Goal: Task Accomplishment & Management: Manage account settings

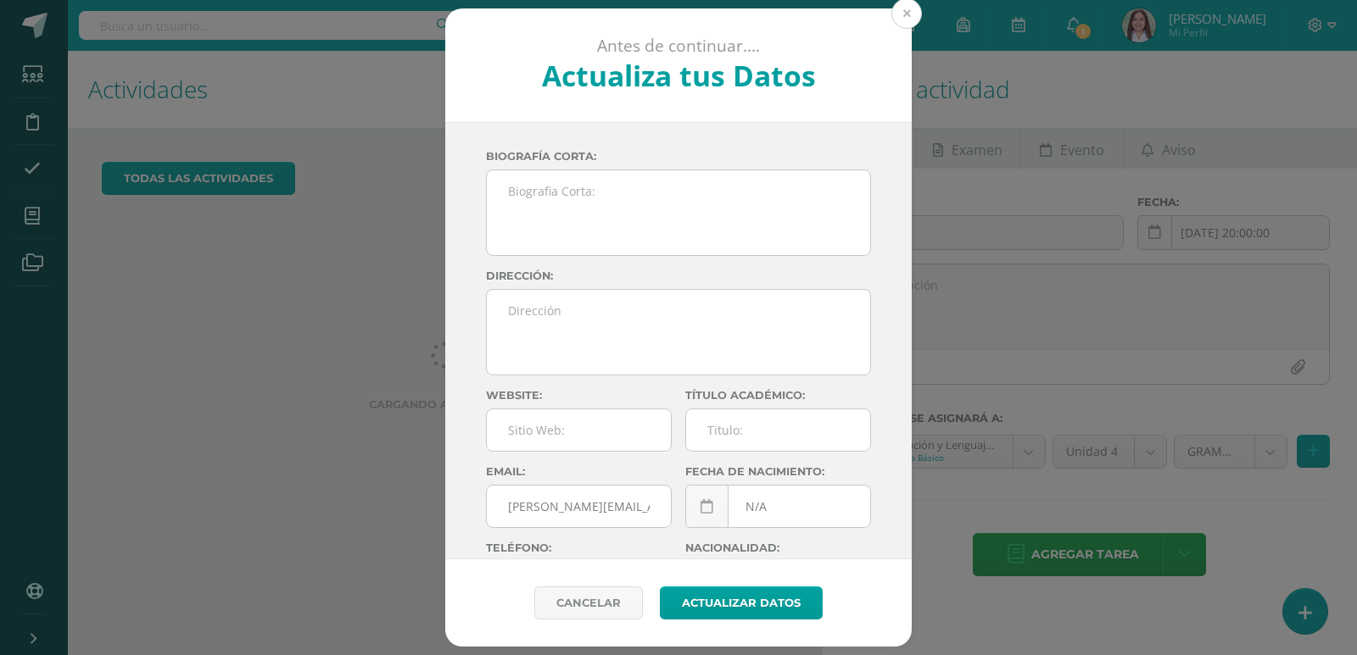
click at [906, 3] on button at bounding box center [906, 13] width 31 height 31
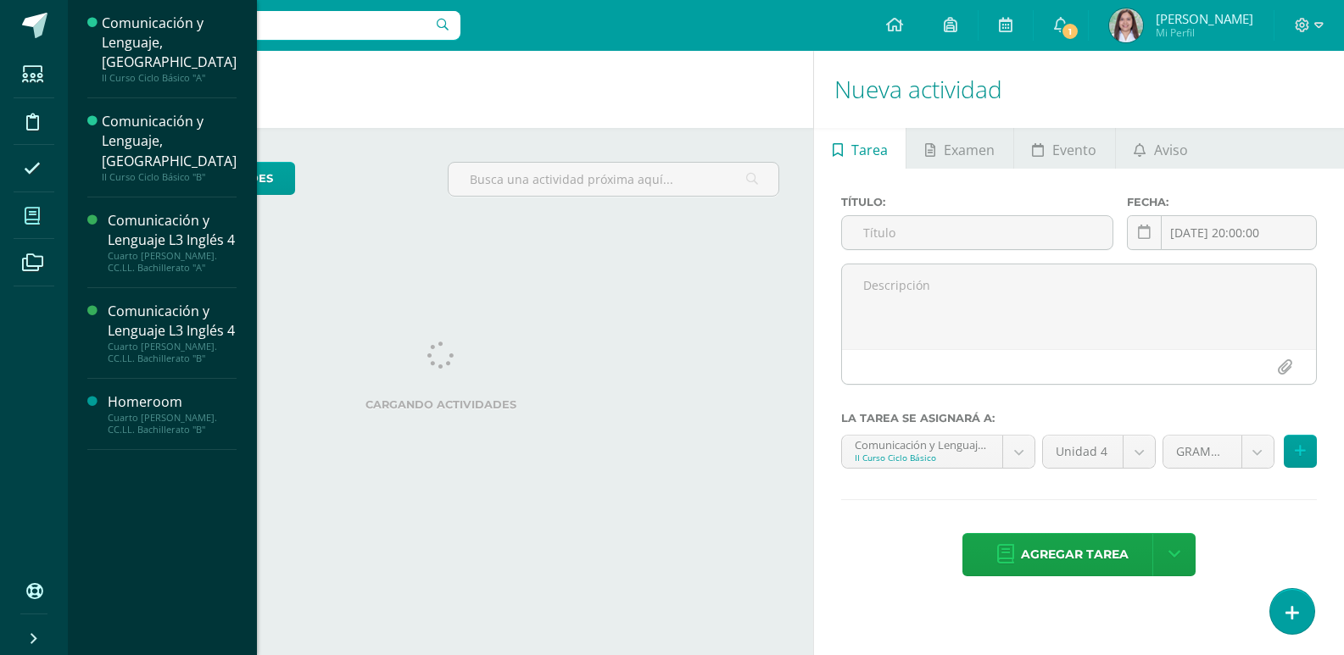
click at [35, 214] on icon at bounding box center [32, 216] width 15 height 17
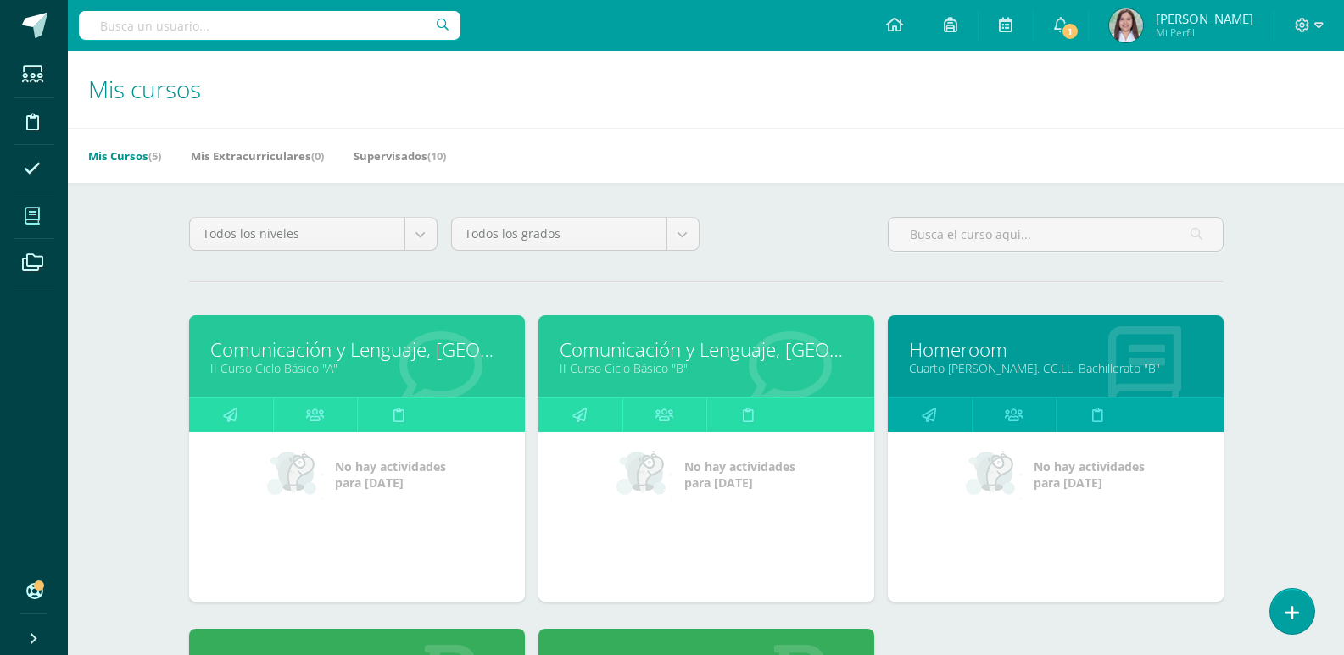
scroll to position [464, 0]
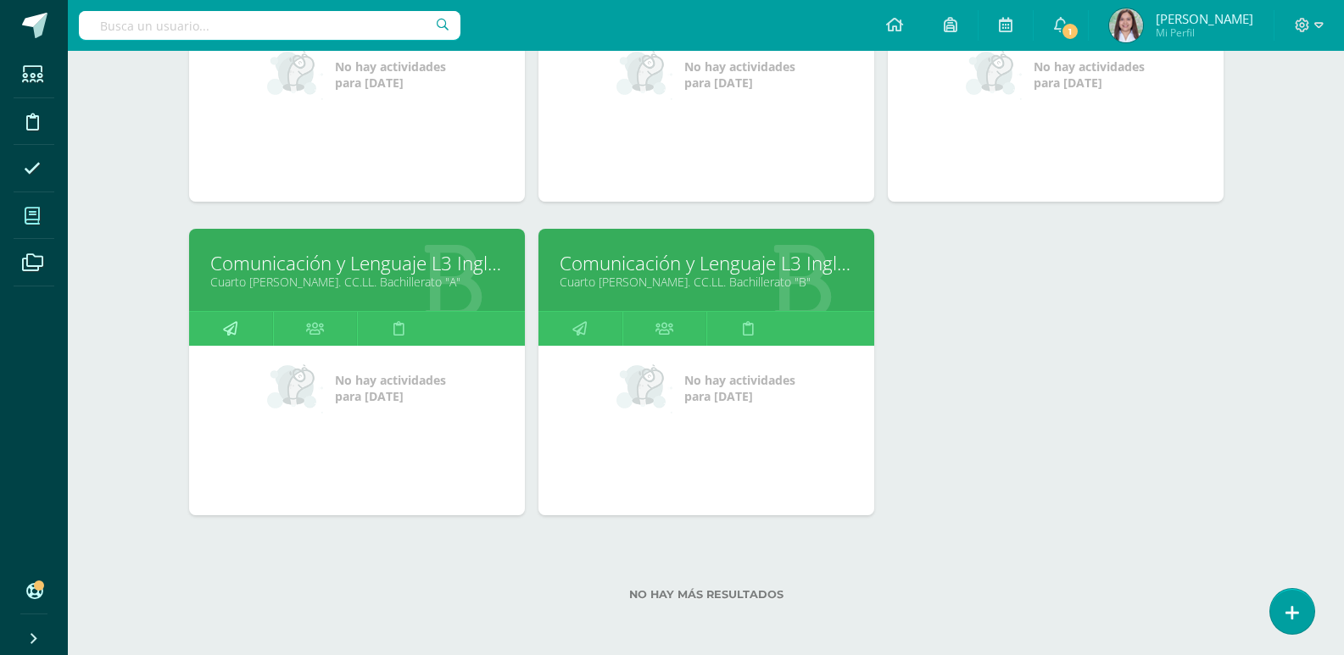
click at [237, 312] on icon at bounding box center [230, 328] width 14 height 33
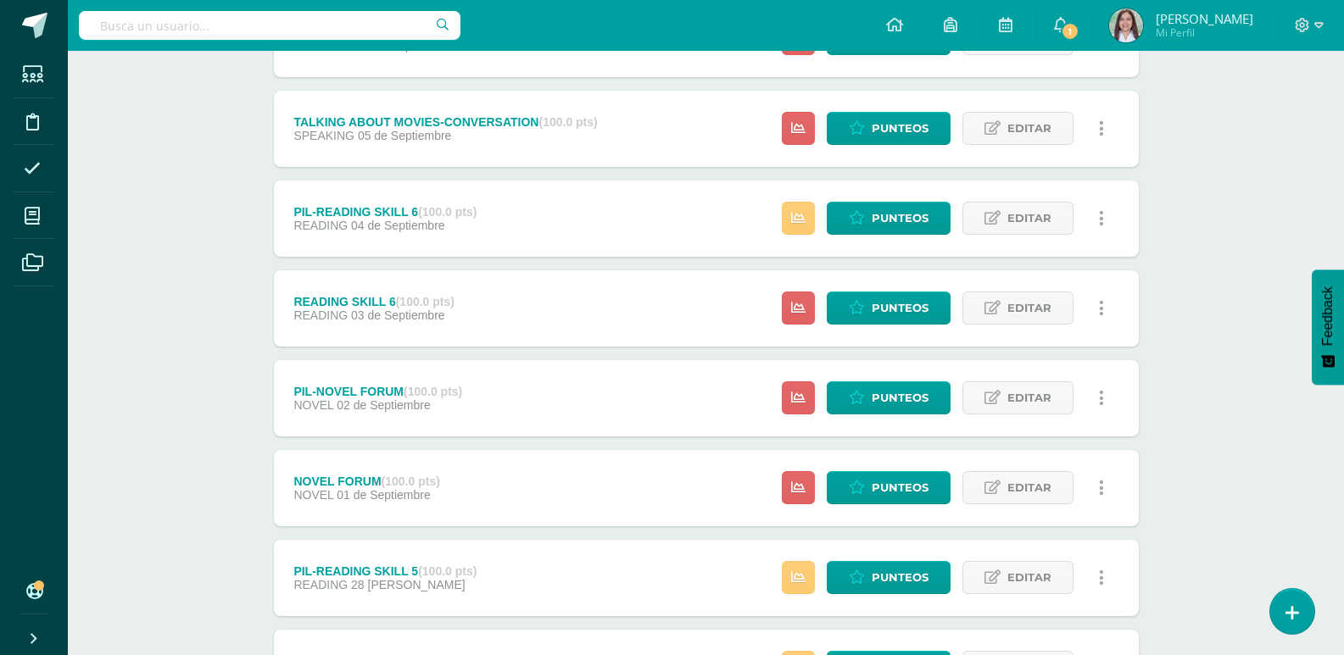
scroll to position [1550, 0]
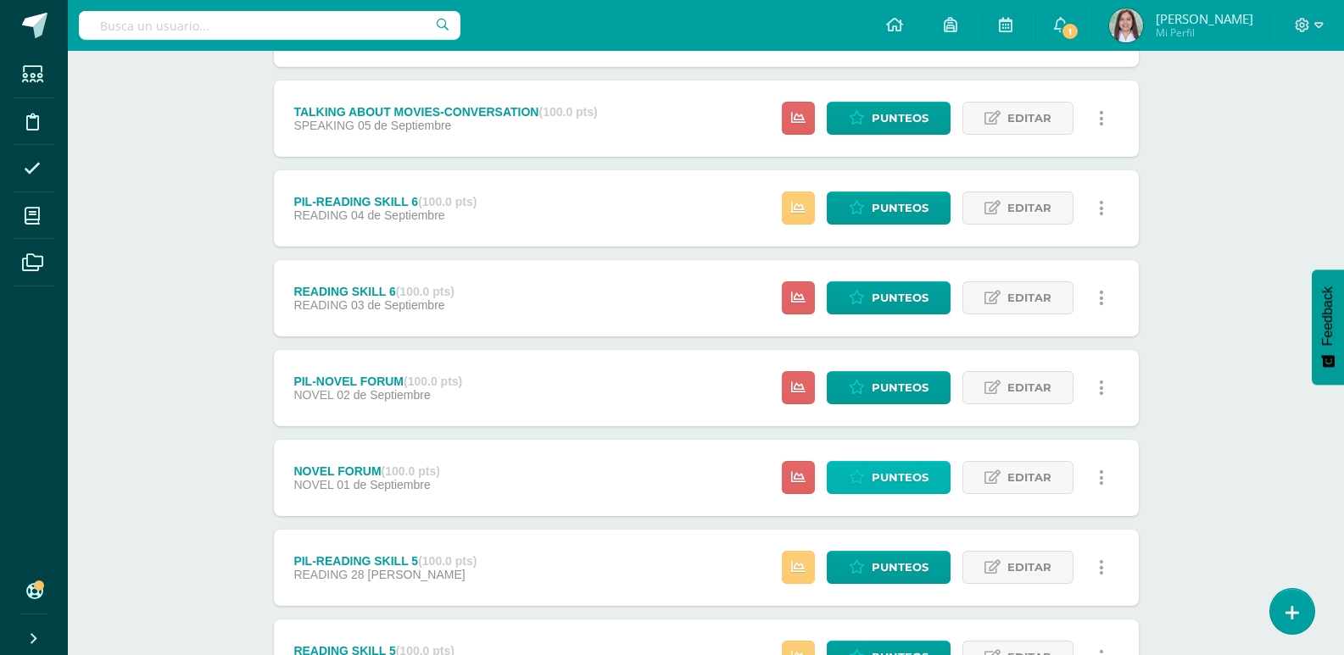
click at [928, 493] on span "Punteos" at bounding box center [900, 477] width 57 height 31
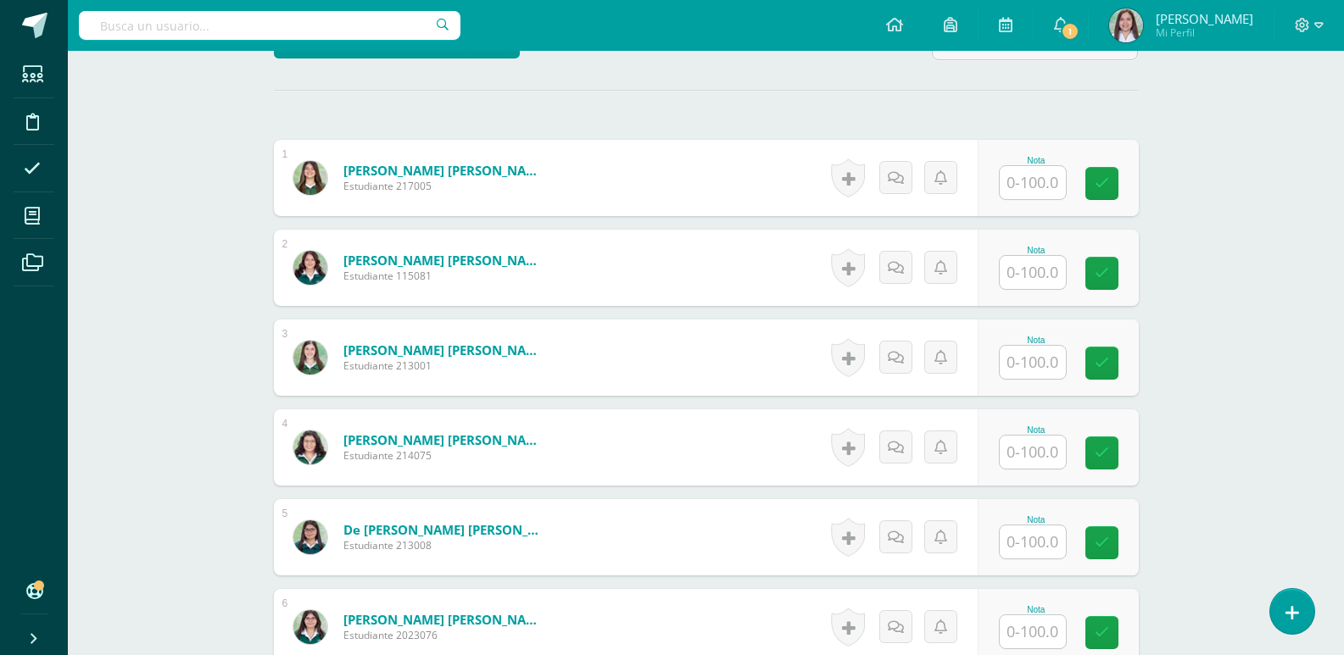
scroll to position [466, 0]
click at [1030, 199] on input "text" at bounding box center [1042, 182] width 68 height 34
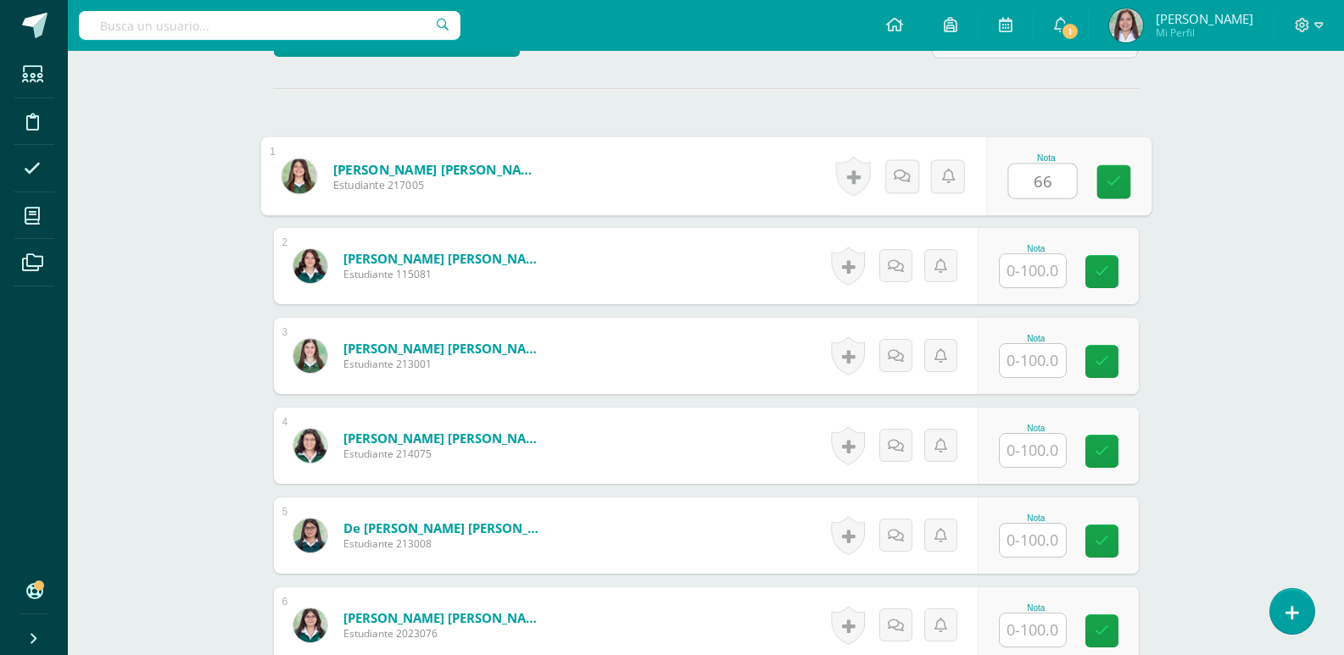
type input "66"
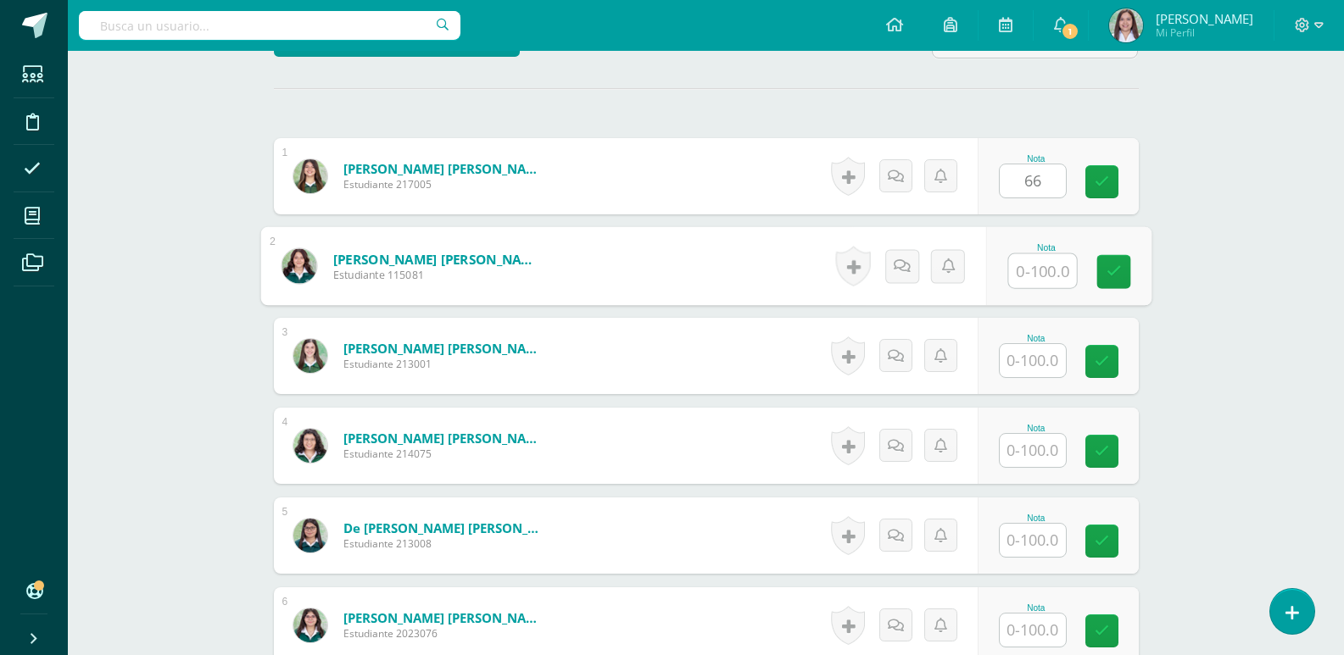
scroll to position [468, 0]
type input "90"
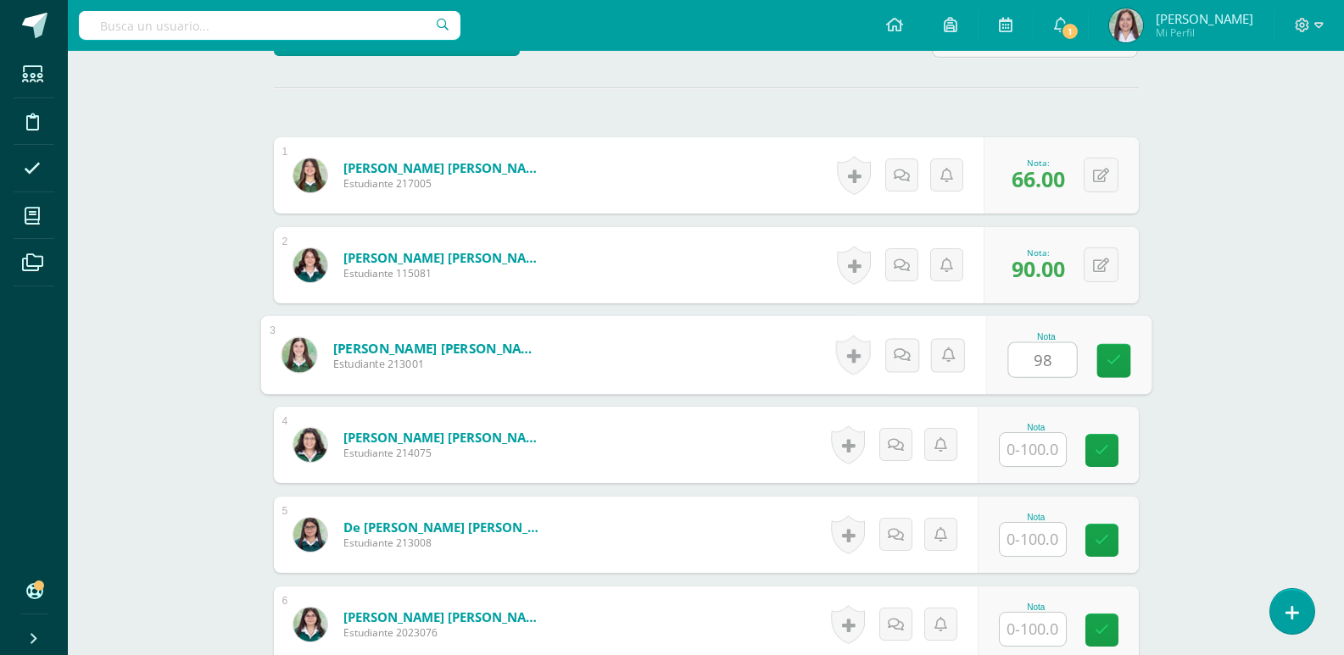
type input "98"
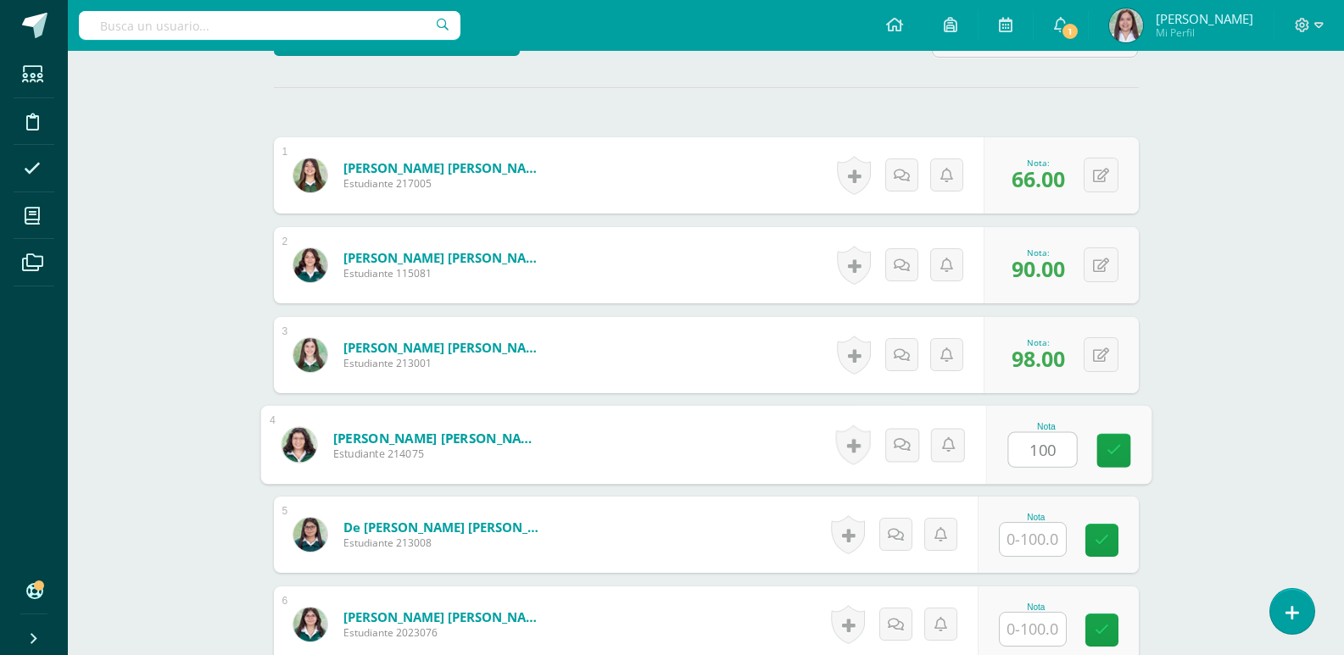
type input "100"
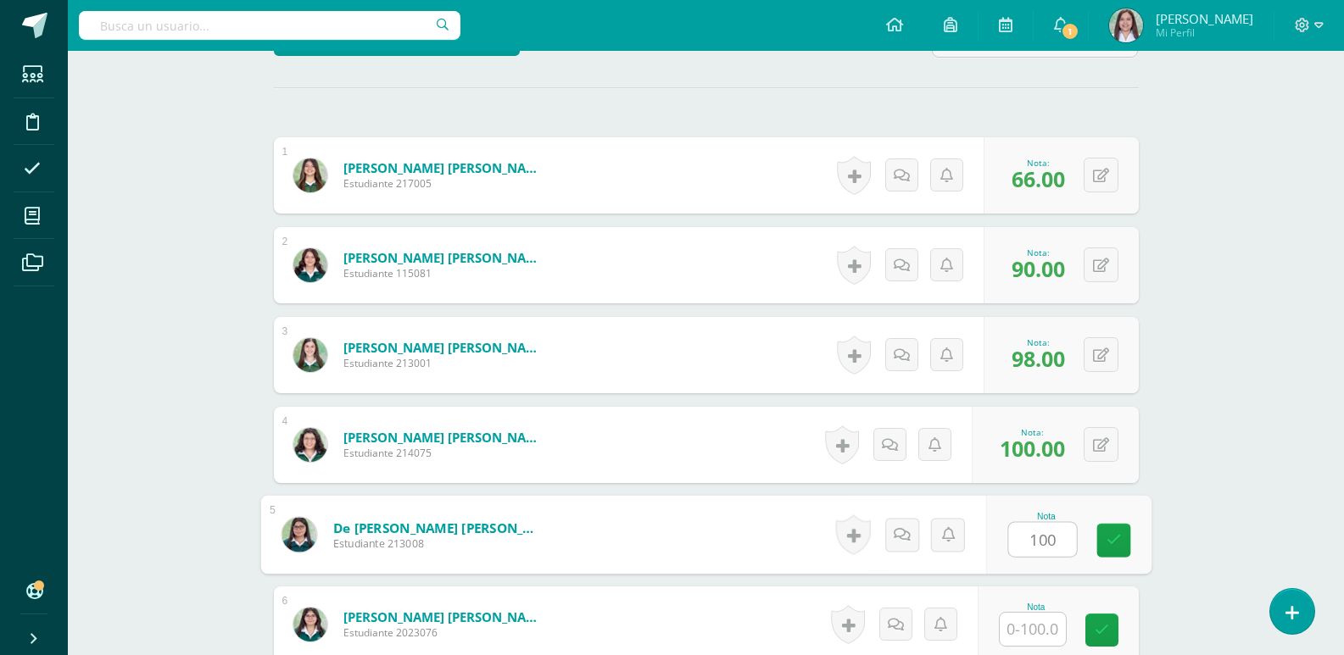
type input "100"
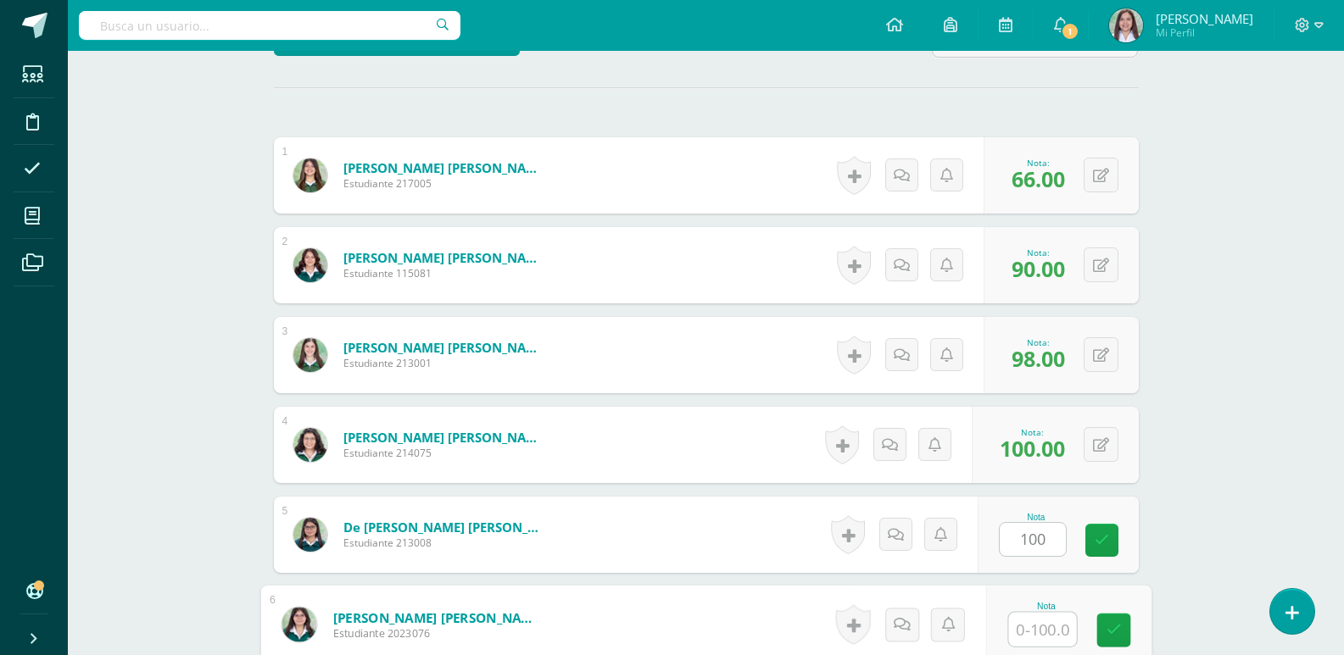
scroll to position [855, 0]
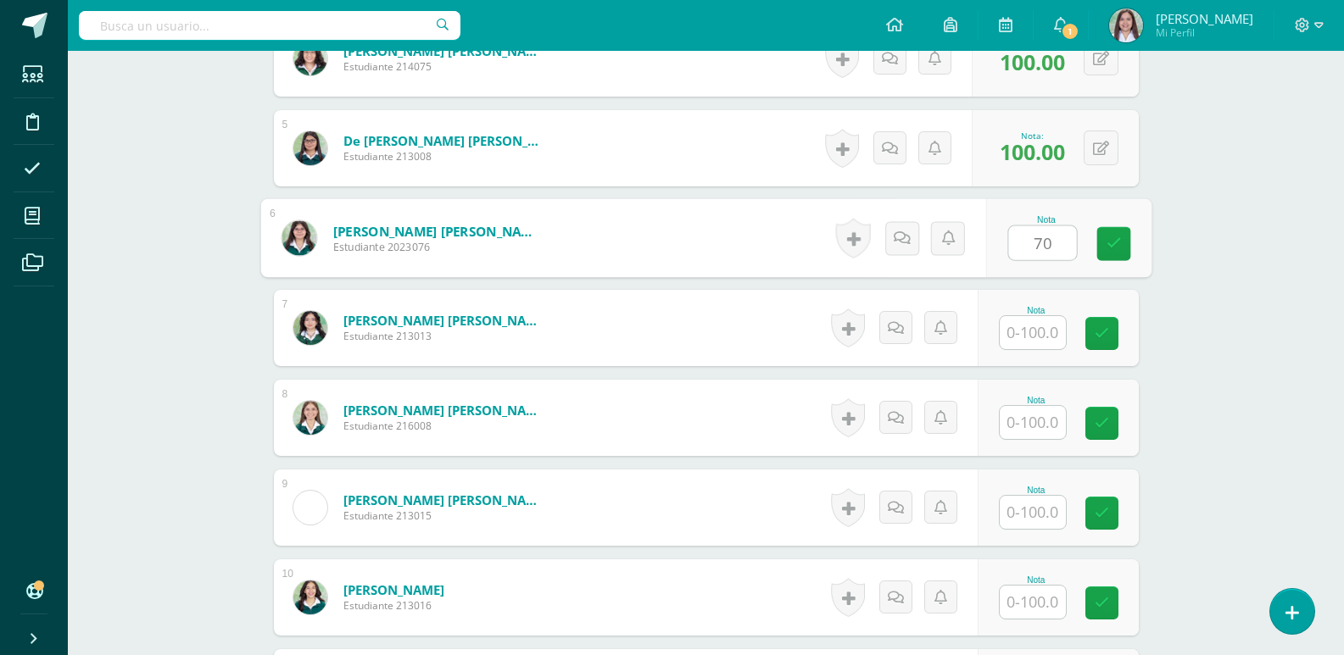
type input "70"
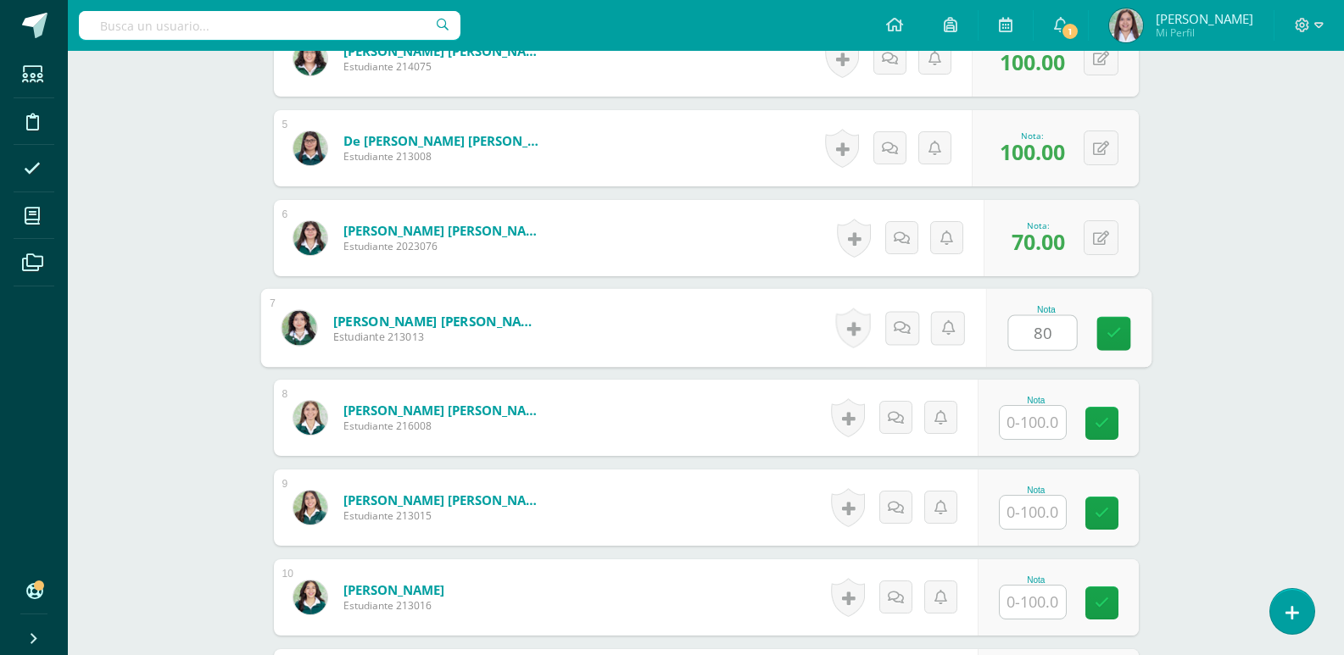
type input "80"
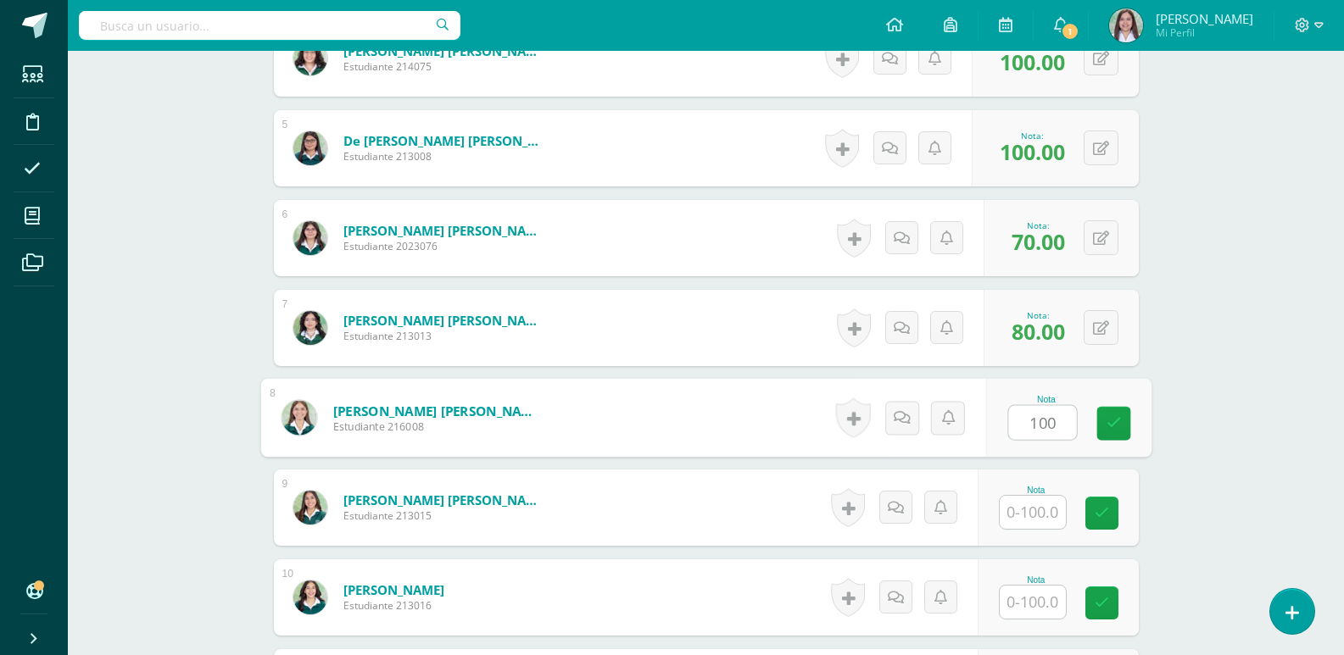
type input "100"
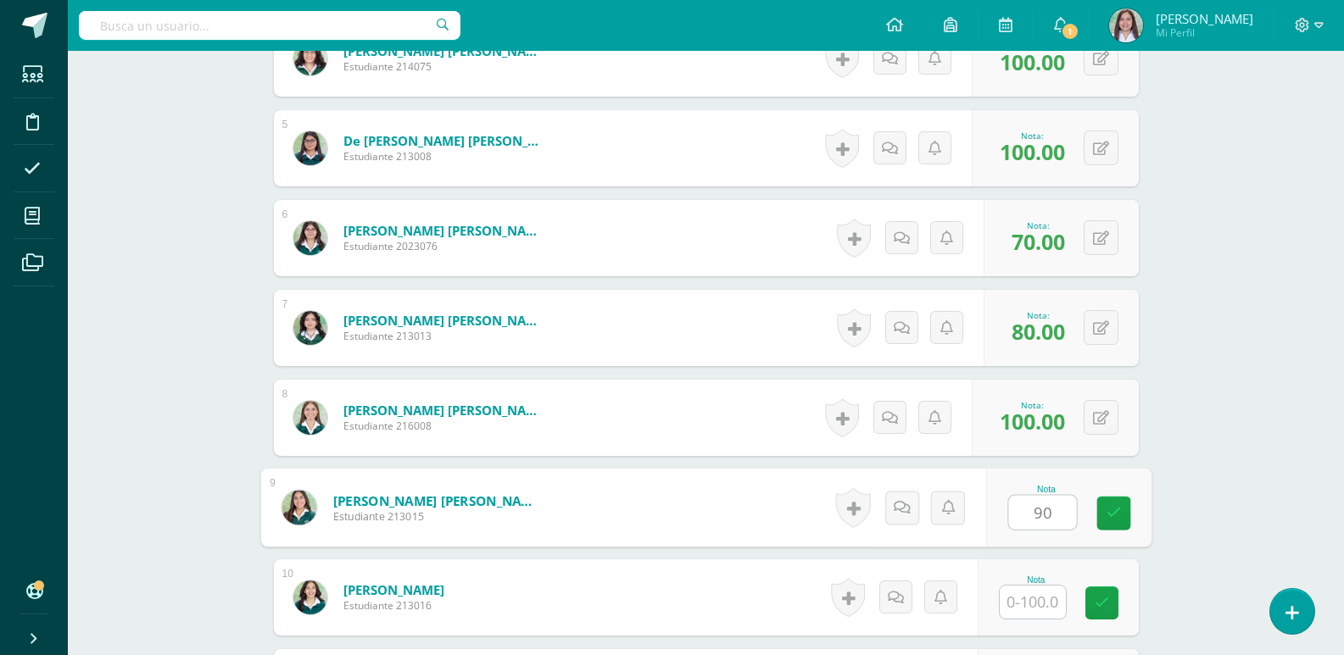
type input "90"
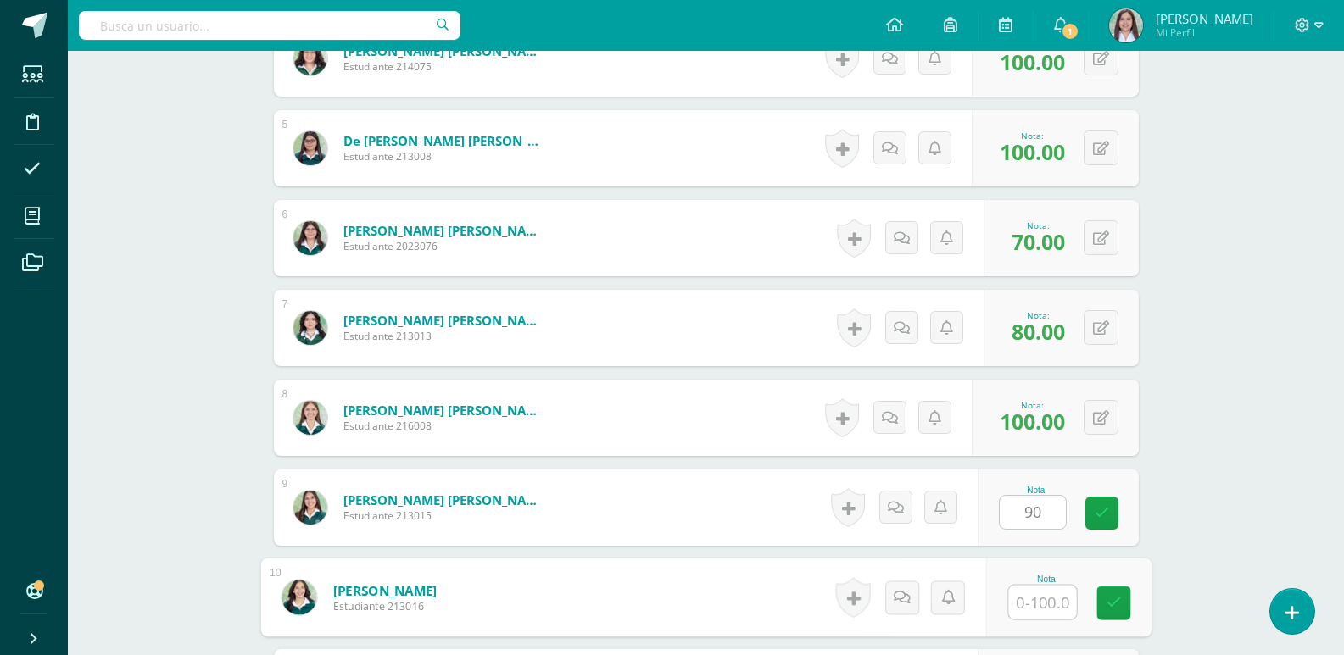
scroll to position [1228, 0]
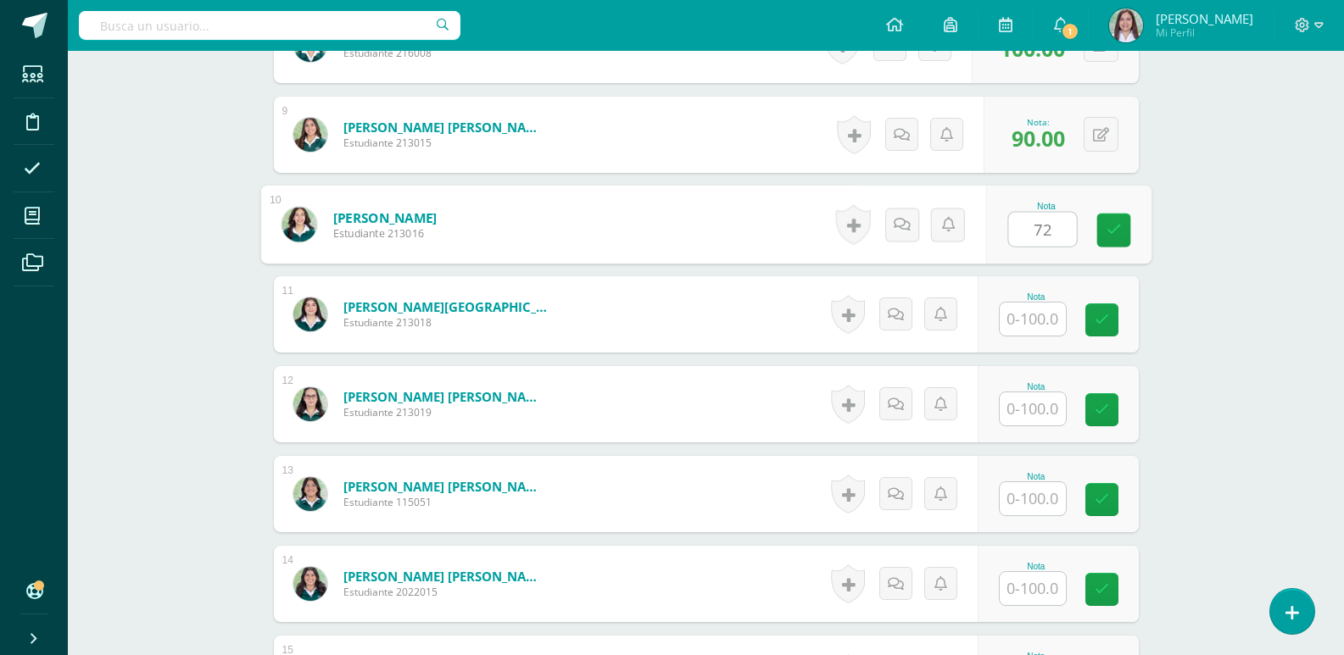
type input "72"
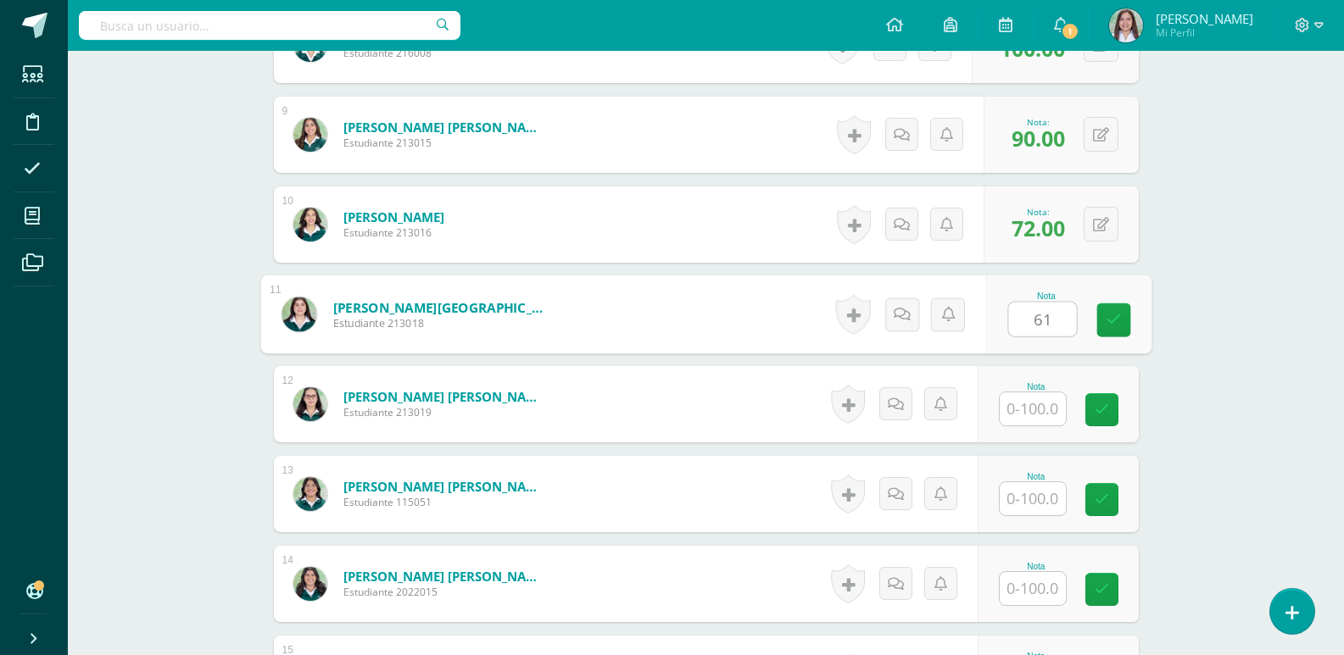
type input "61"
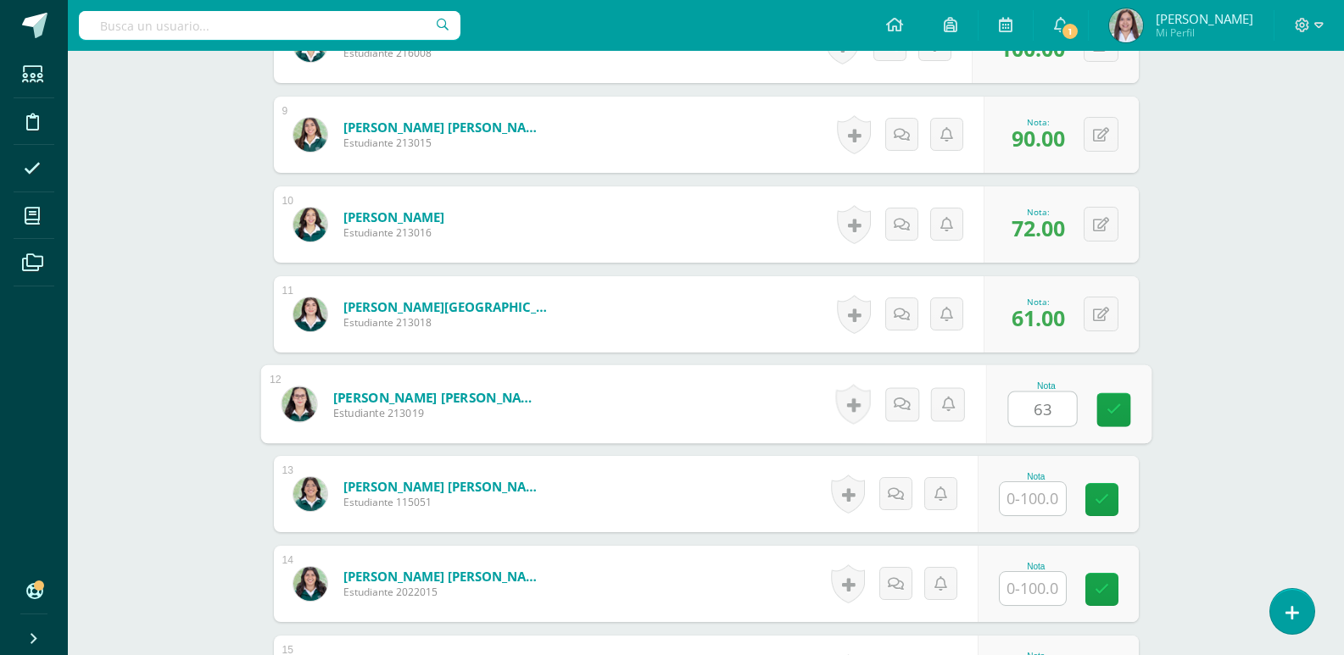
type input "63"
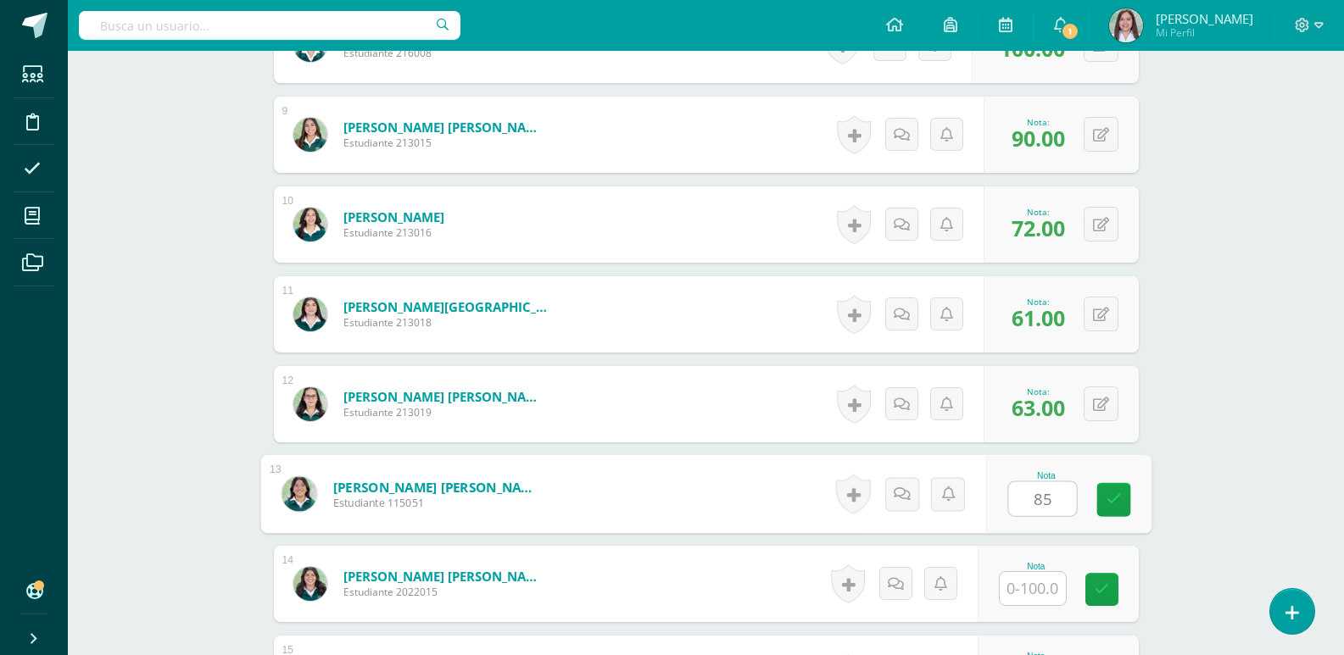
type input "85"
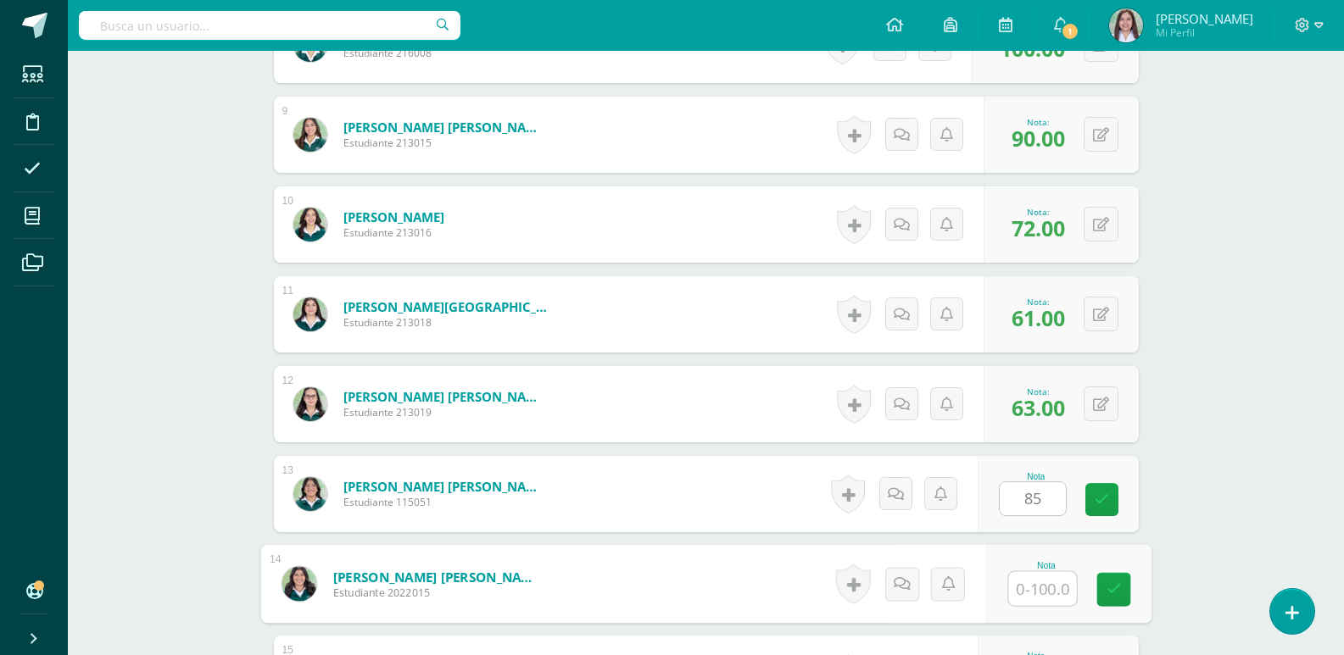
scroll to position [1601, 0]
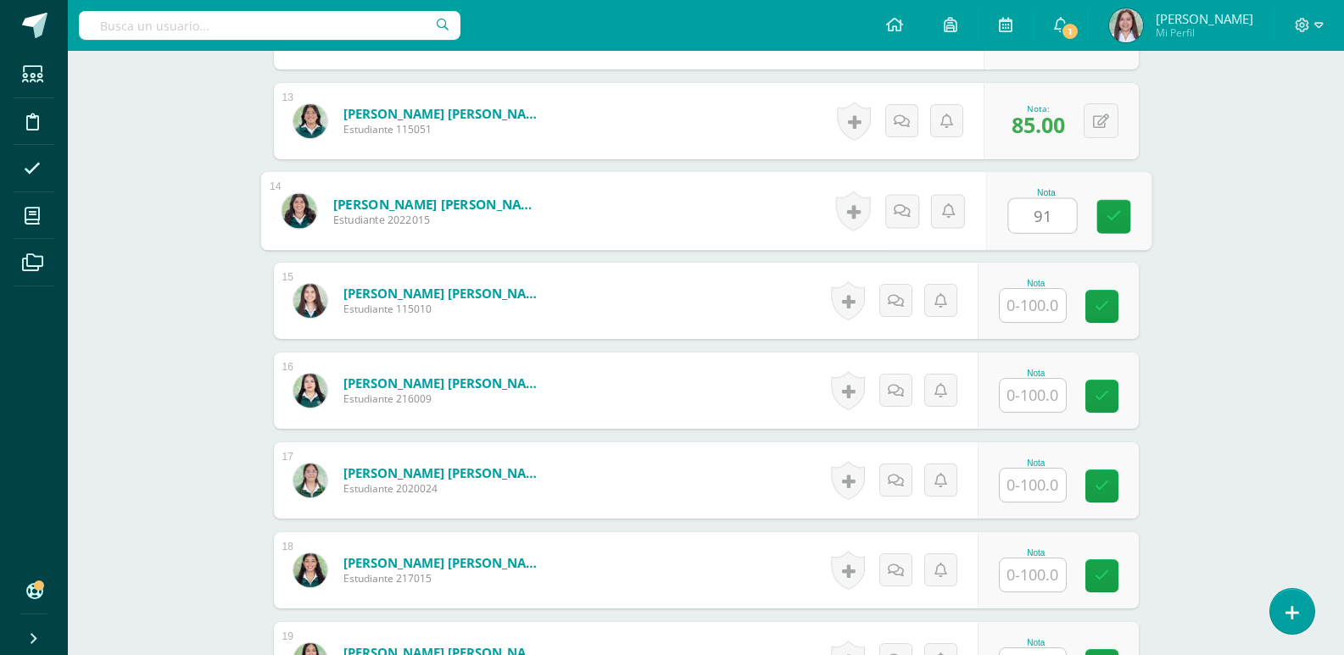
type input "91"
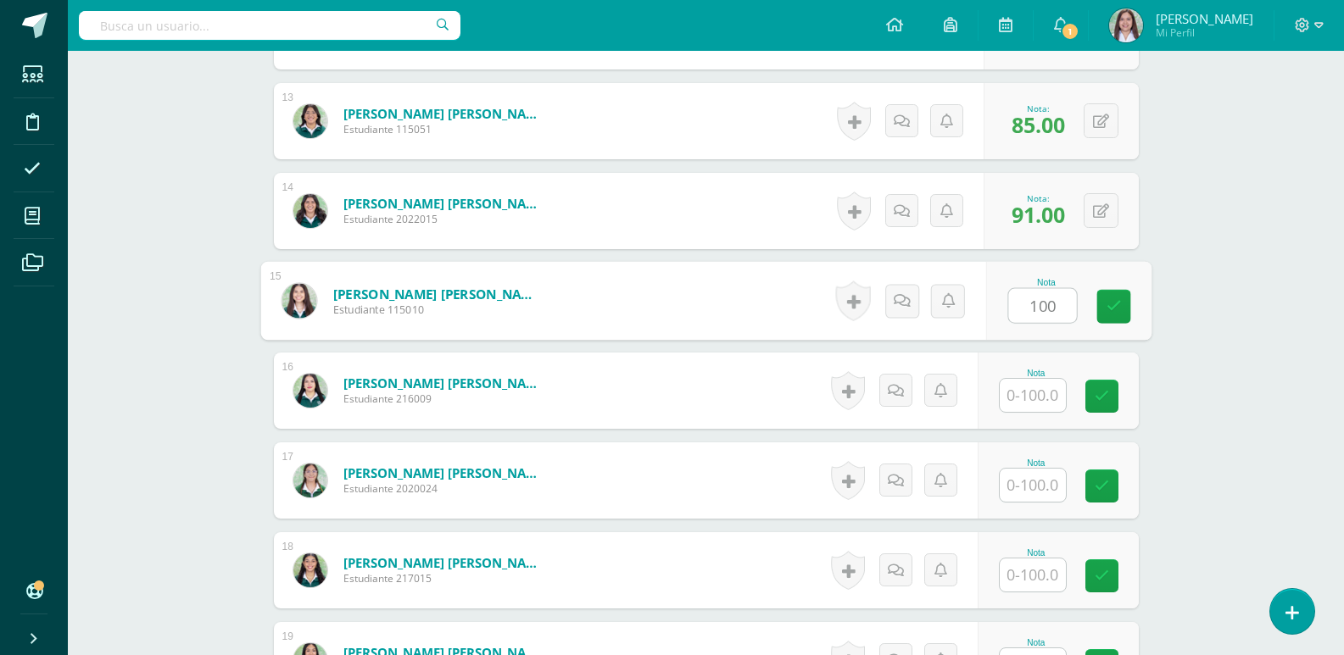
type input "100"
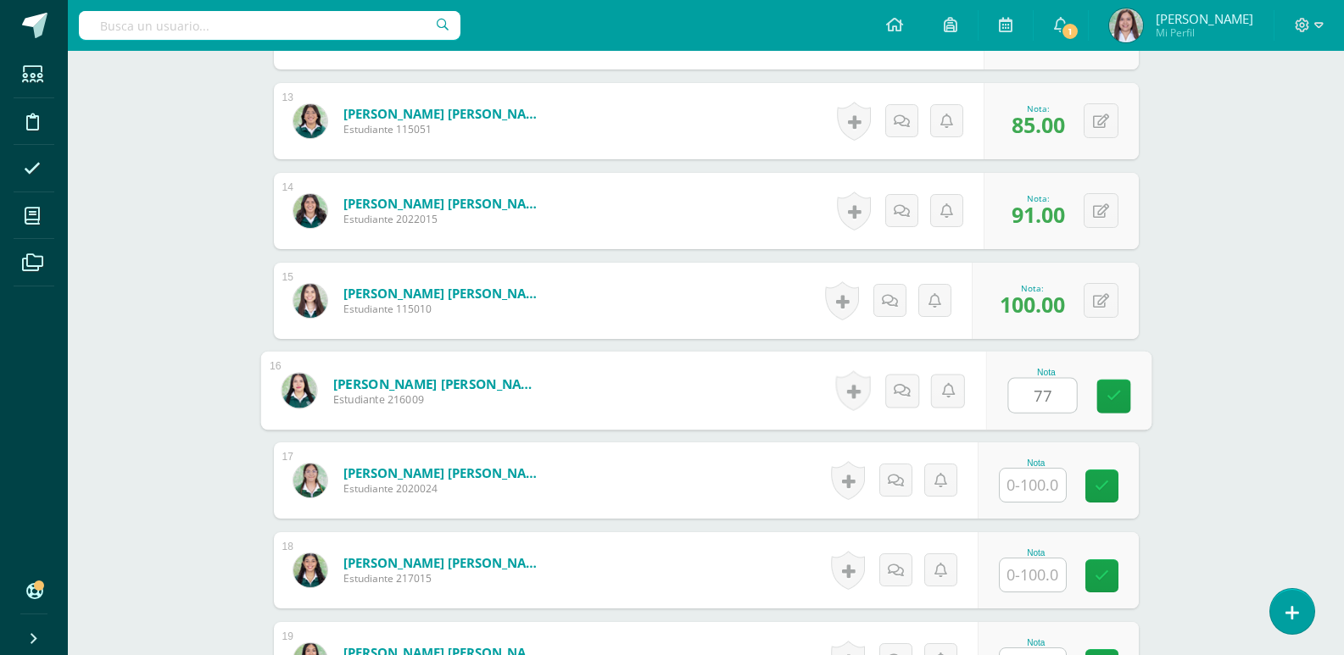
type input "77"
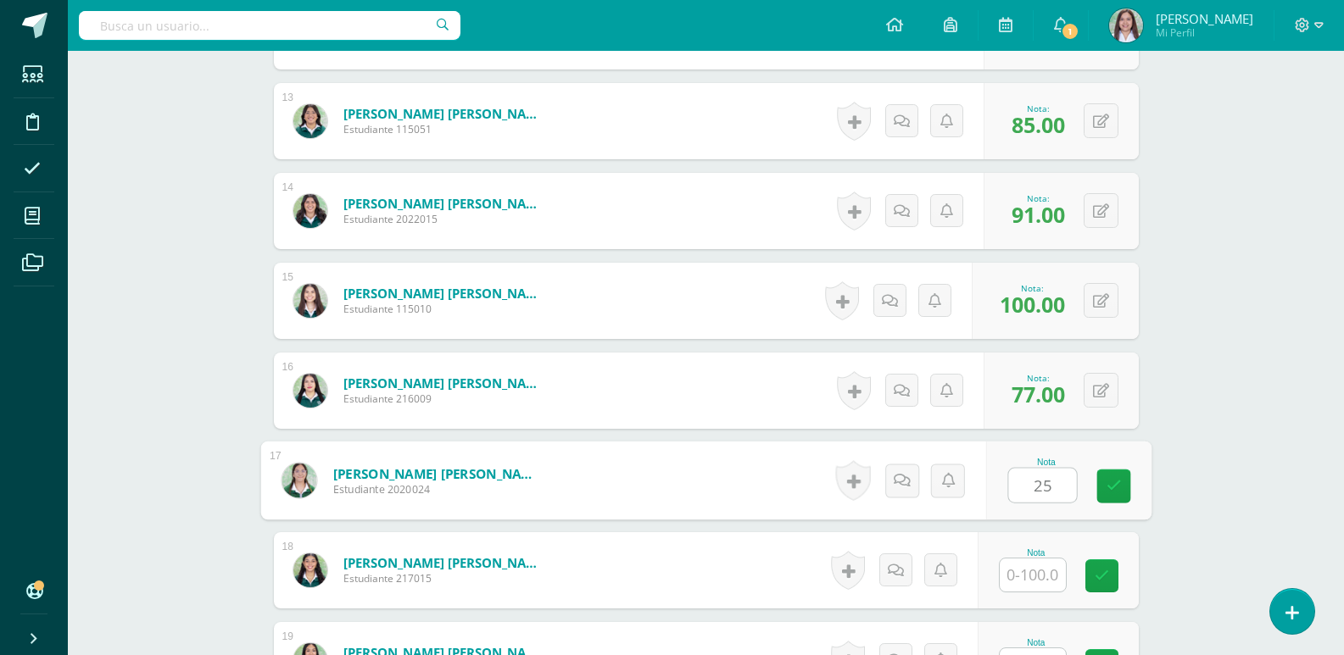
type input "25"
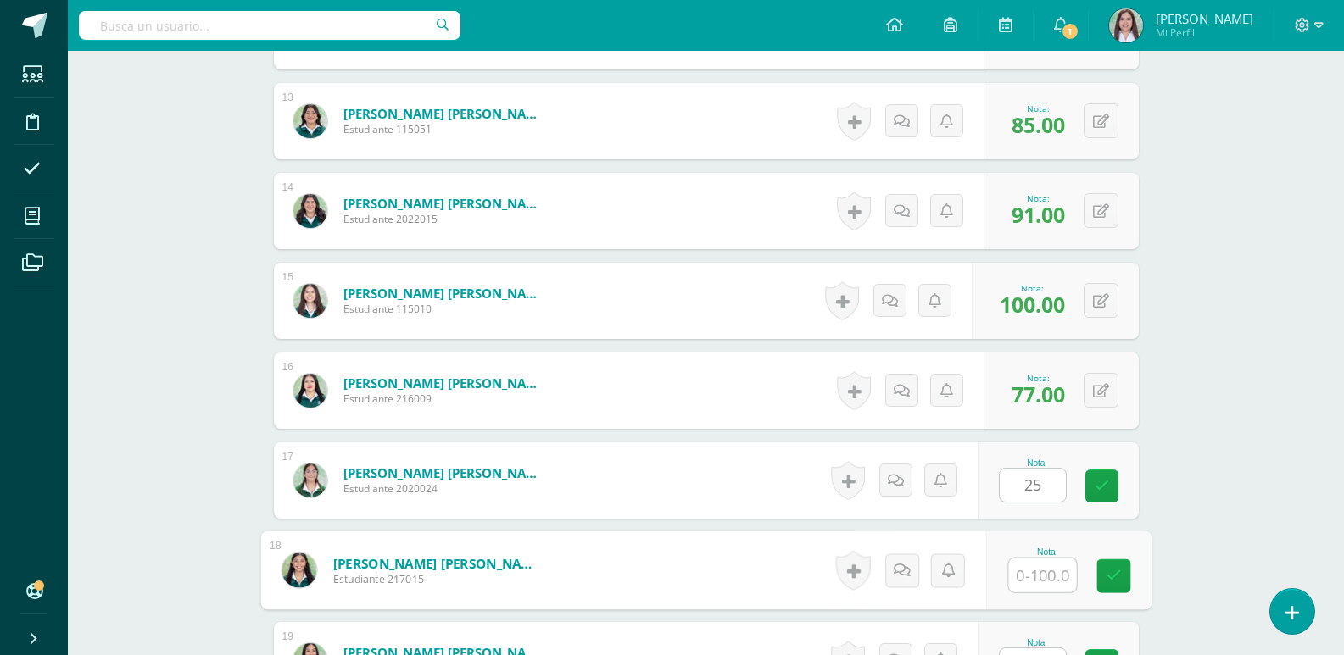
scroll to position [1974, 0]
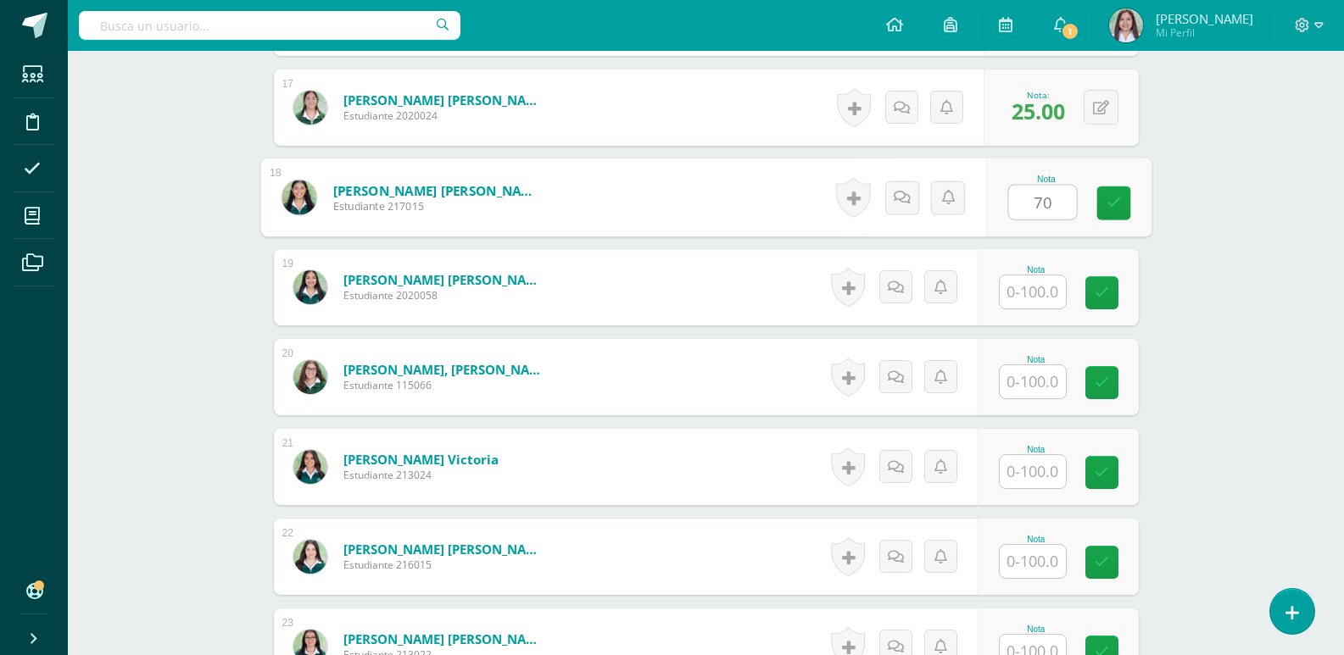
type input "70"
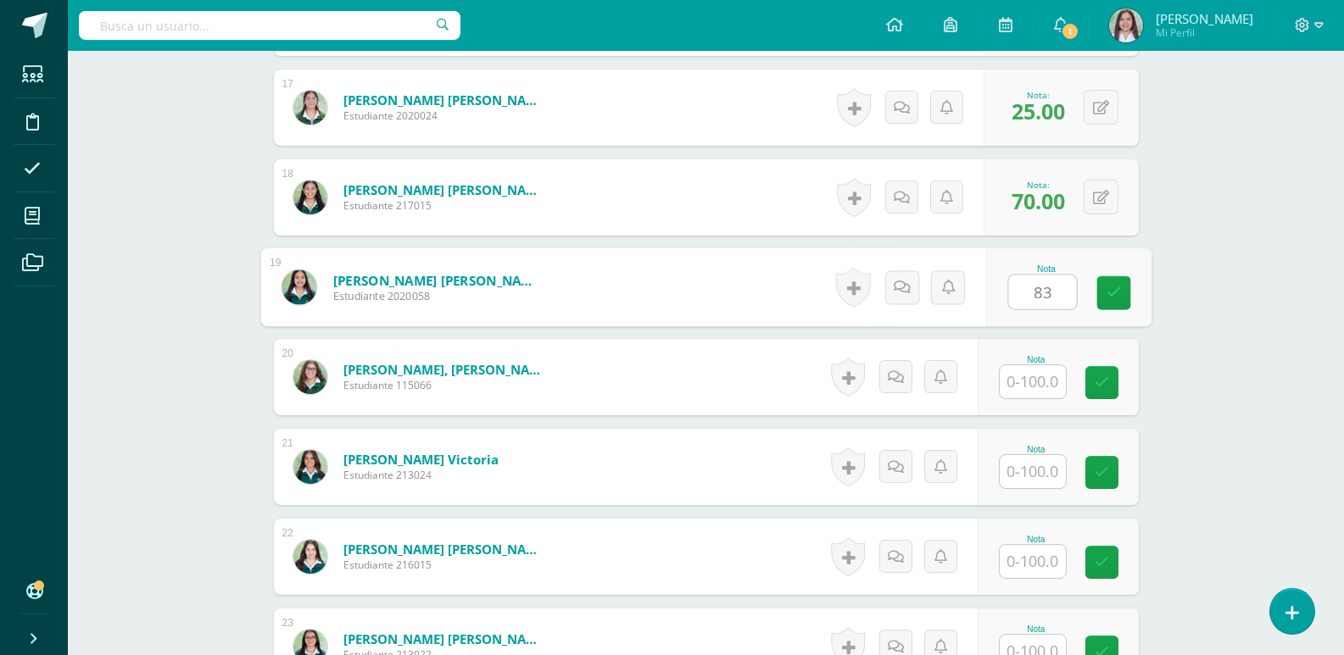
type input "83"
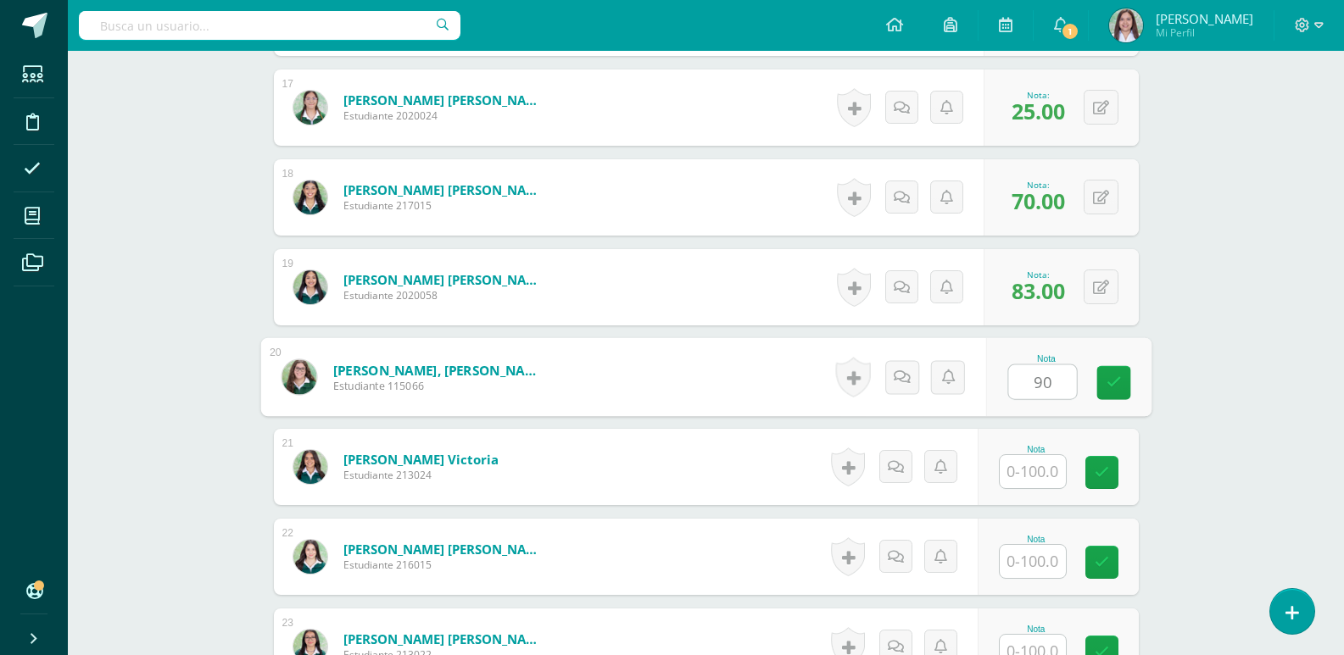
type input "90"
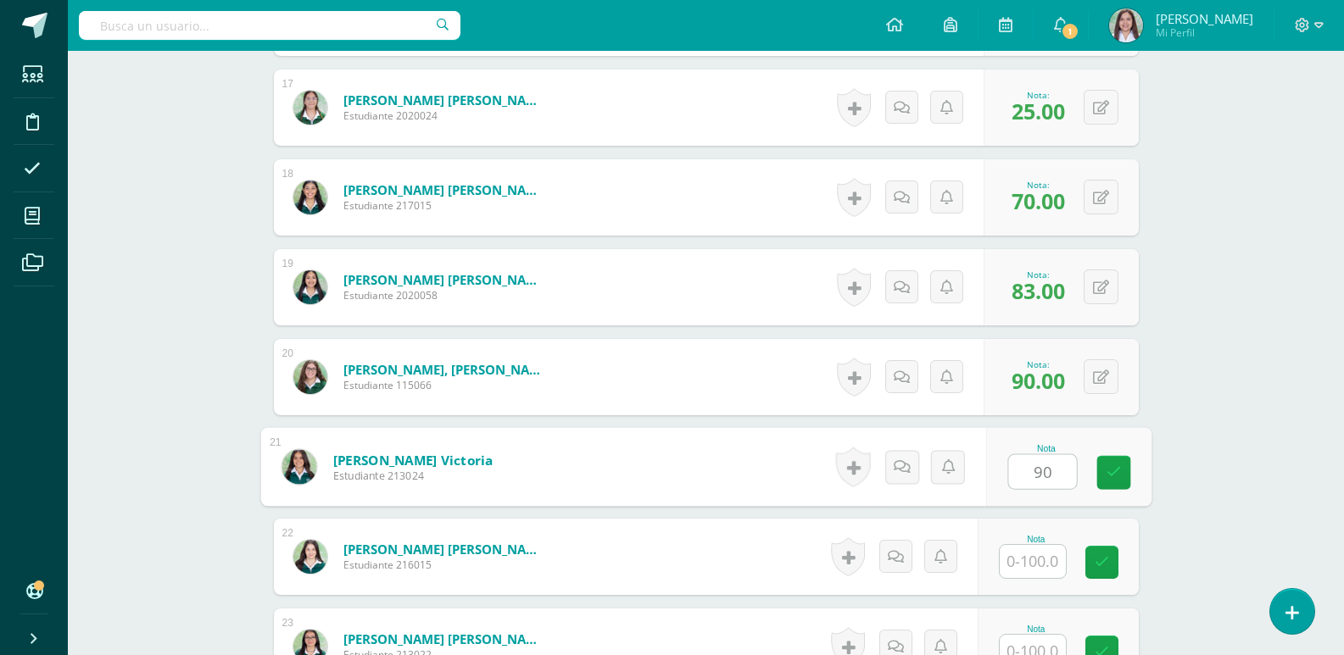
type input "90"
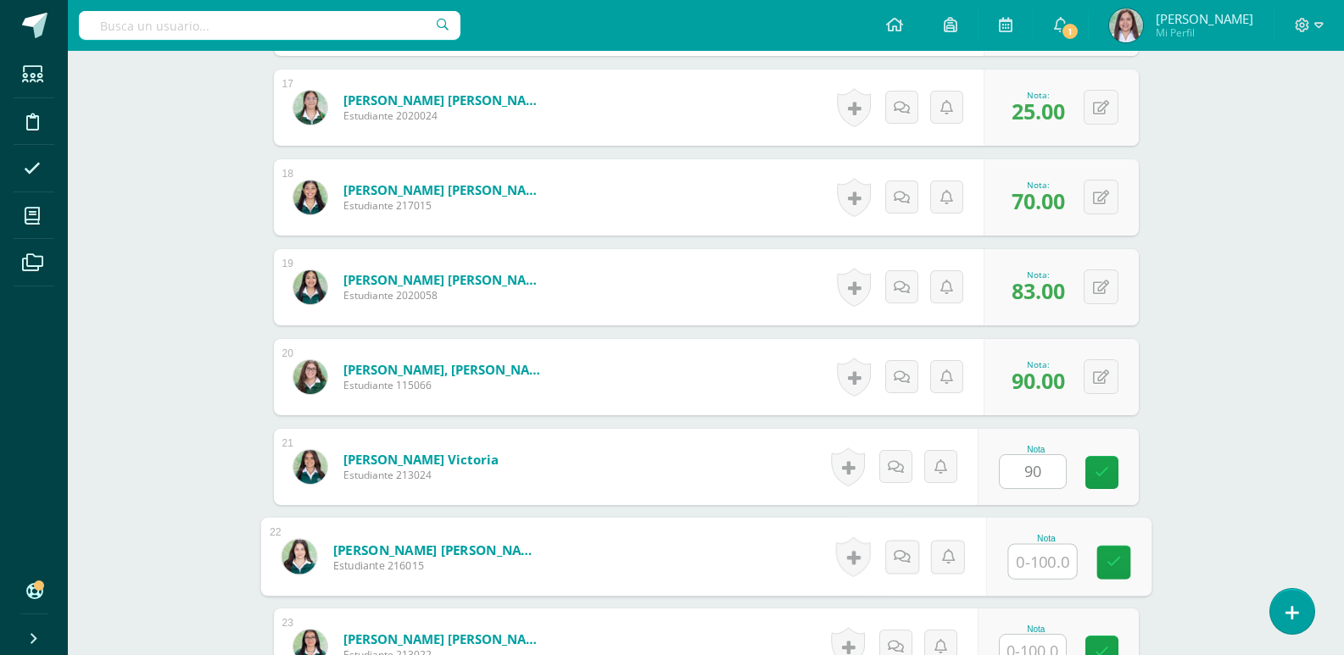
scroll to position [2347, 0]
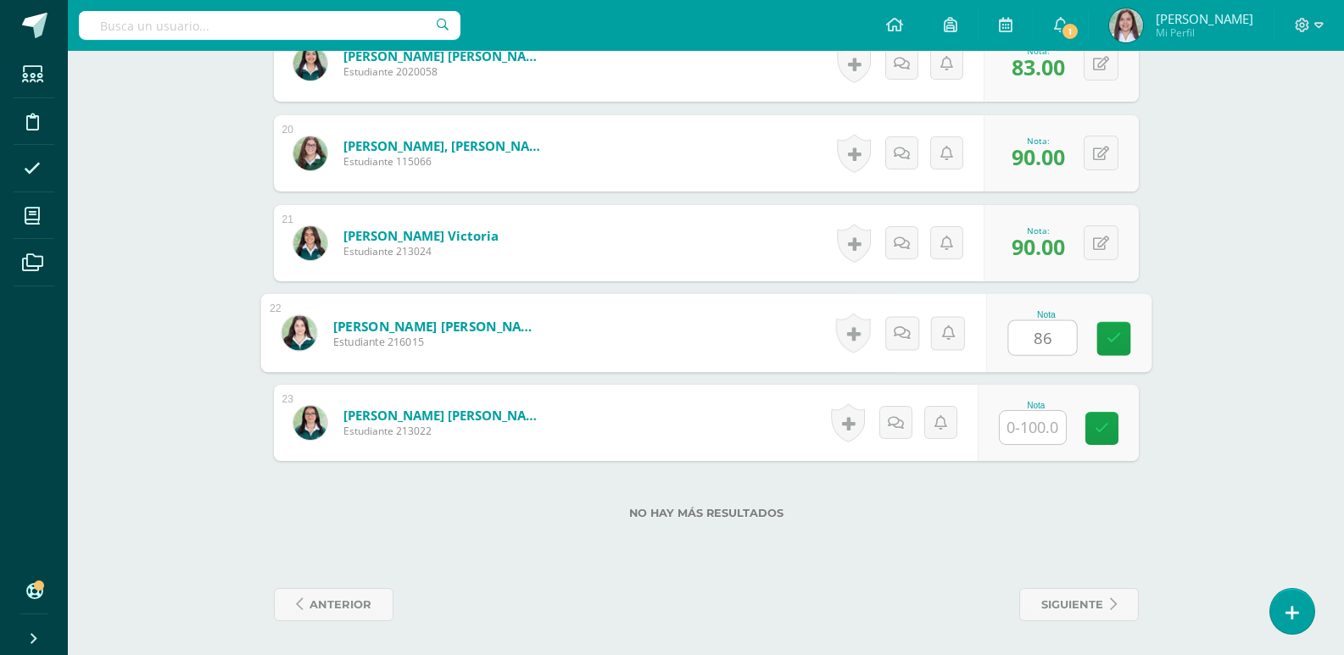
type input "86"
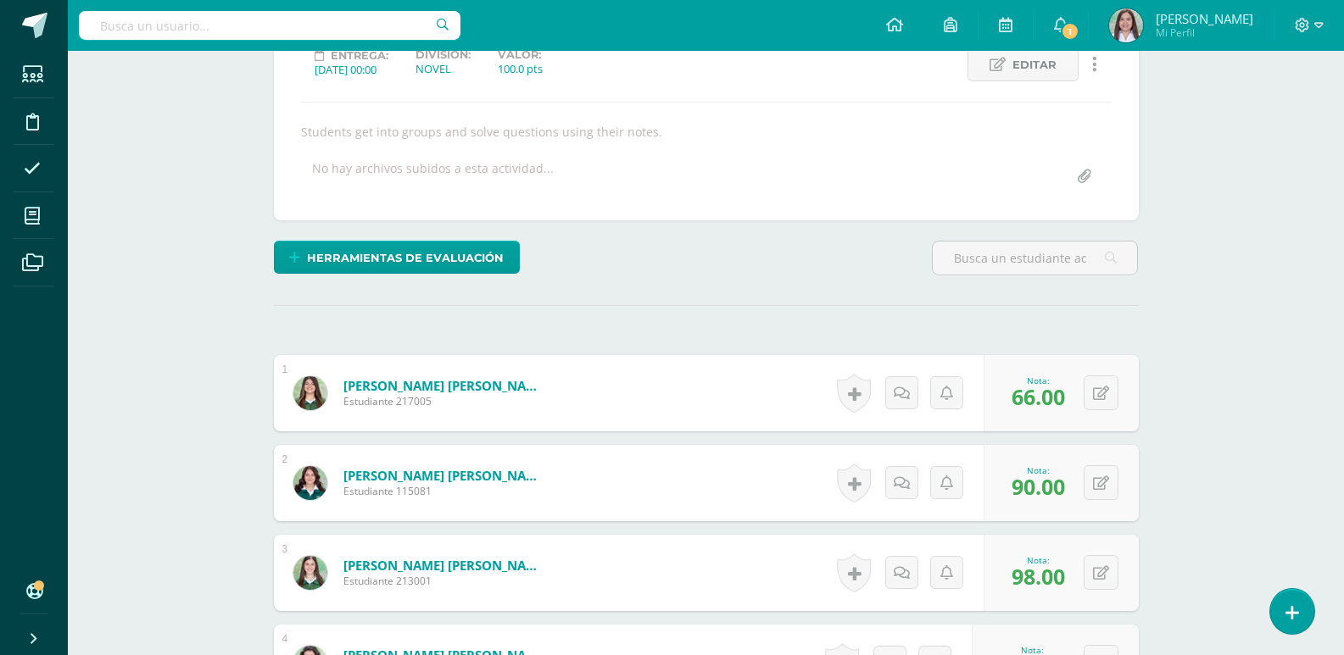
scroll to position [0, 0]
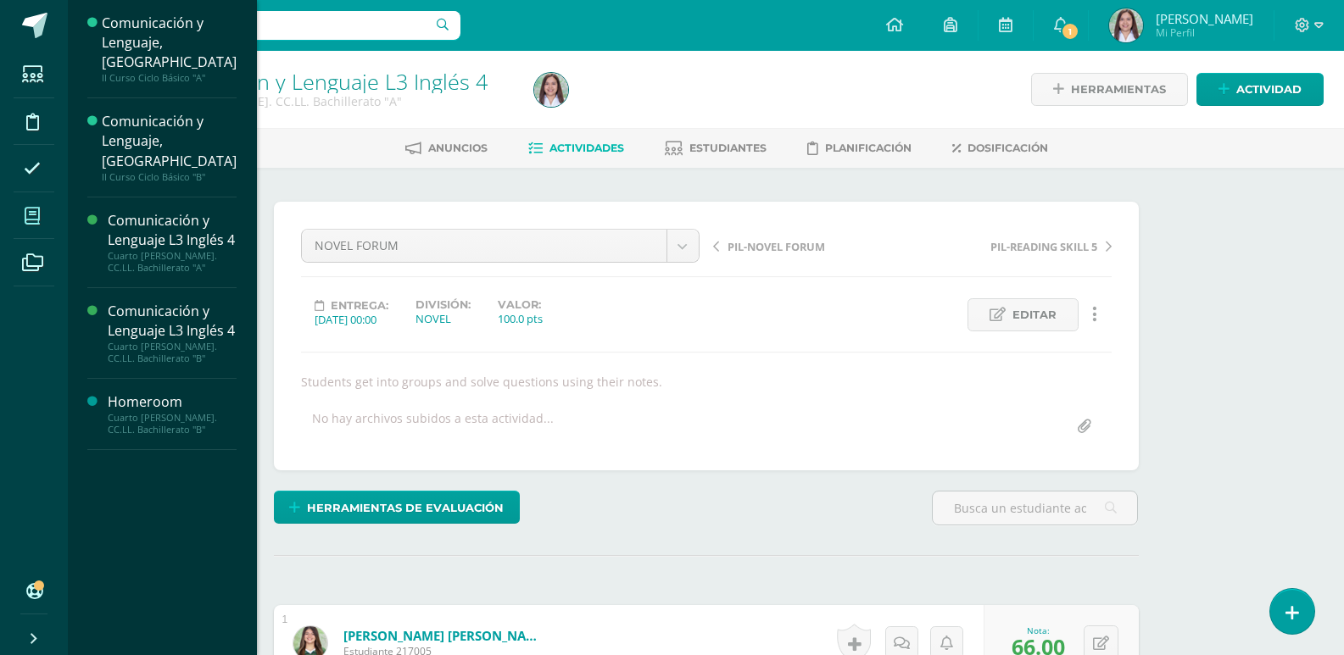
click at [52, 227] on span at bounding box center [33, 216] width 38 height 38
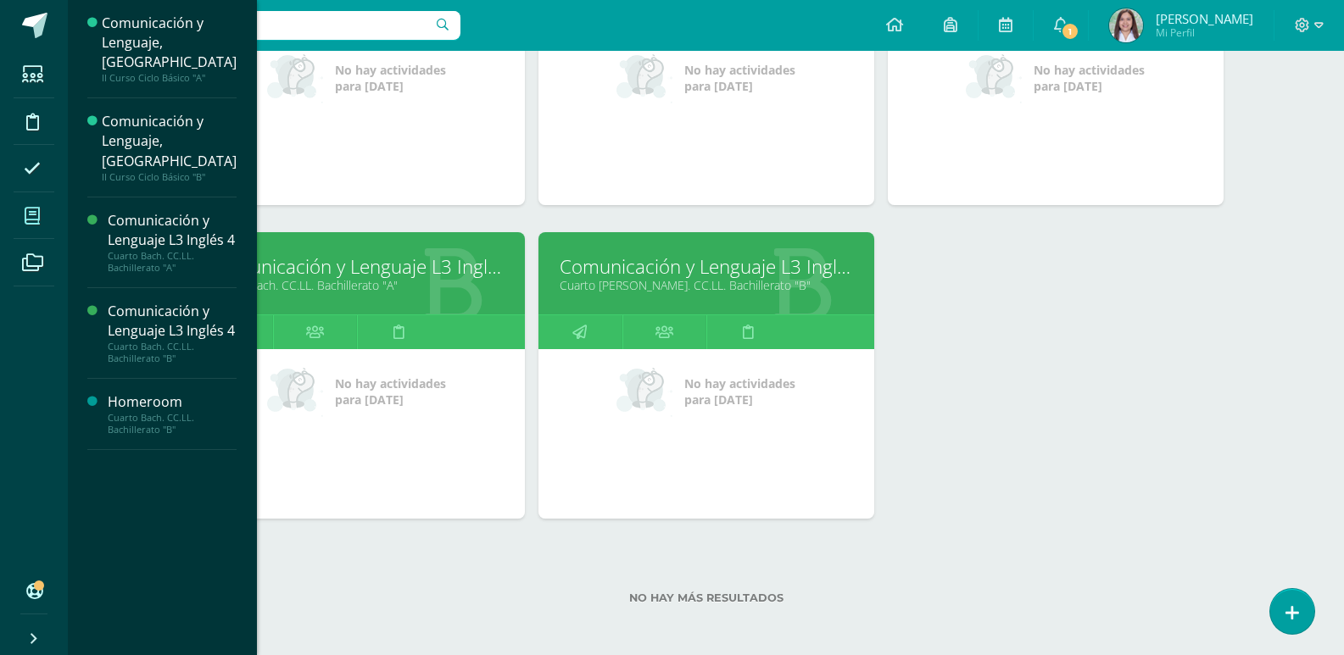
scroll to position [400, 0]
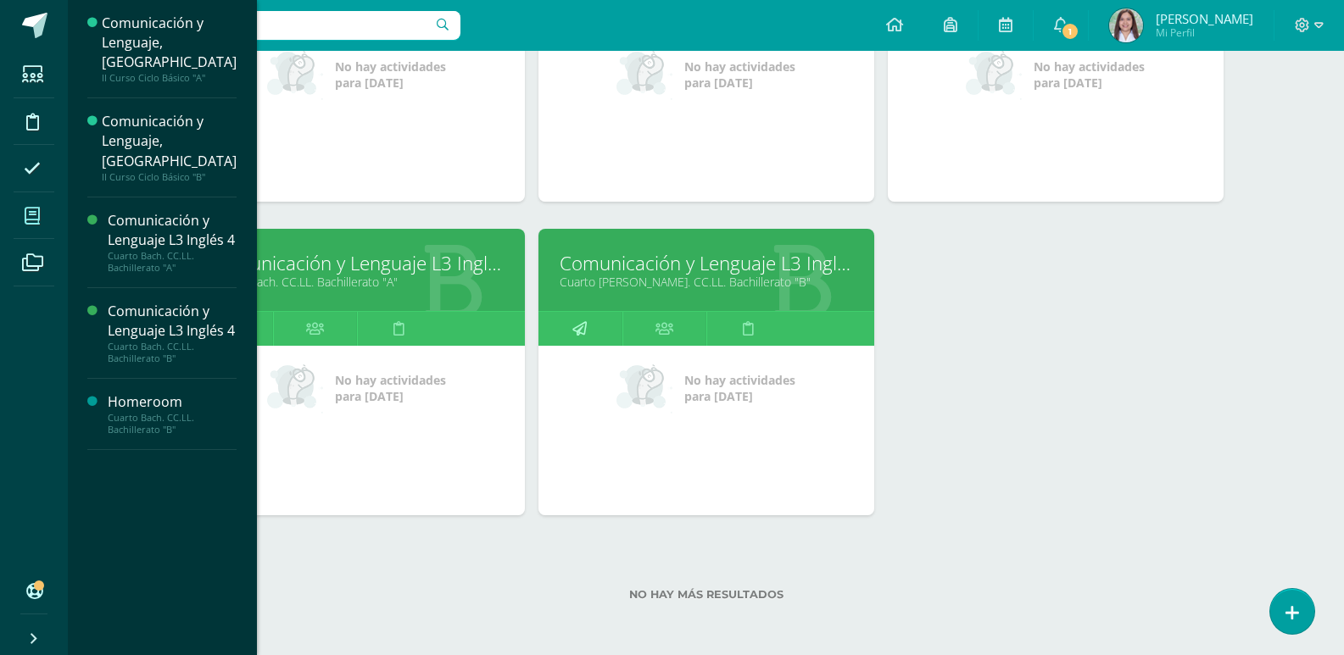
click at [587, 345] on icon at bounding box center [579, 328] width 14 height 33
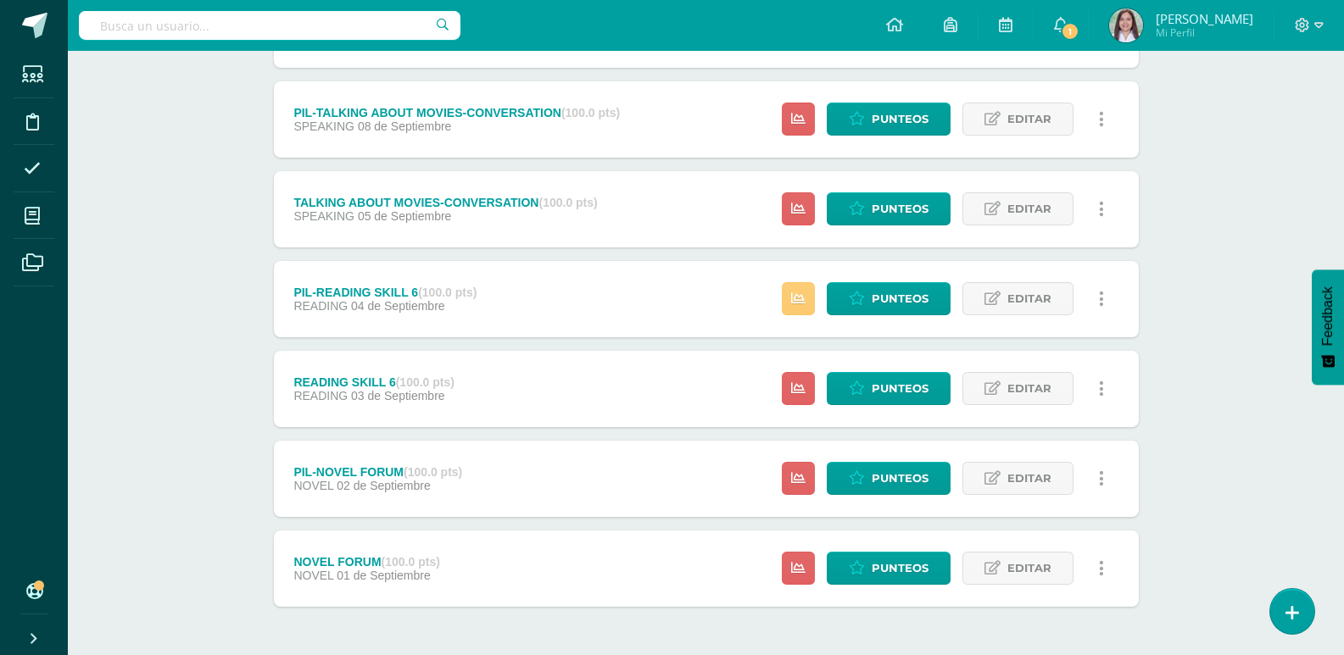
scroll to position [1460, 0]
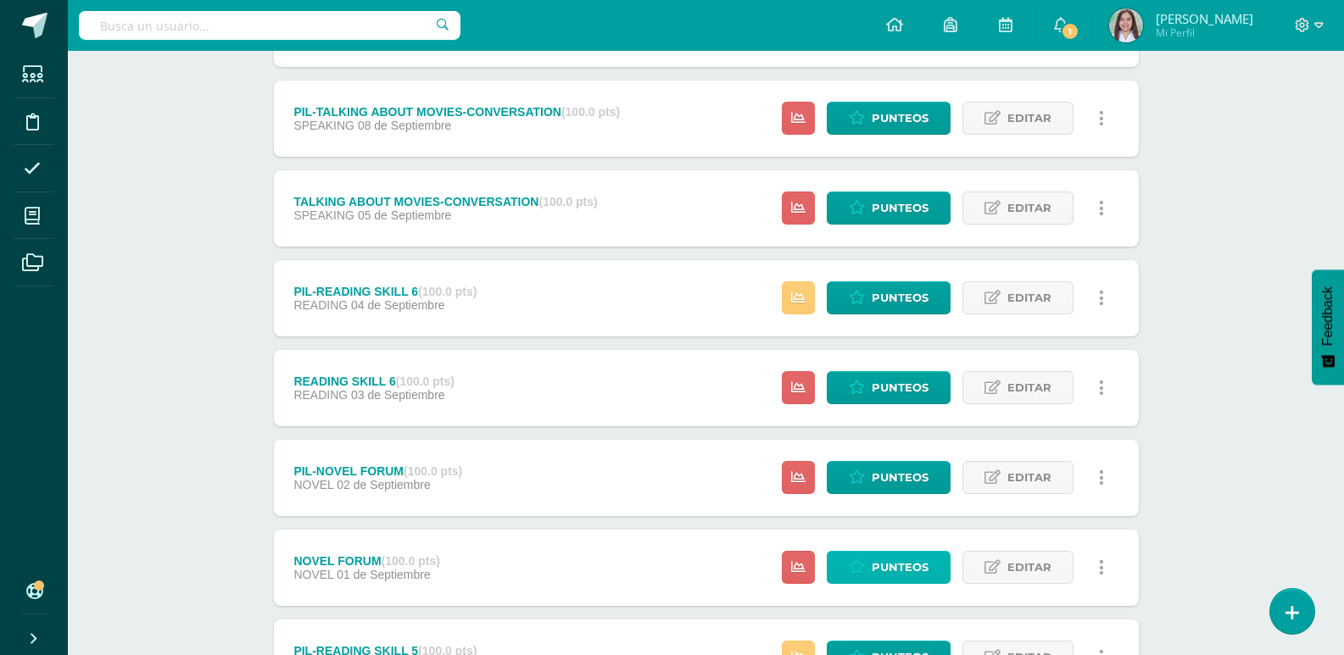
click at [898, 583] on span "Punteos" at bounding box center [900, 567] width 57 height 31
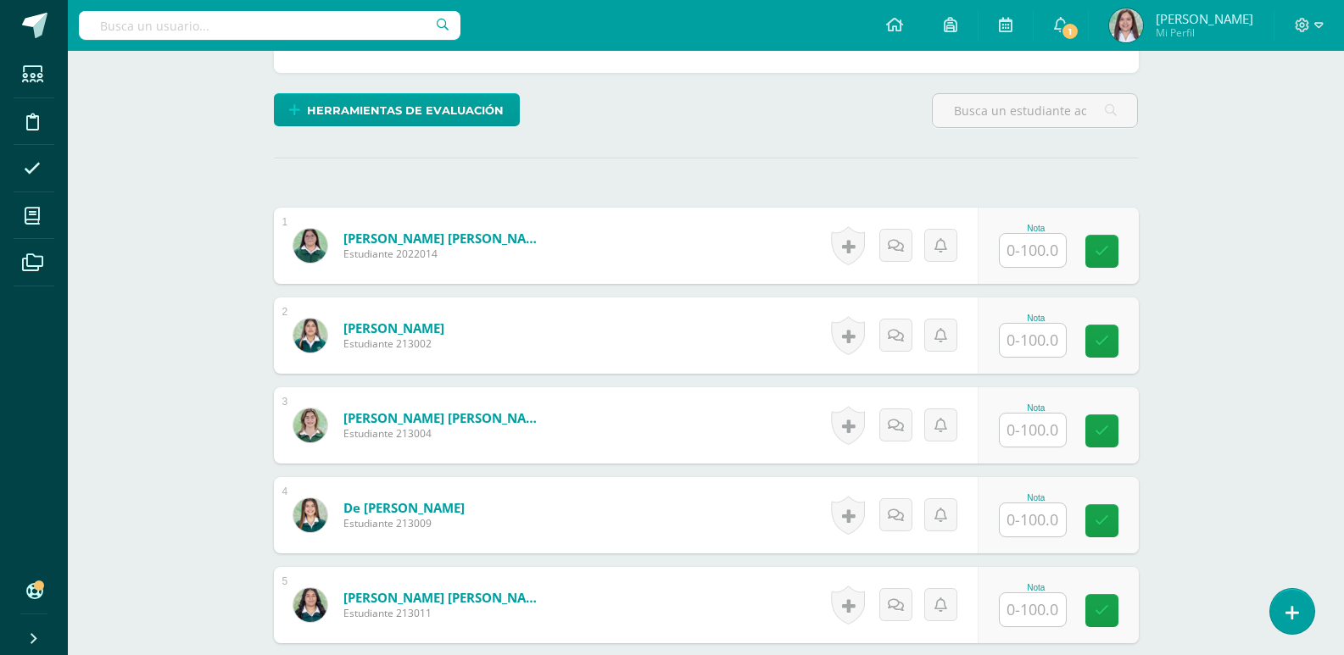
scroll to position [399, 0]
click at [1052, 267] on input "text" at bounding box center [1042, 250] width 68 height 34
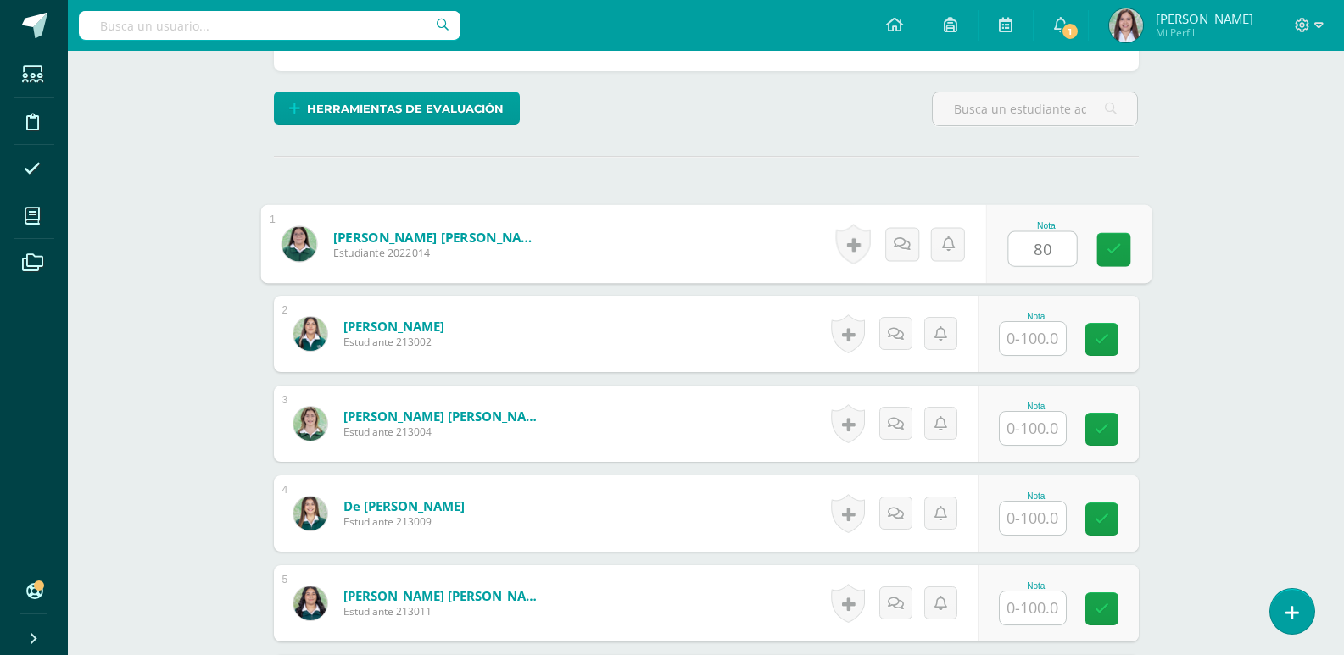
type input "80"
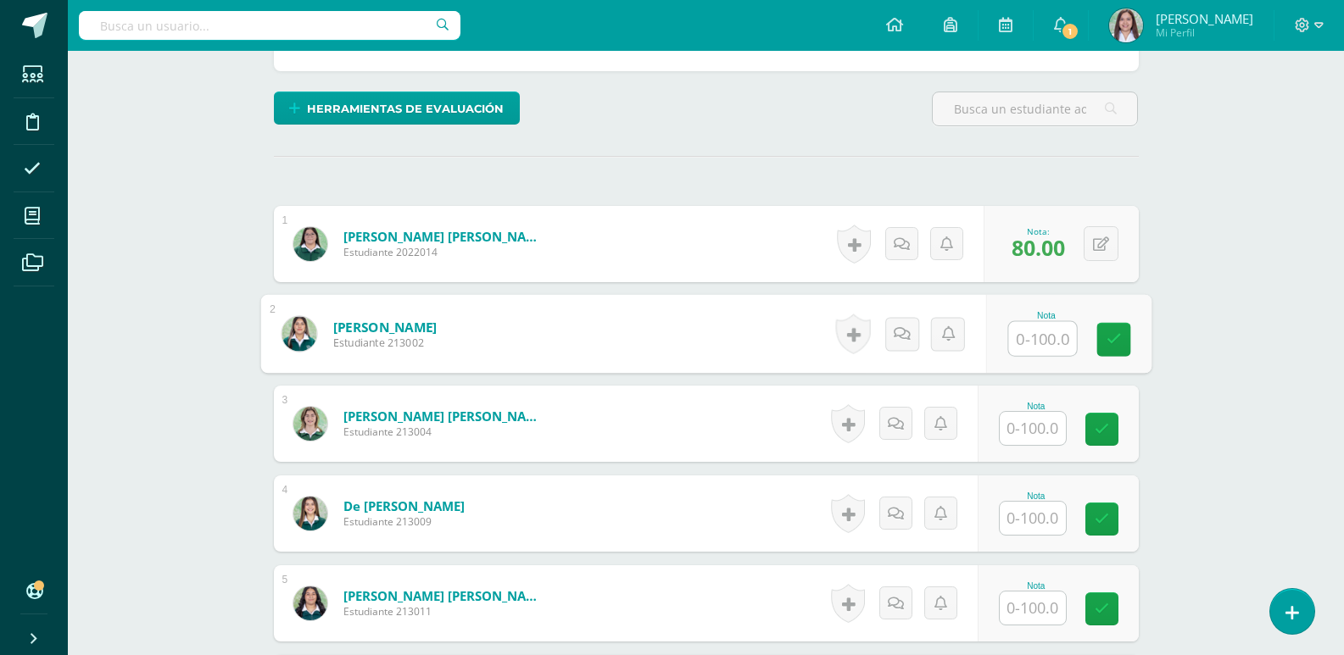
scroll to position [400, 0]
type input "83"
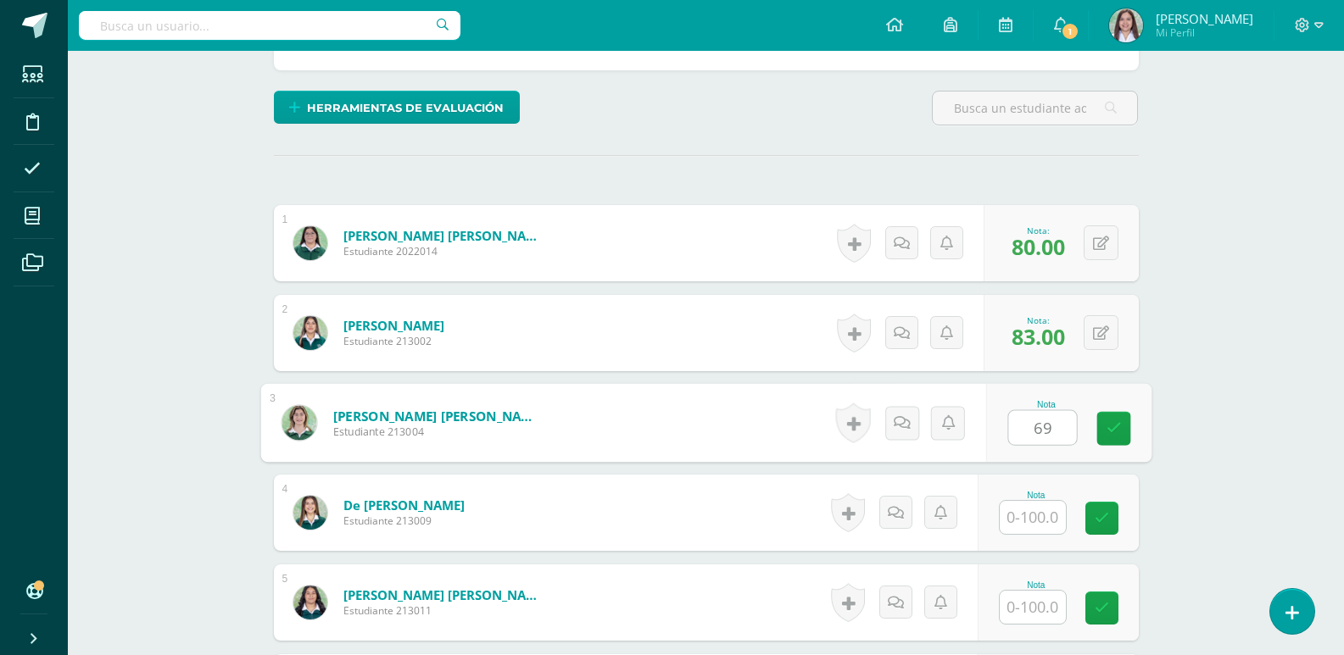
type input "69"
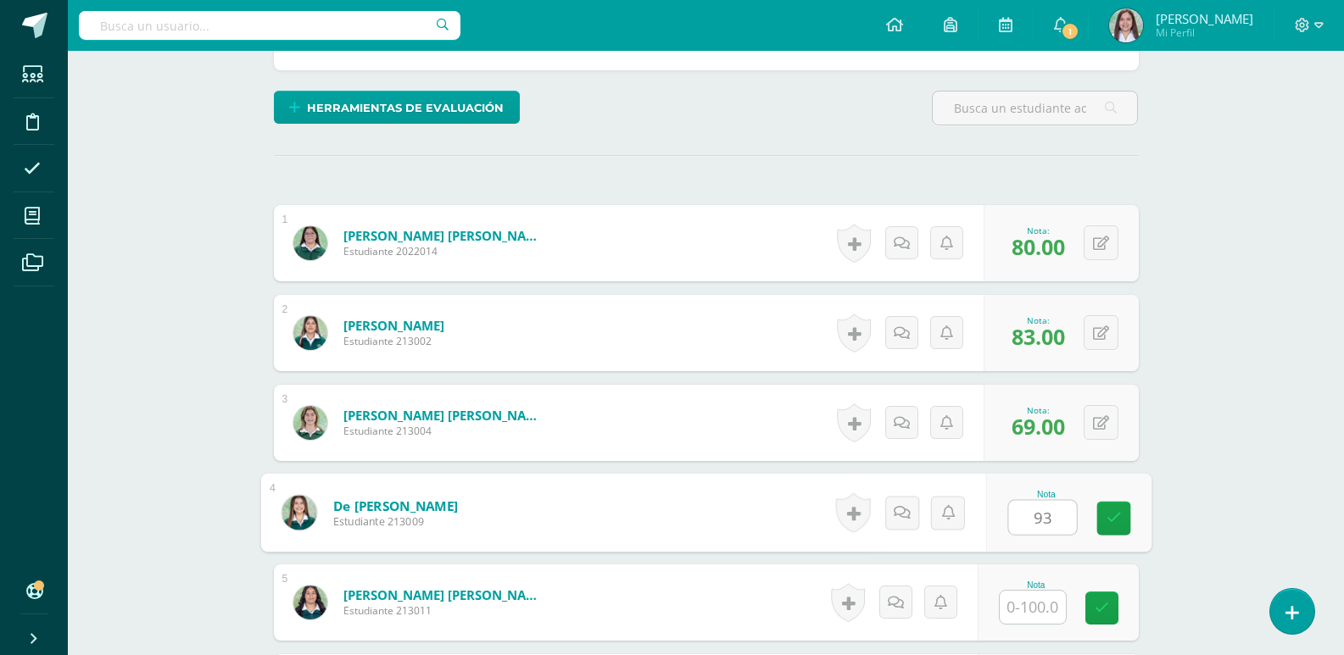
type input "93"
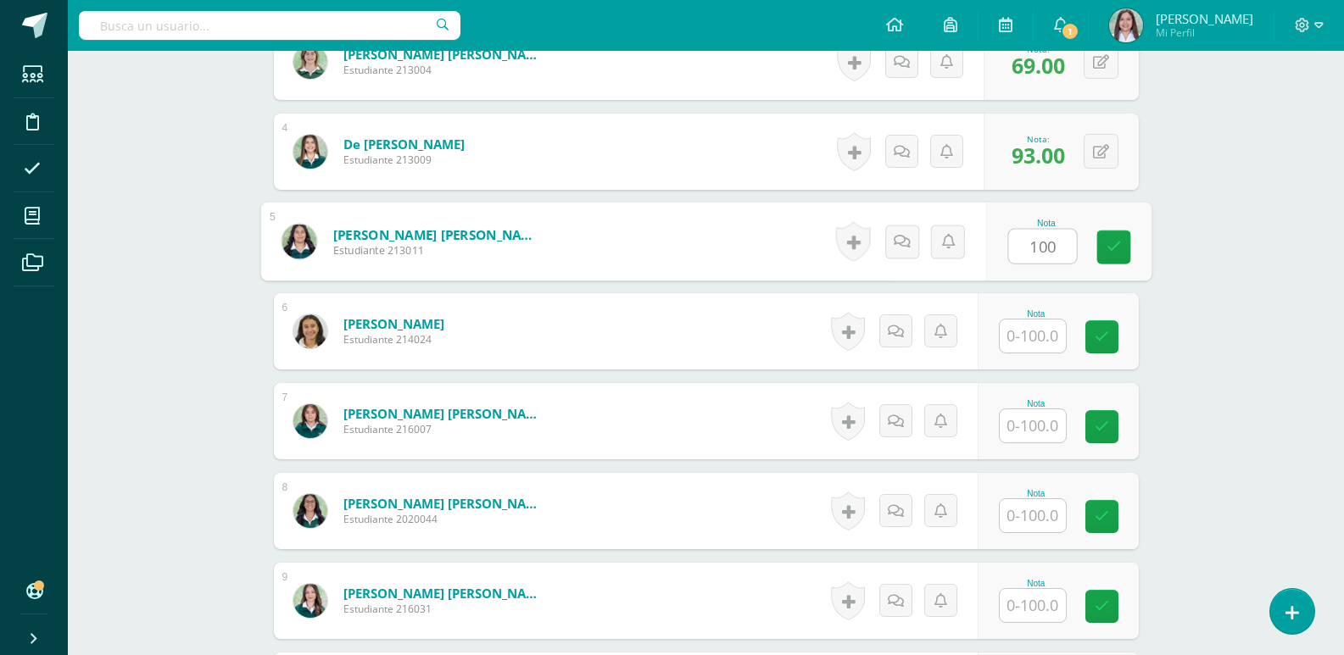
type input "100"
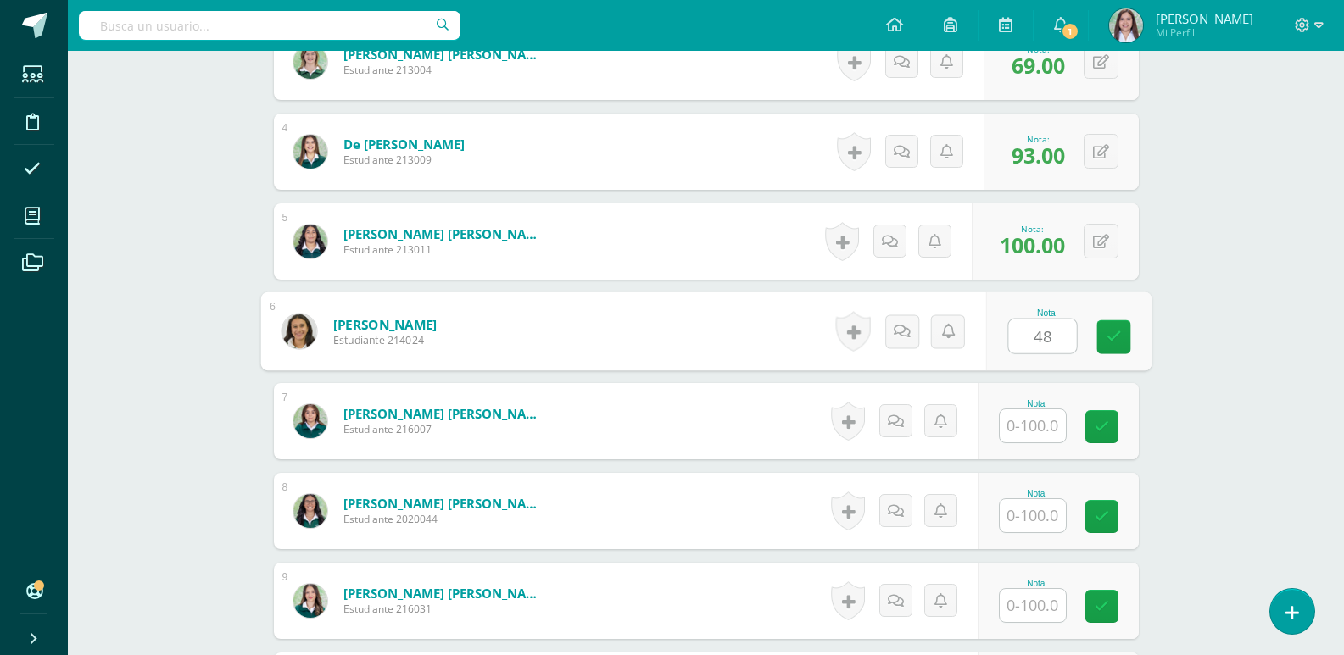
type input "48"
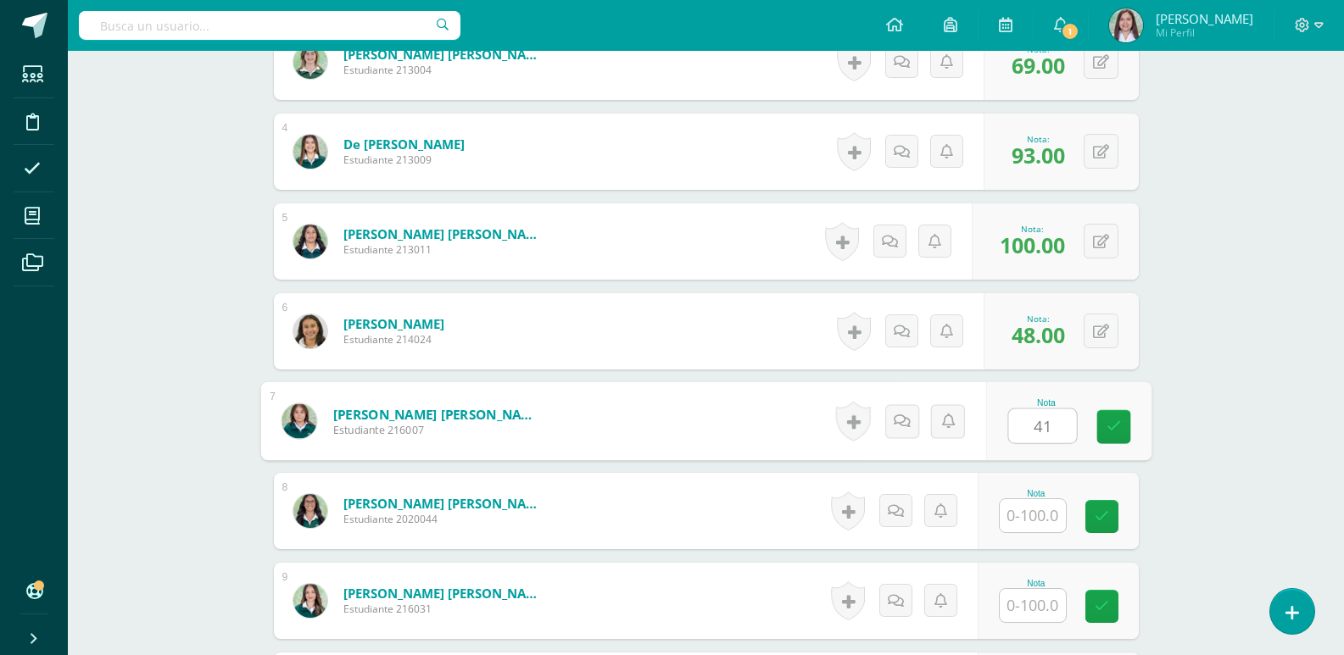
type input "41"
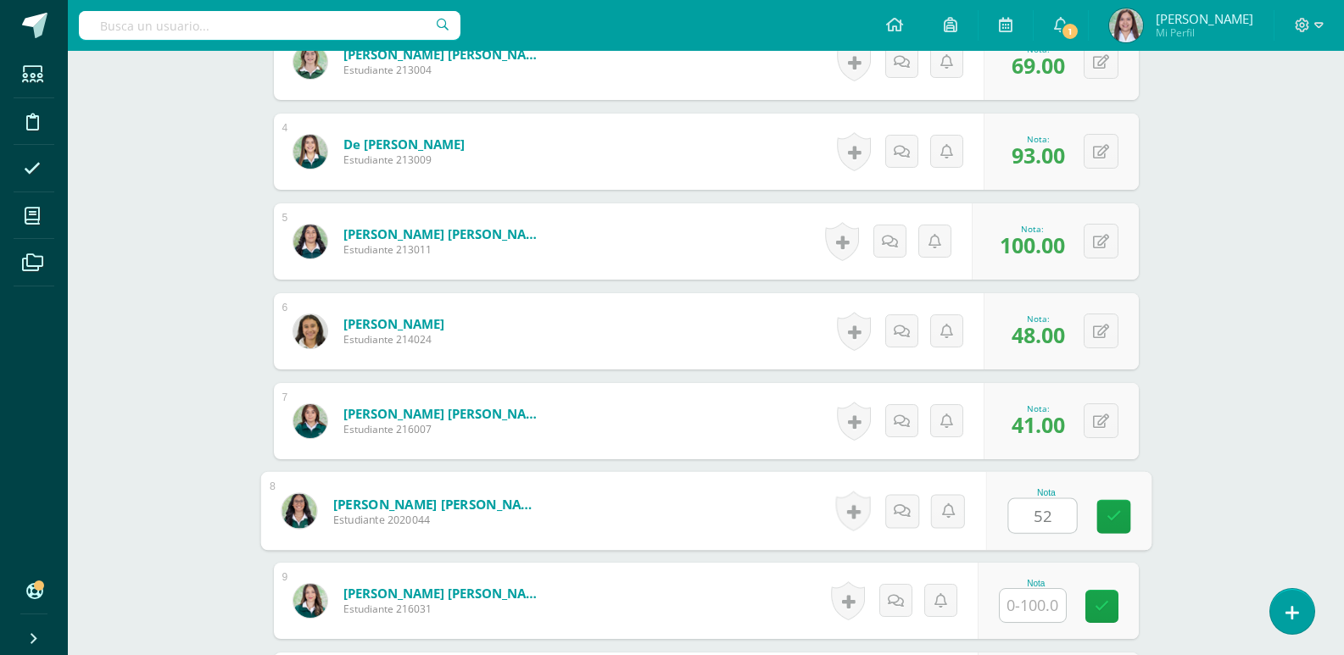
type input "52"
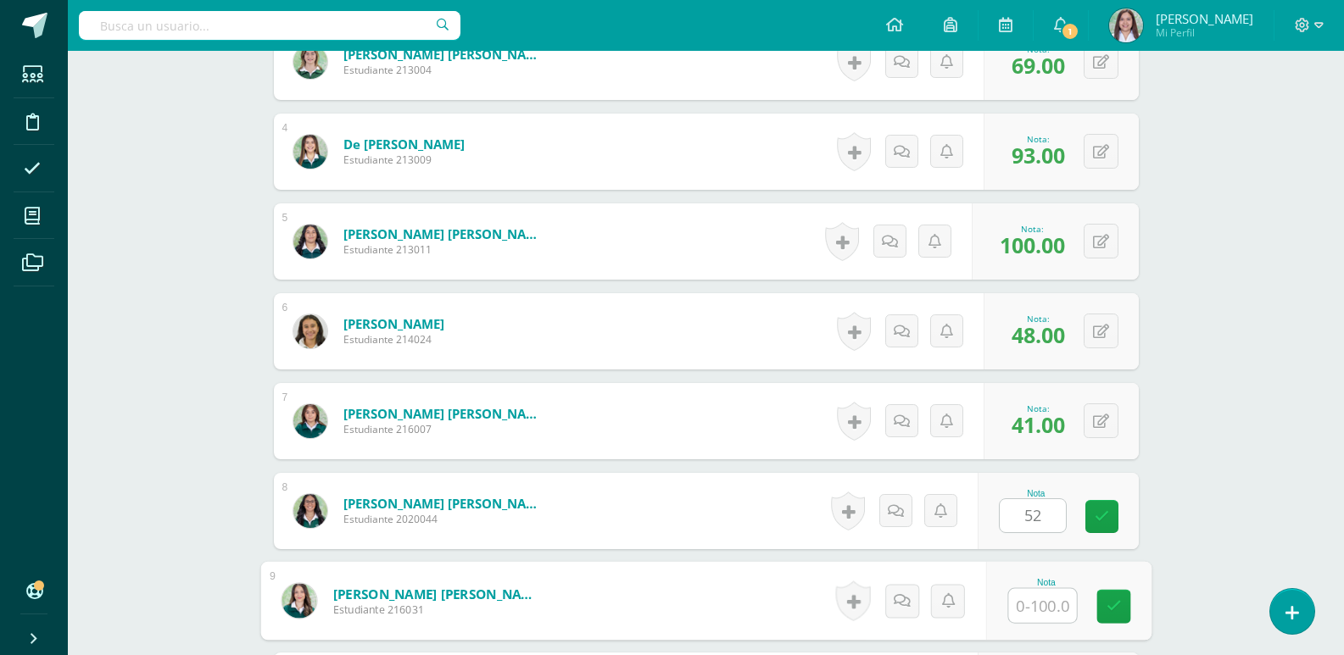
scroll to position [1134, 0]
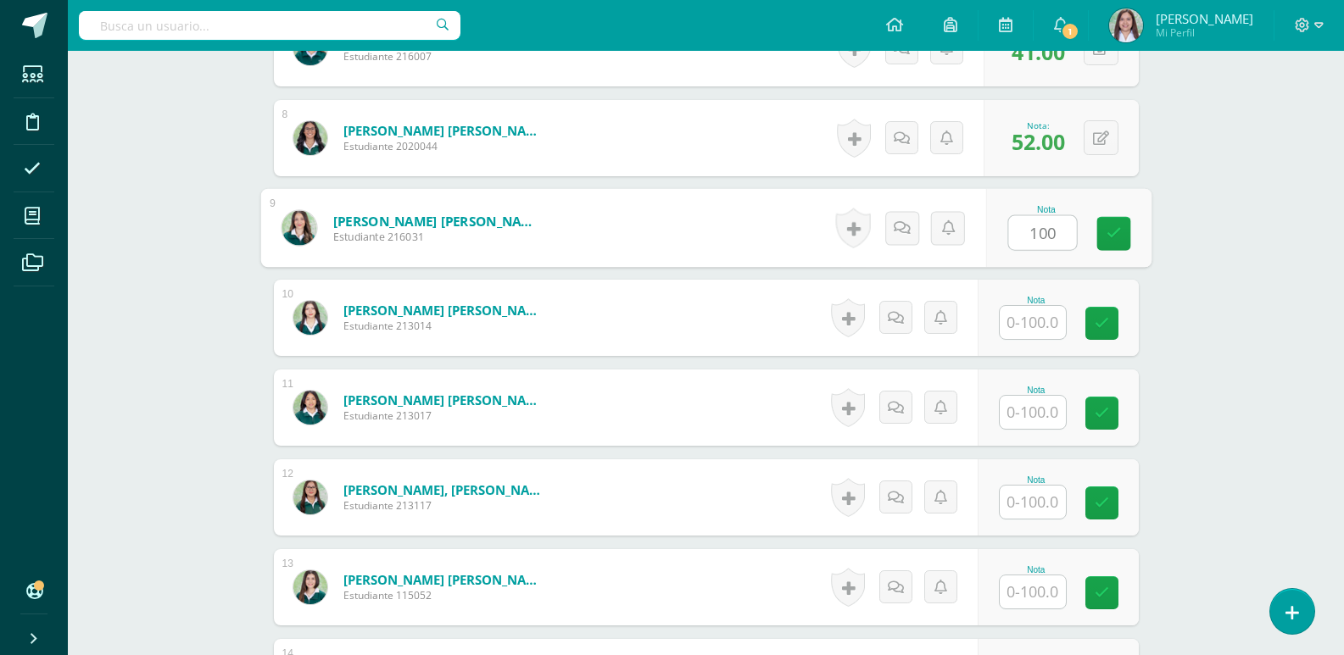
type input "100"
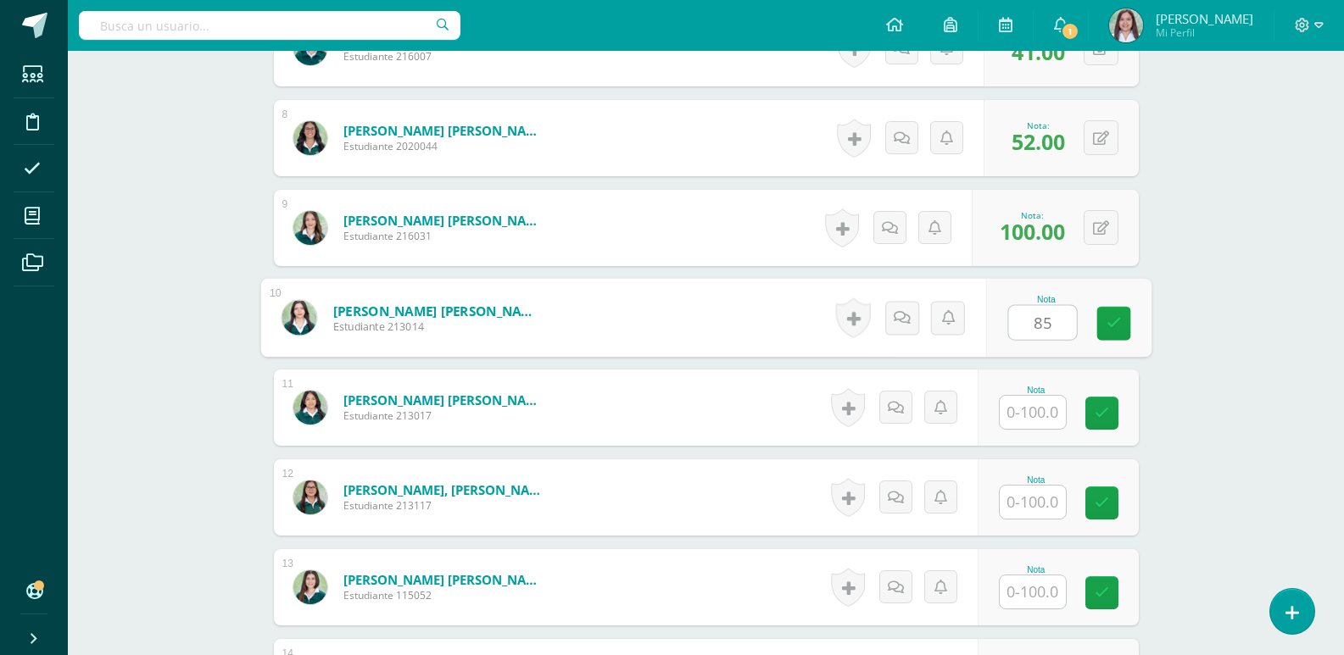
type input "85"
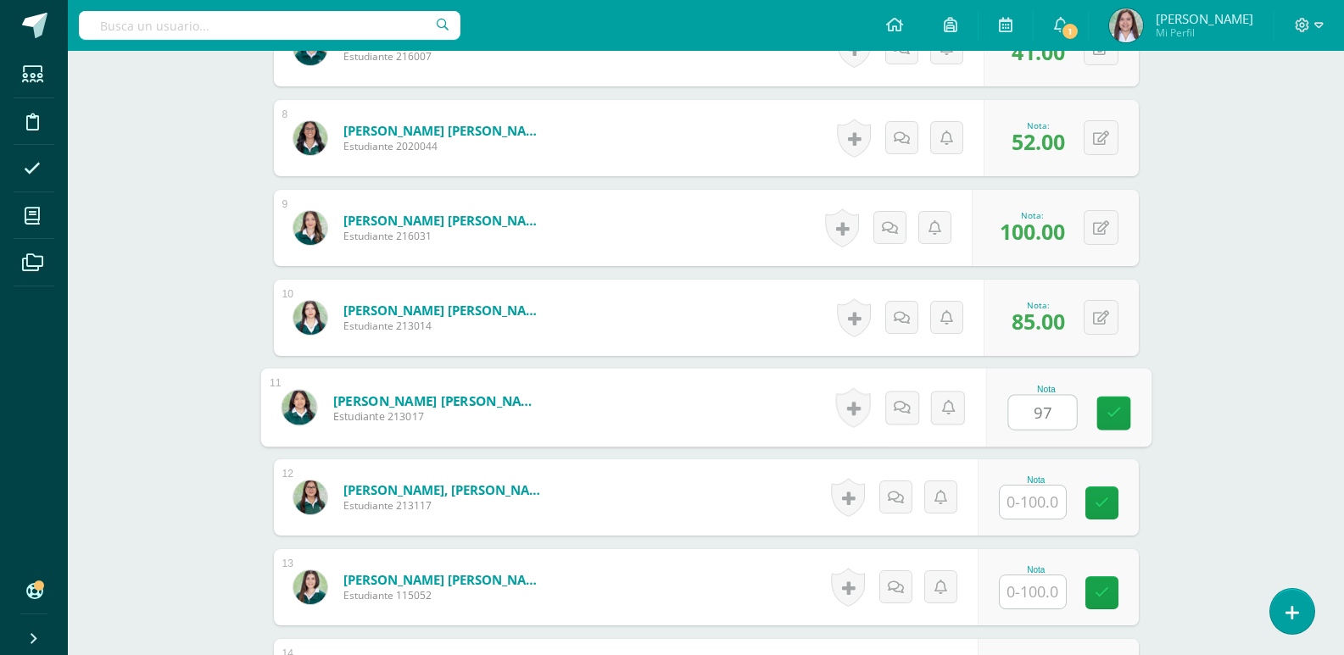
type input "97"
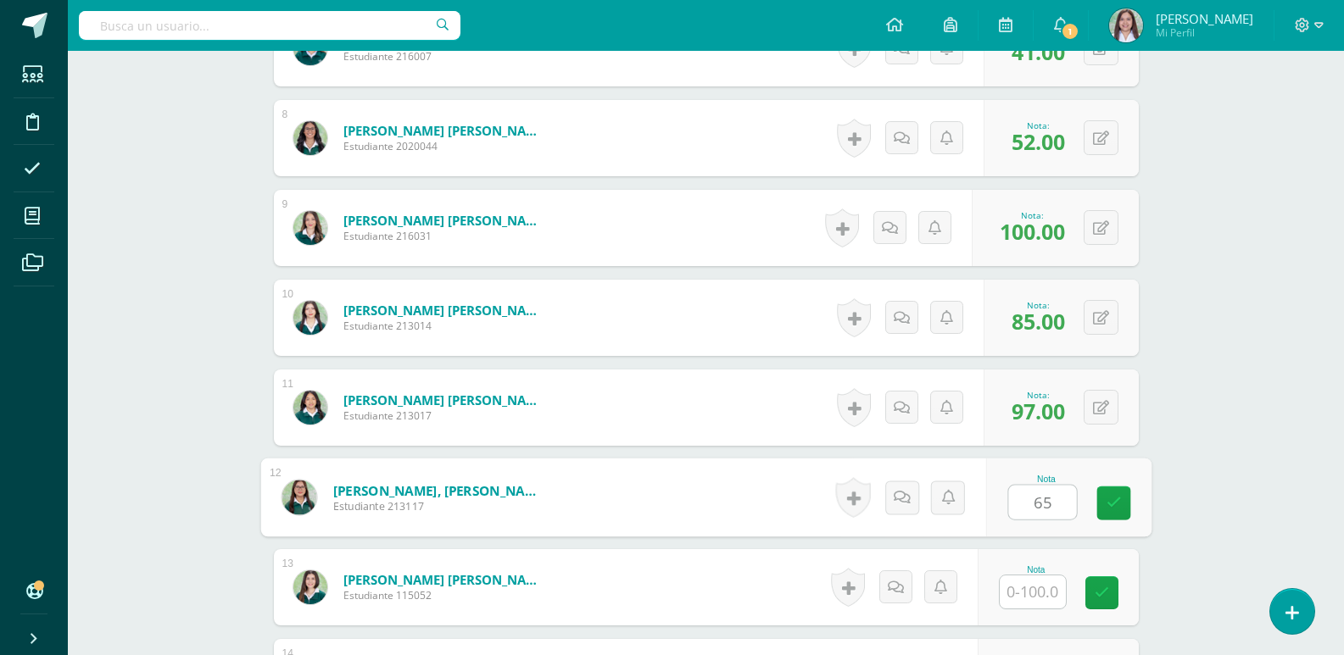
type input "65"
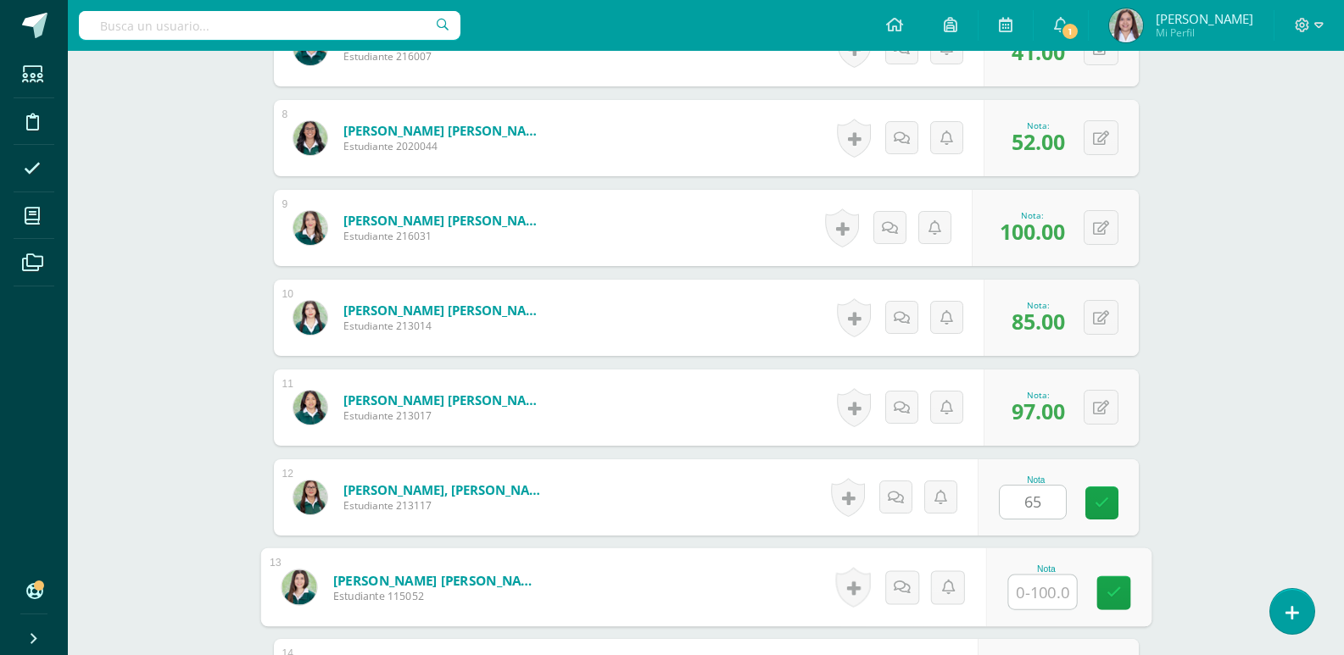
scroll to position [1508, 0]
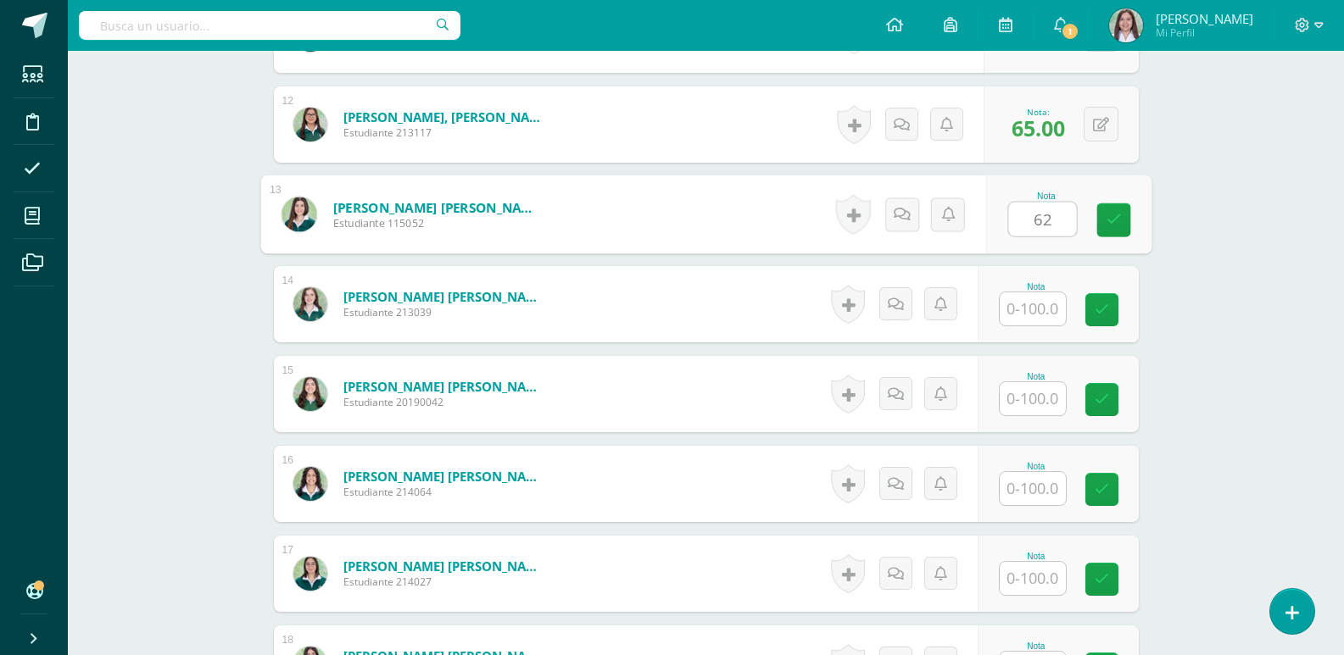
type input "62"
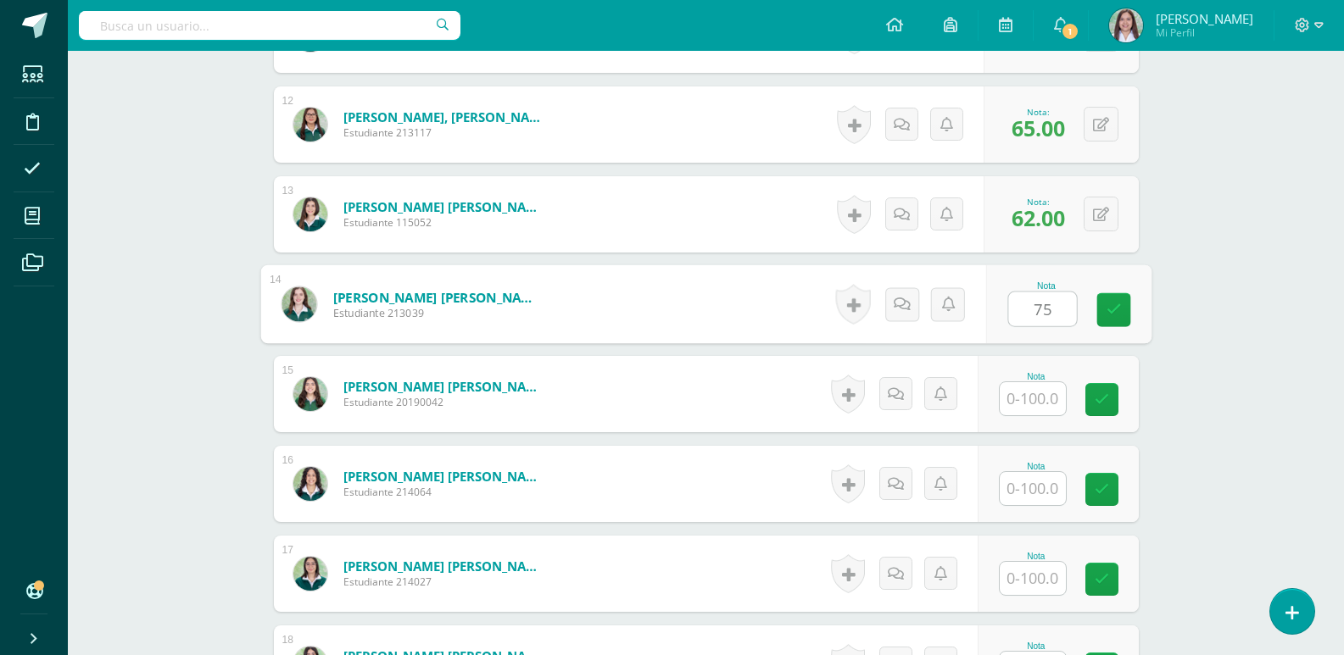
type input "75"
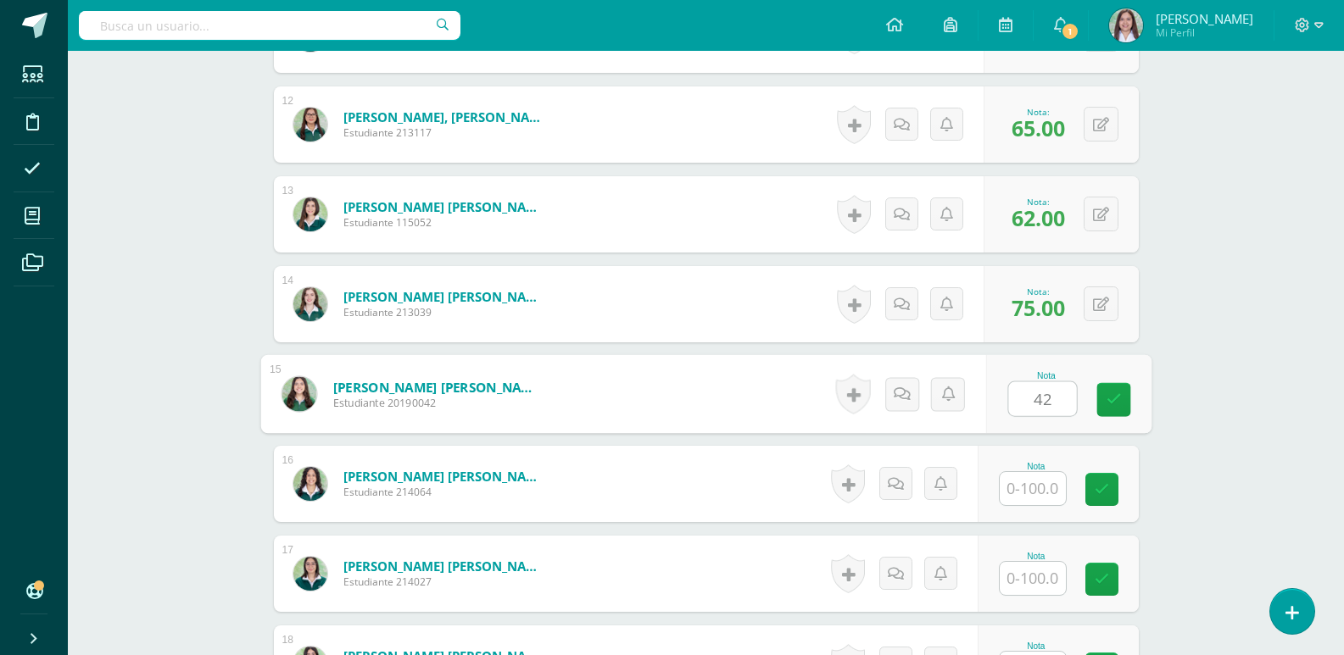
type input "42"
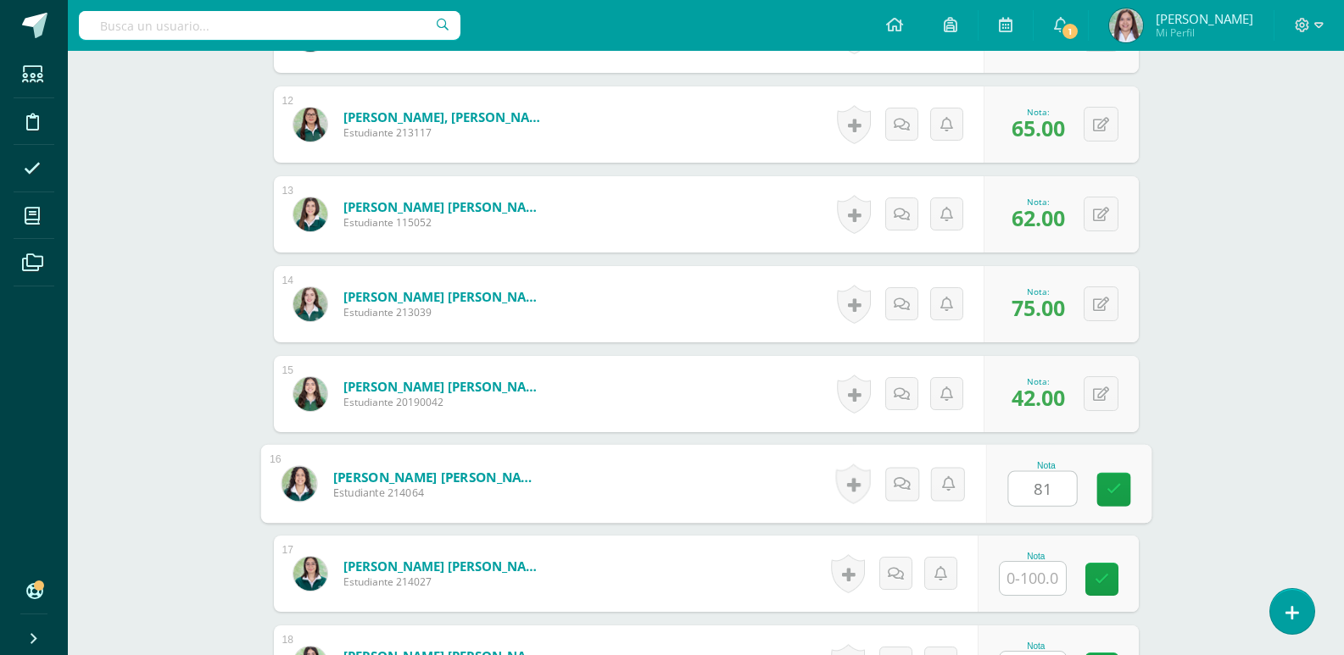
type input "81"
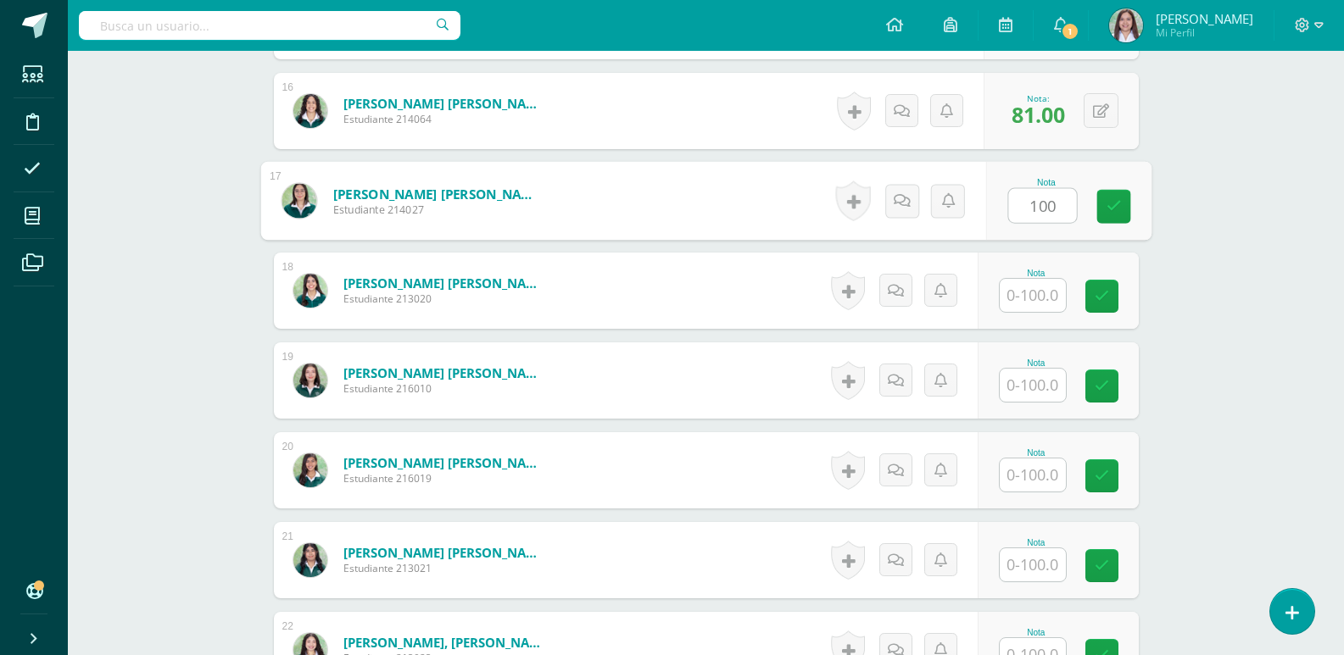
type input "100"
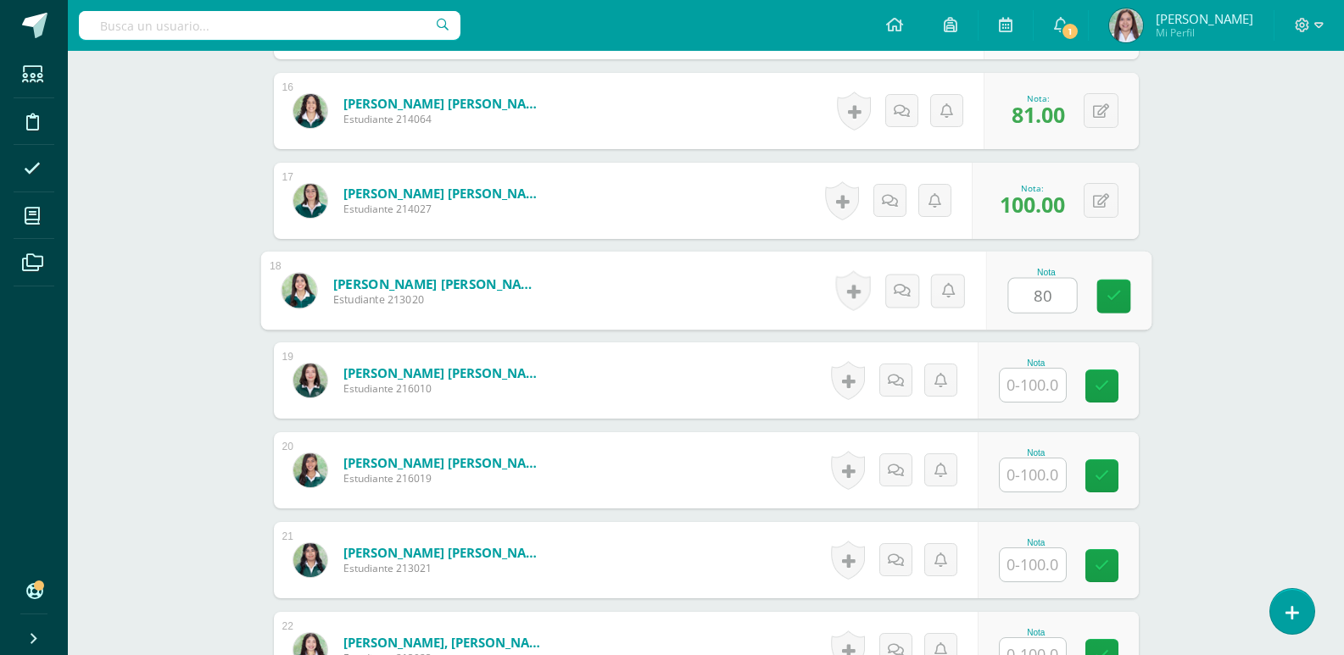
type input "80"
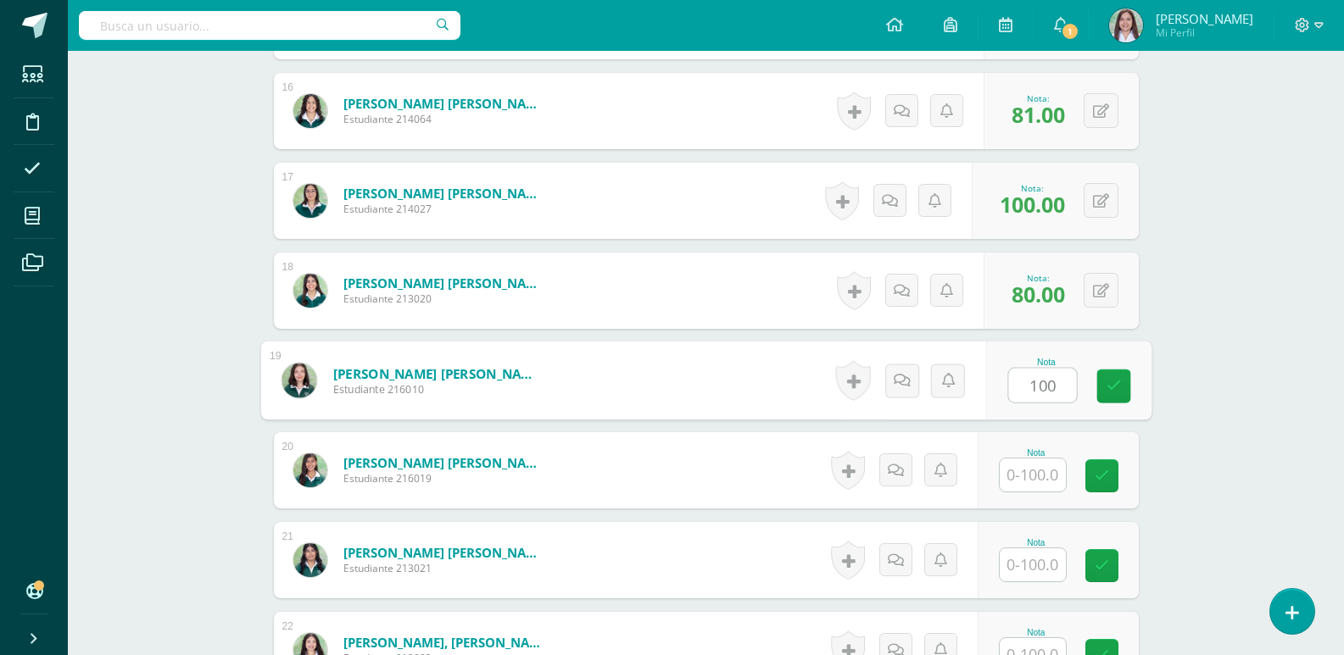
type input "100"
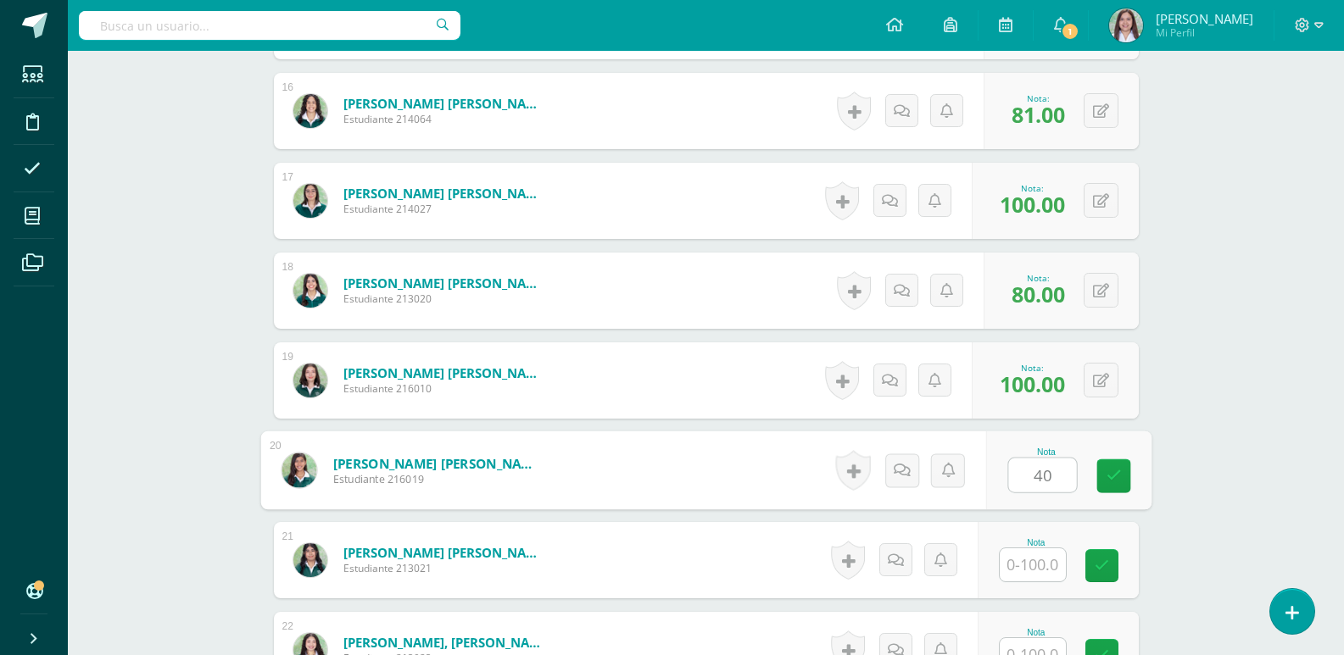
type input "40"
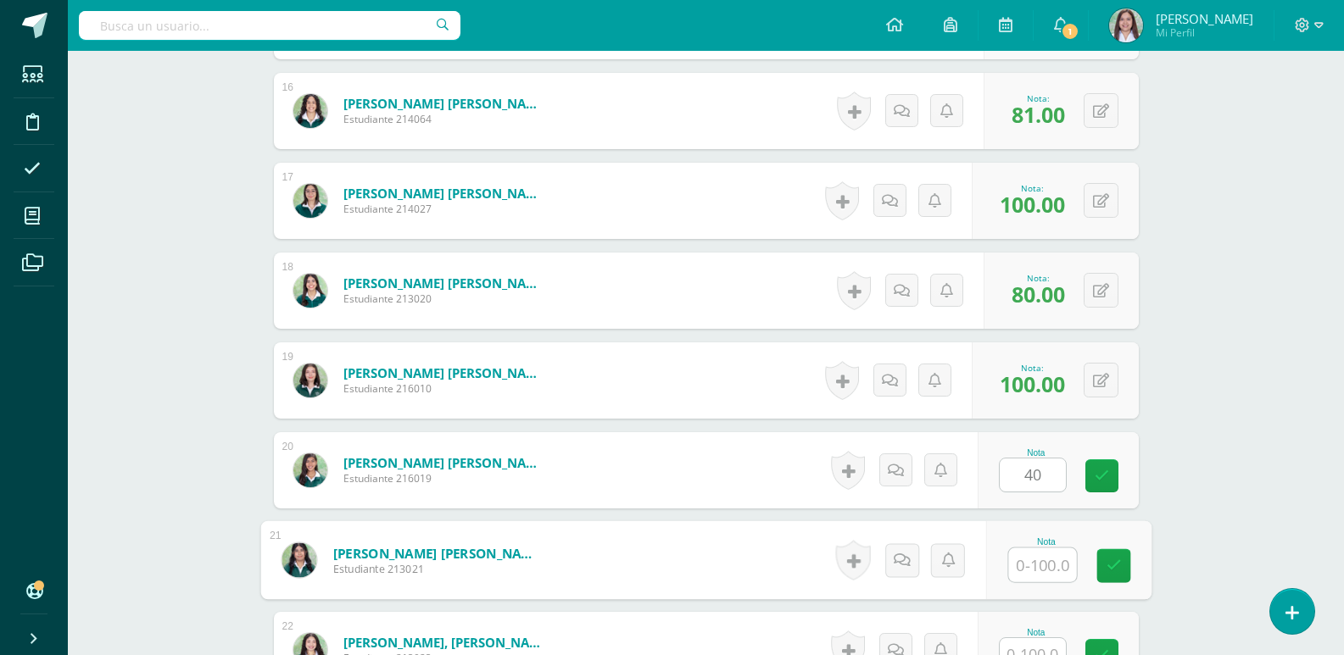
scroll to position [2254, 0]
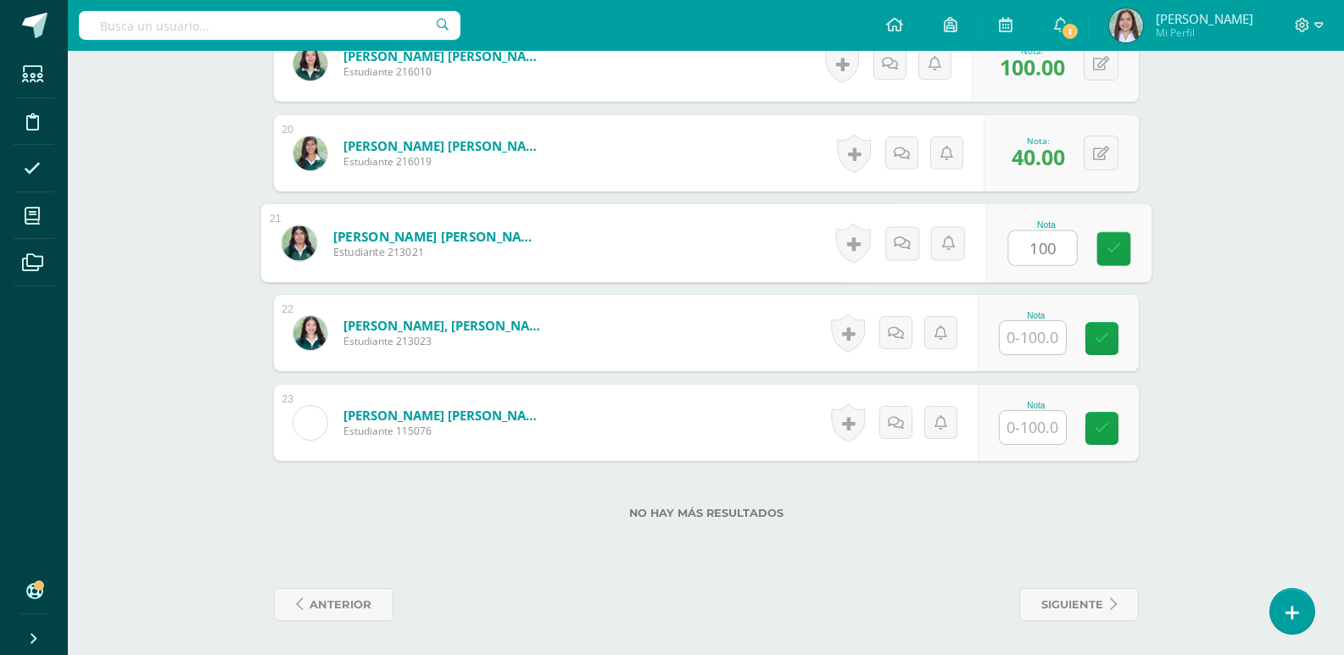
type input "100"
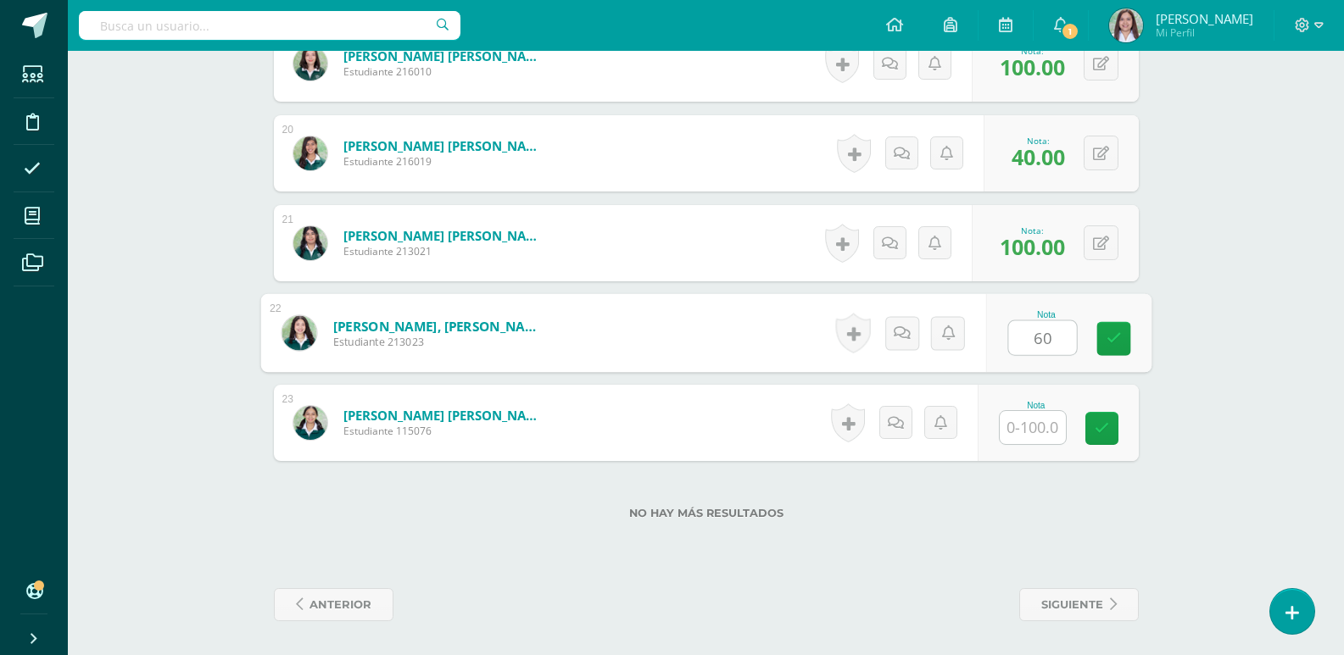
type input "60"
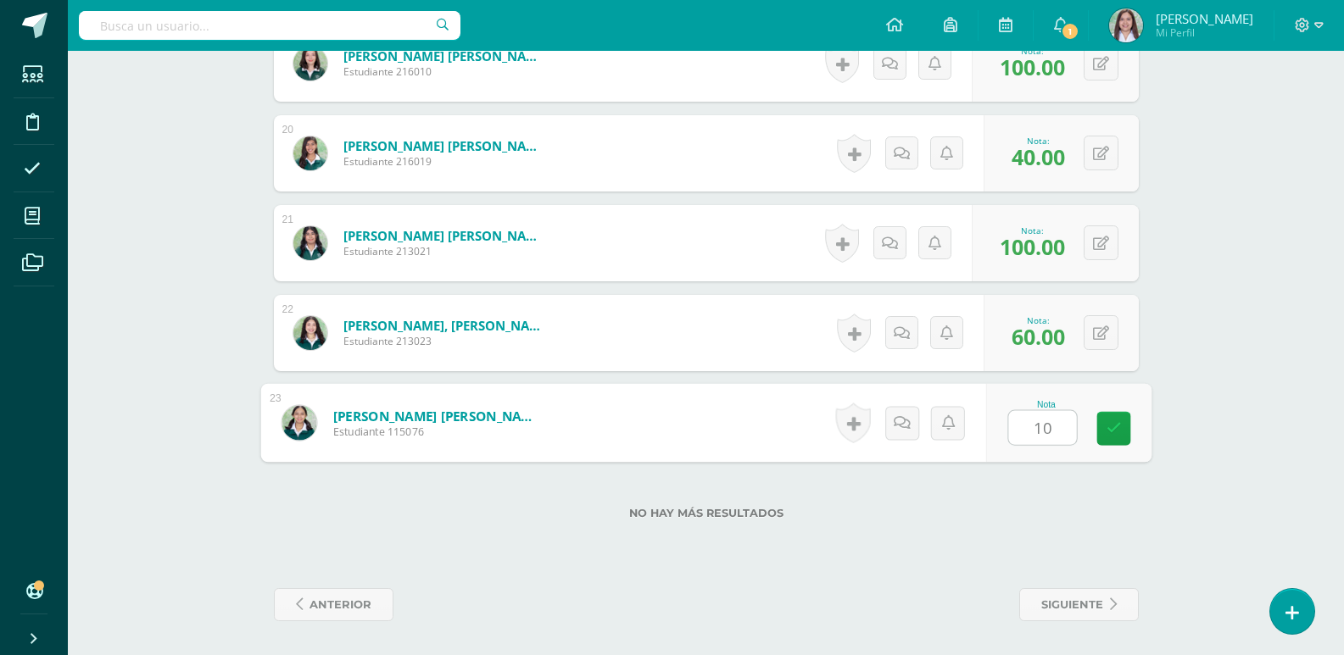
type input "100"
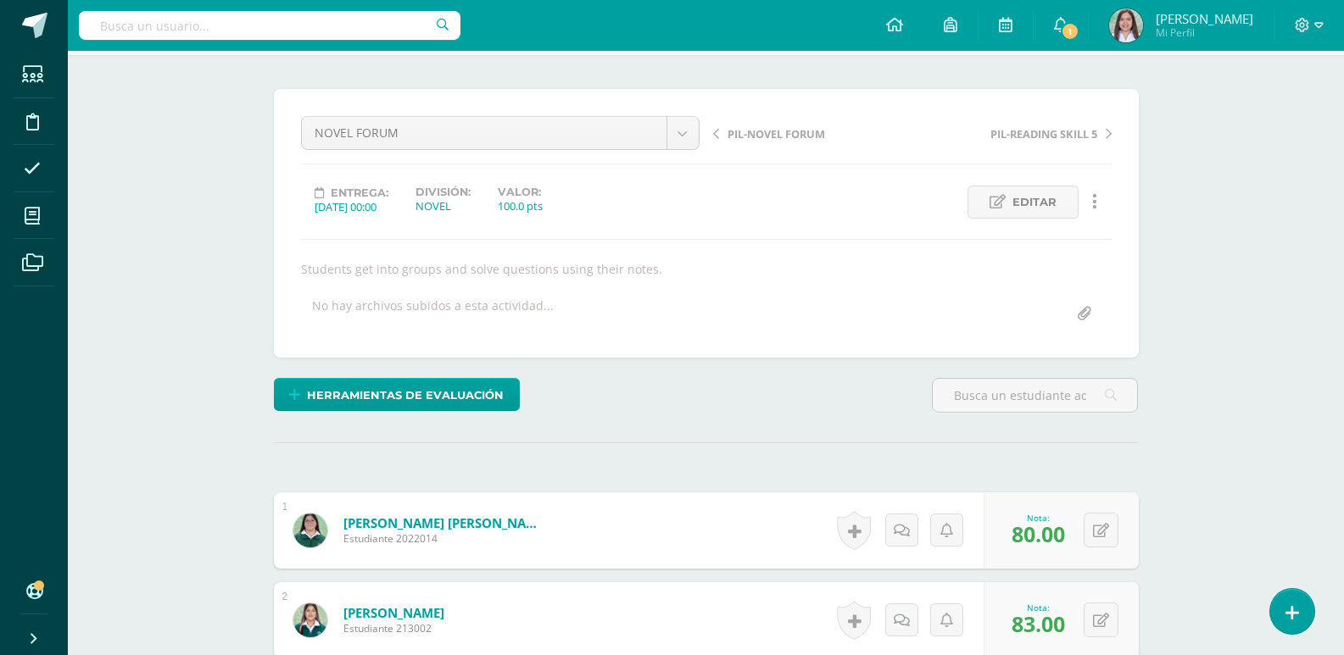
scroll to position [0, 0]
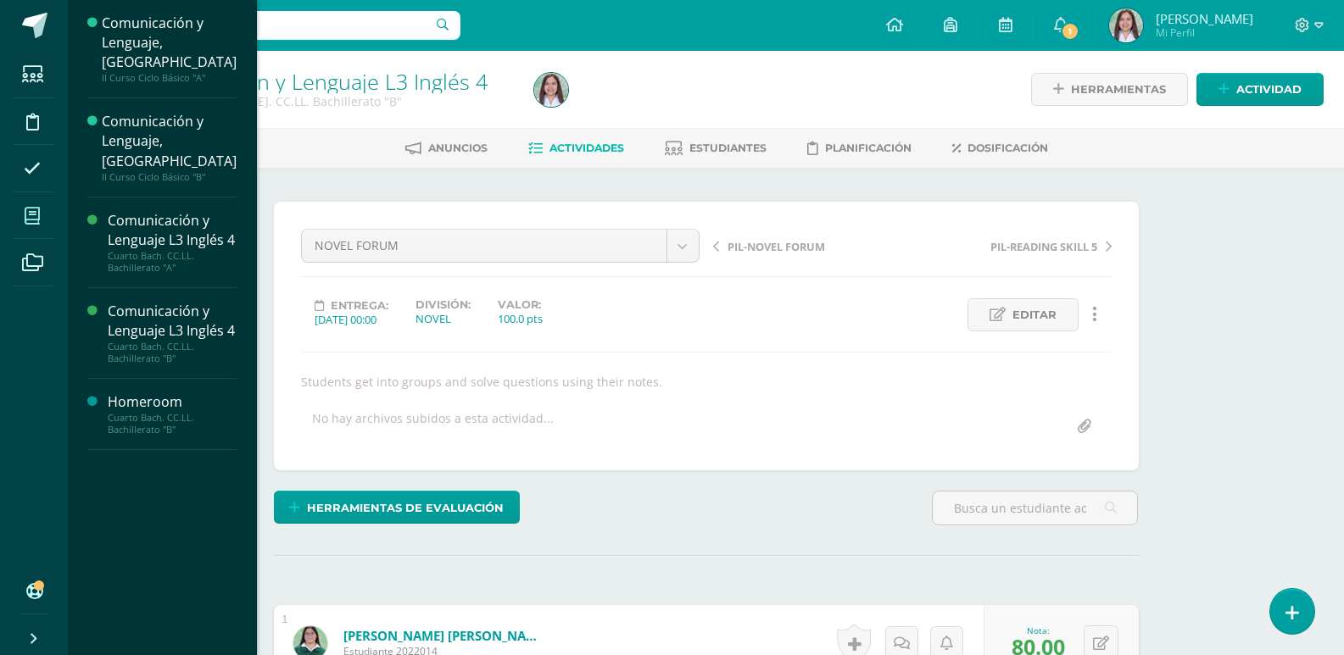
click at [52, 225] on span at bounding box center [33, 216] width 38 height 38
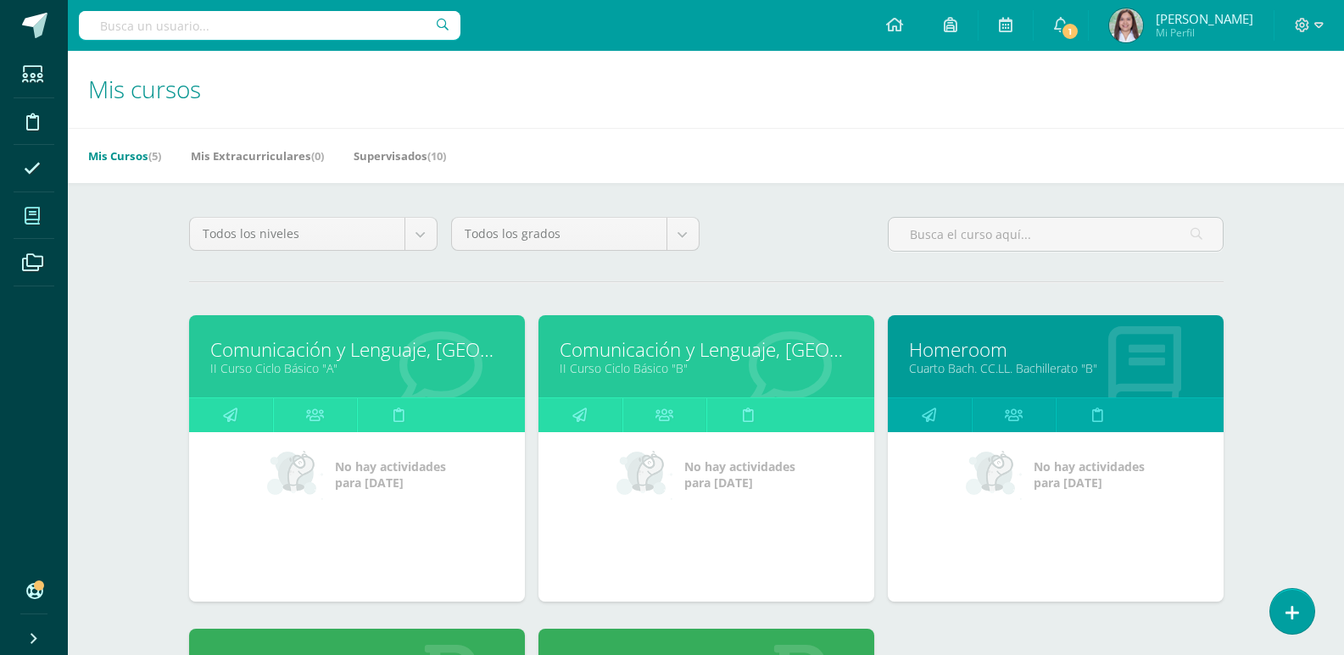
click at [306, 363] on link "Comunicación y Lenguaje, [GEOGRAPHIC_DATA]" at bounding box center [356, 350] width 293 height 26
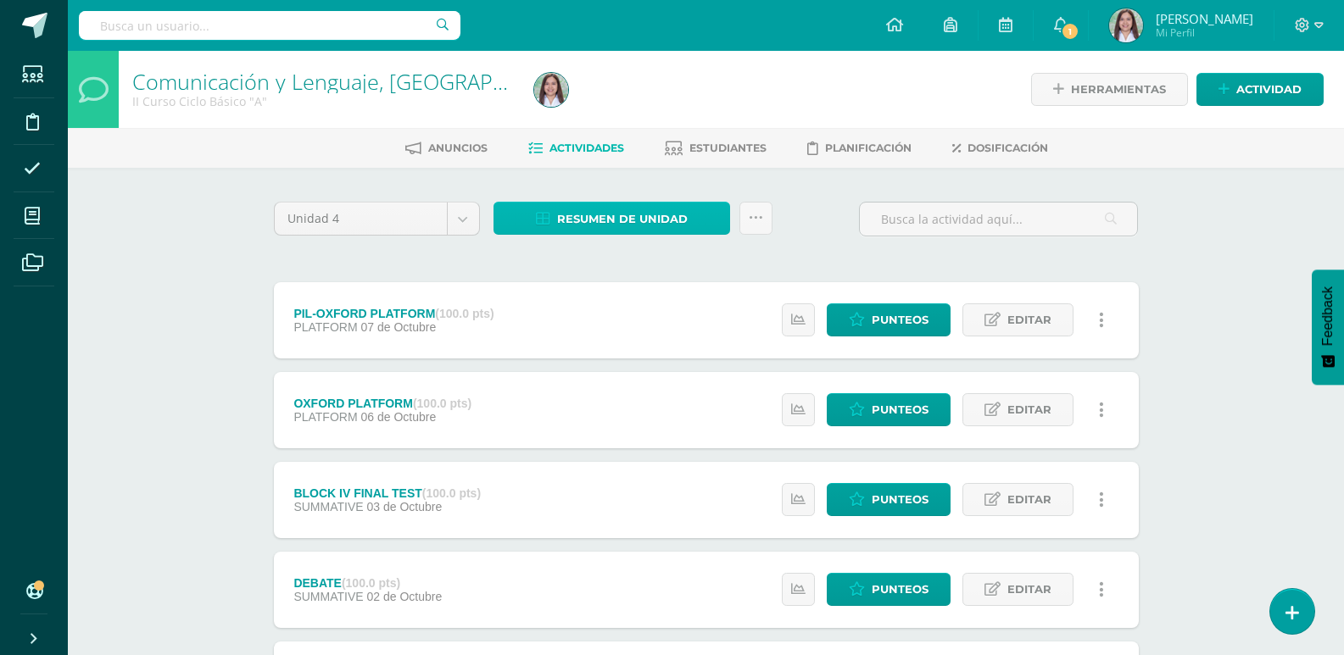
click at [578, 235] on span "Resumen de unidad" at bounding box center [622, 218] width 131 height 31
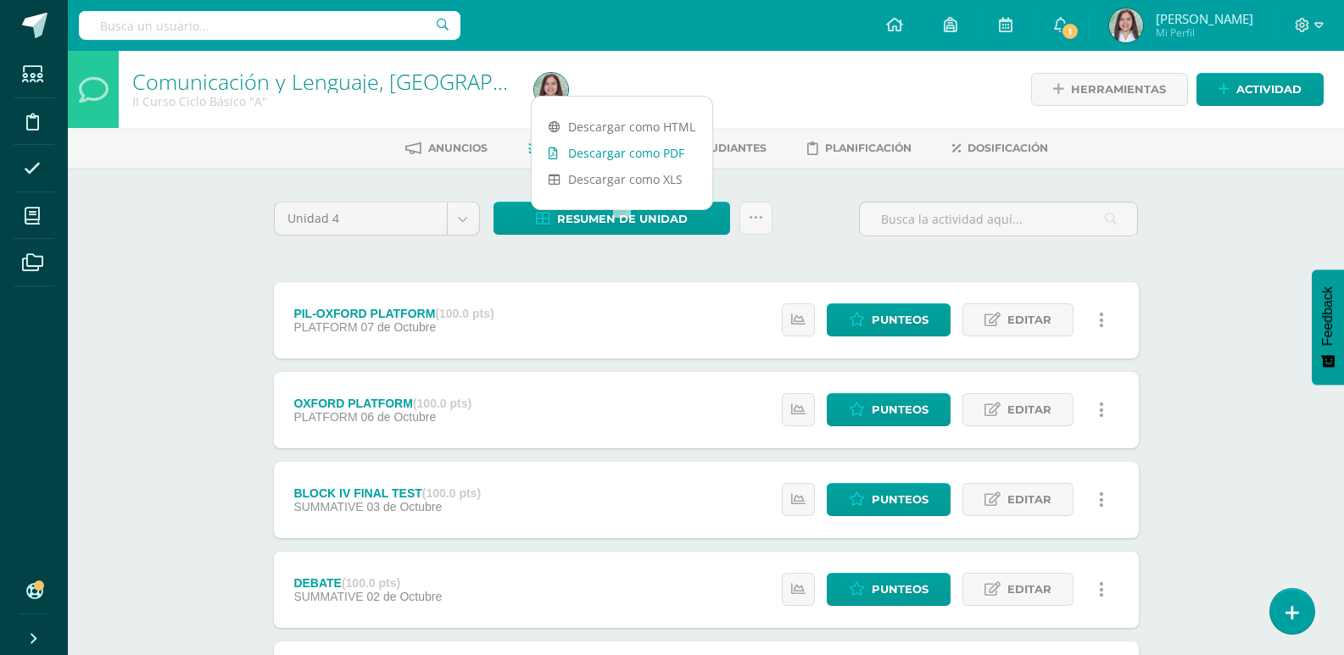
click at [641, 153] on link "Descargar como PDF" at bounding box center [622, 153] width 181 height 26
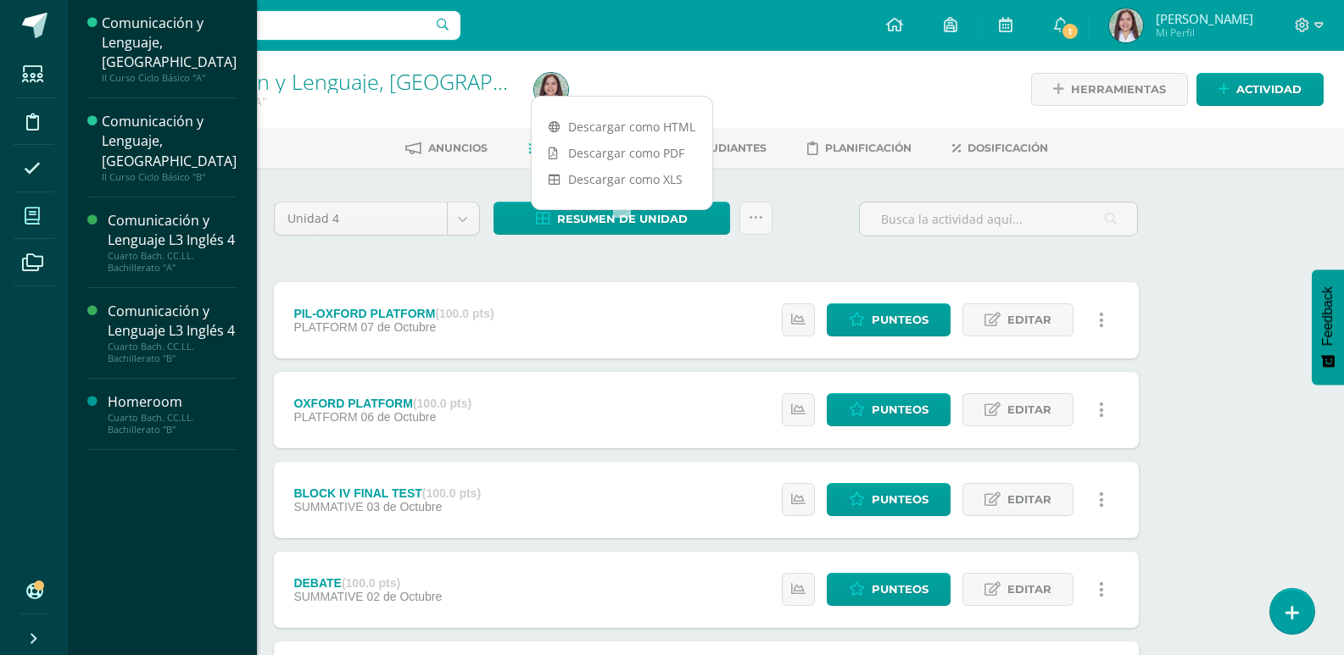
click at [27, 220] on span at bounding box center [33, 216] width 38 height 38
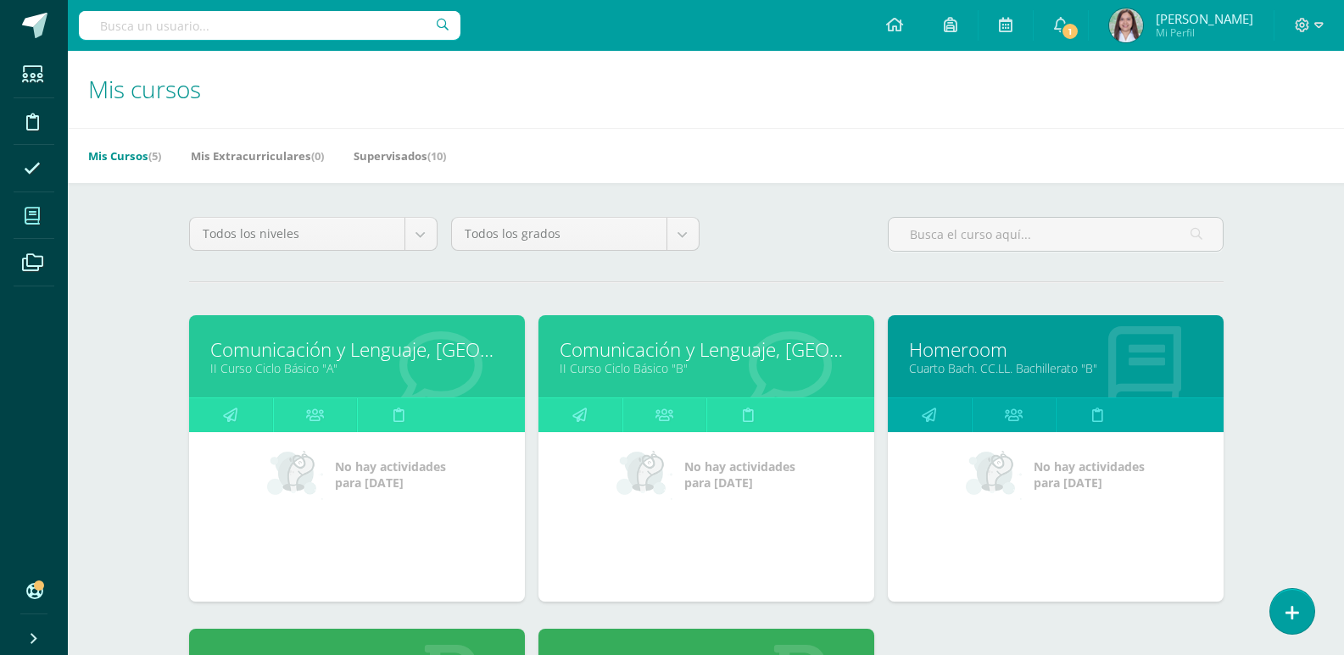
click at [726, 363] on link "Comunicación y Lenguaje, [GEOGRAPHIC_DATA]" at bounding box center [706, 350] width 293 height 26
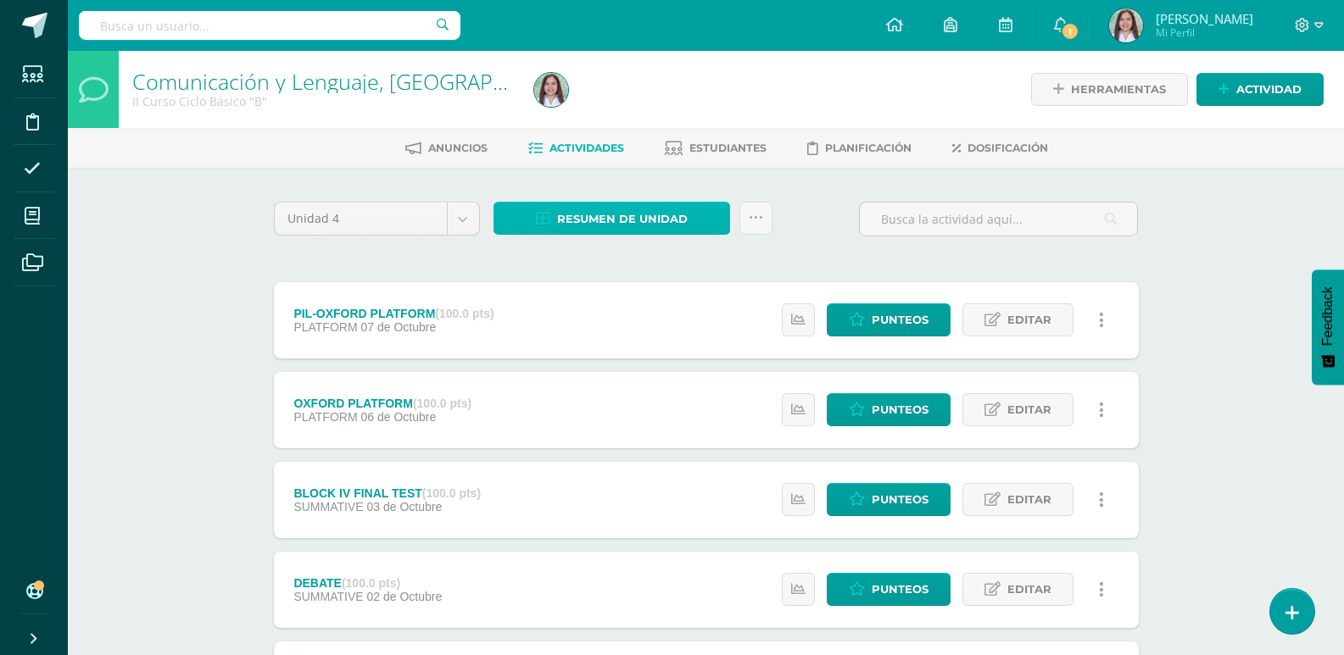
click at [641, 235] on span "Resumen de unidad" at bounding box center [622, 218] width 131 height 31
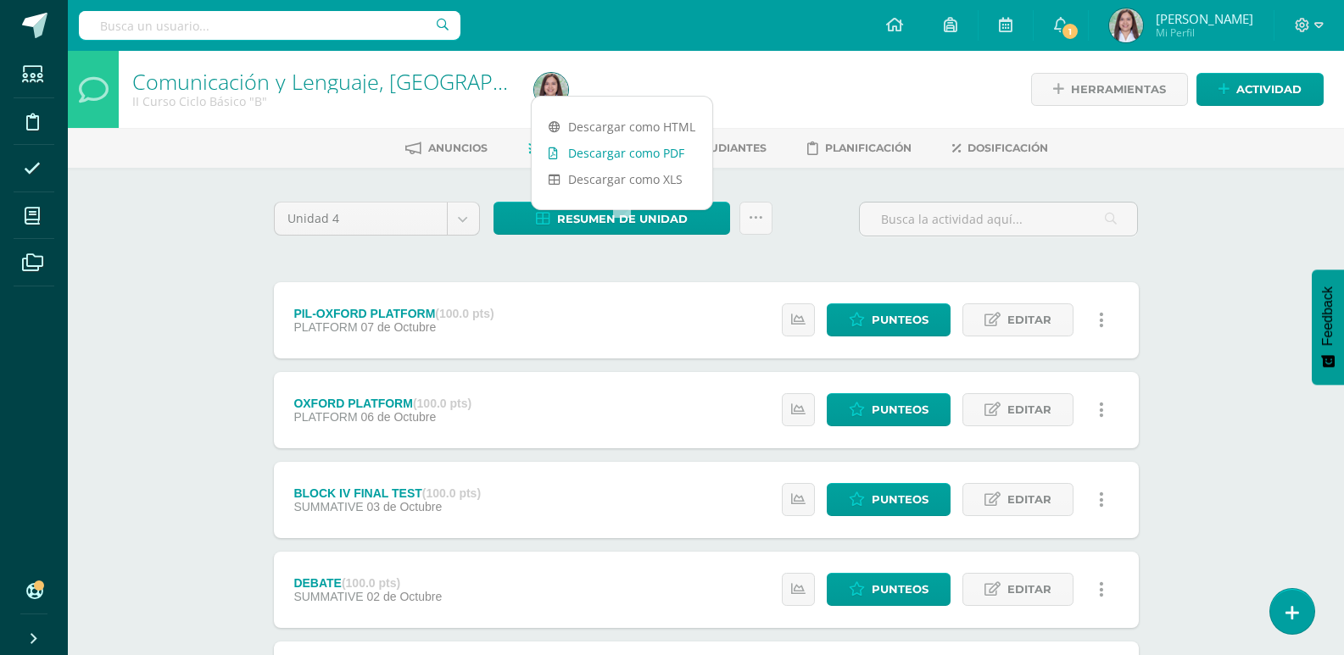
click at [670, 153] on link "Descargar como PDF" at bounding box center [622, 153] width 181 height 26
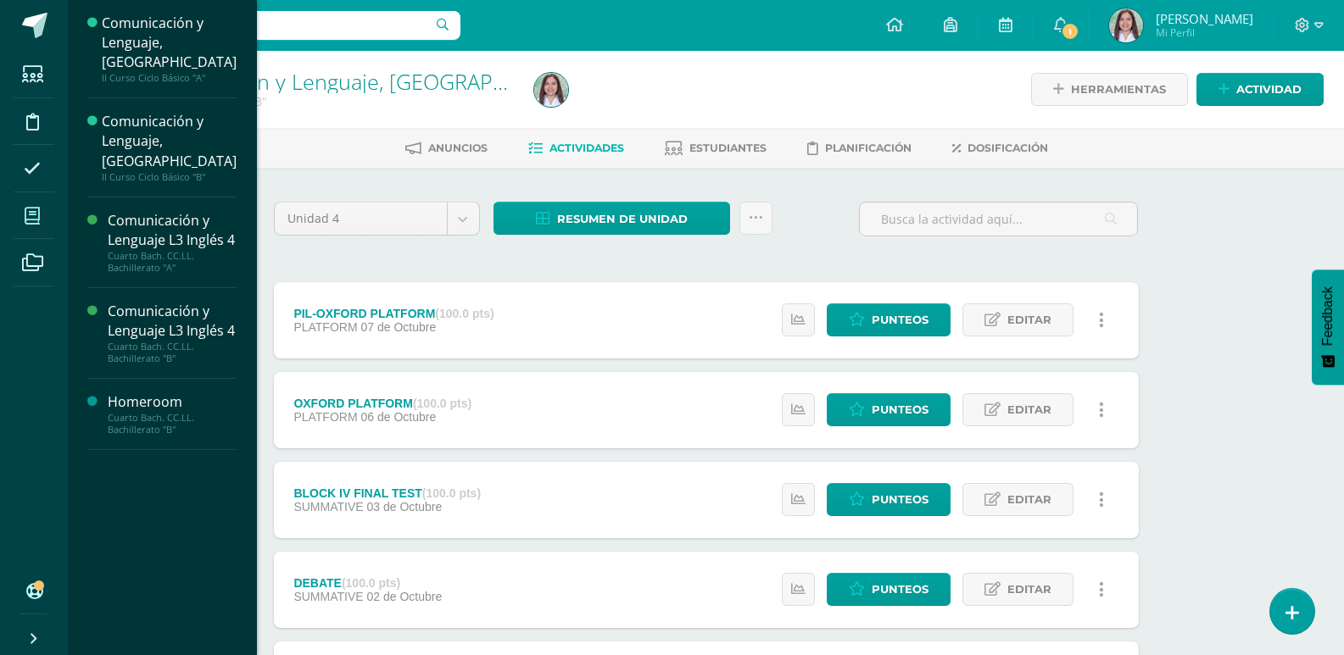
click at [38, 225] on icon at bounding box center [32, 216] width 15 height 17
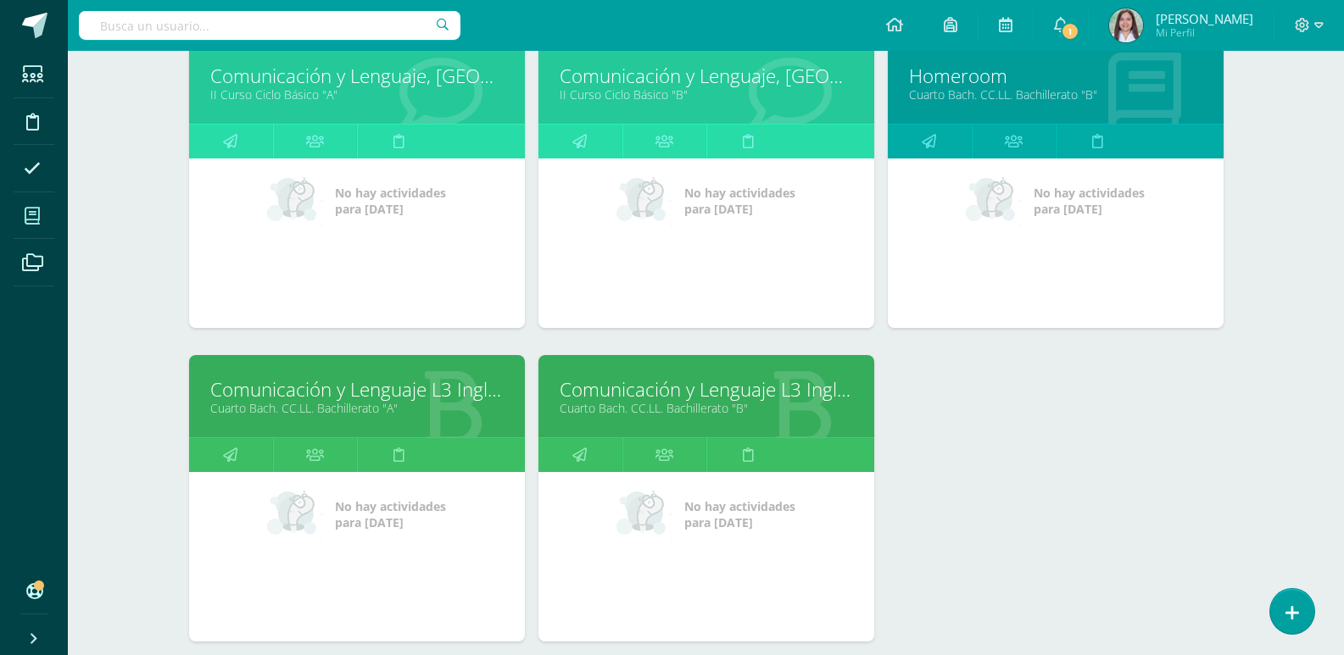
scroll to position [282, 0]
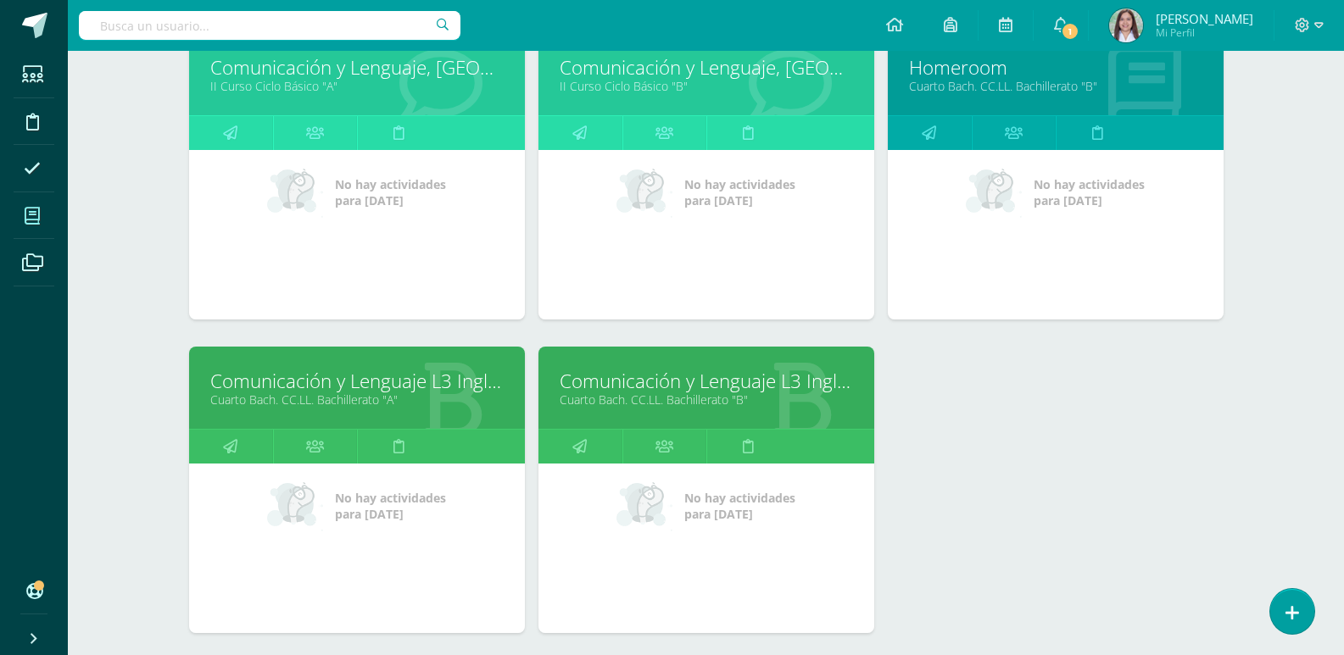
click at [371, 394] on link "Comunicación y Lenguaje L3 Inglés 4" at bounding box center [356, 381] width 293 height 26
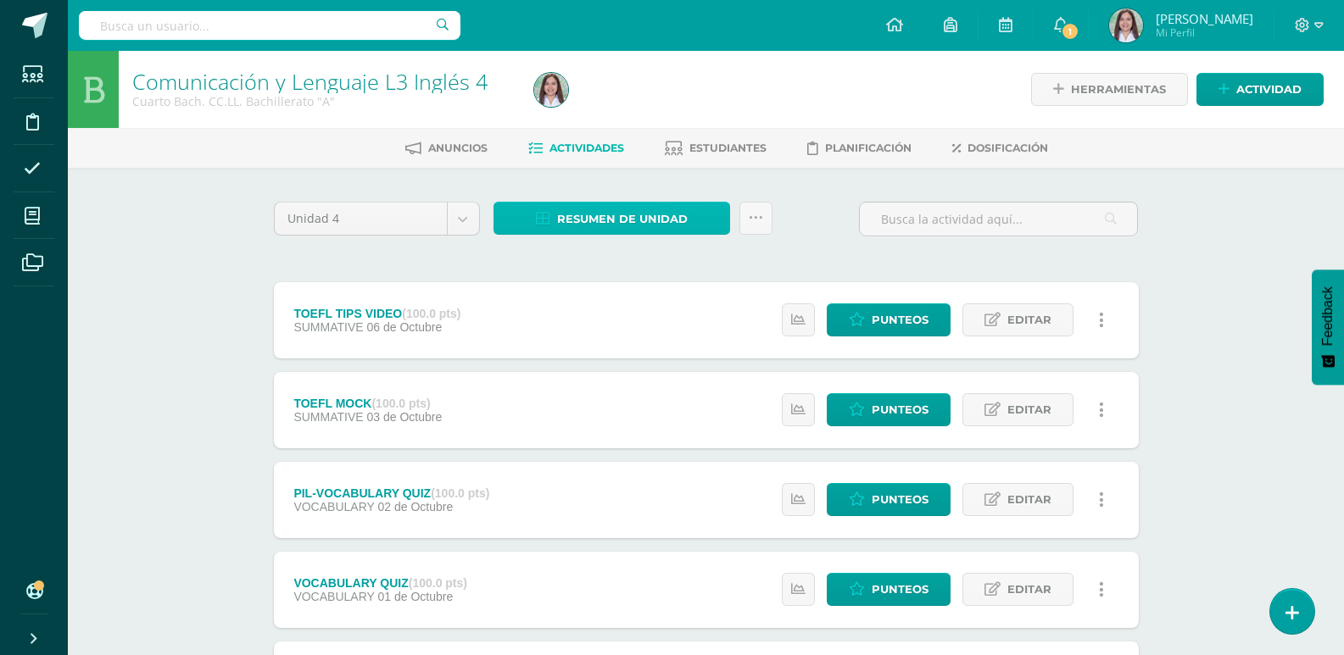
click at [677, 235] on span "Resumen de unidad" at bounding box center [622, 218] width 131 height 31
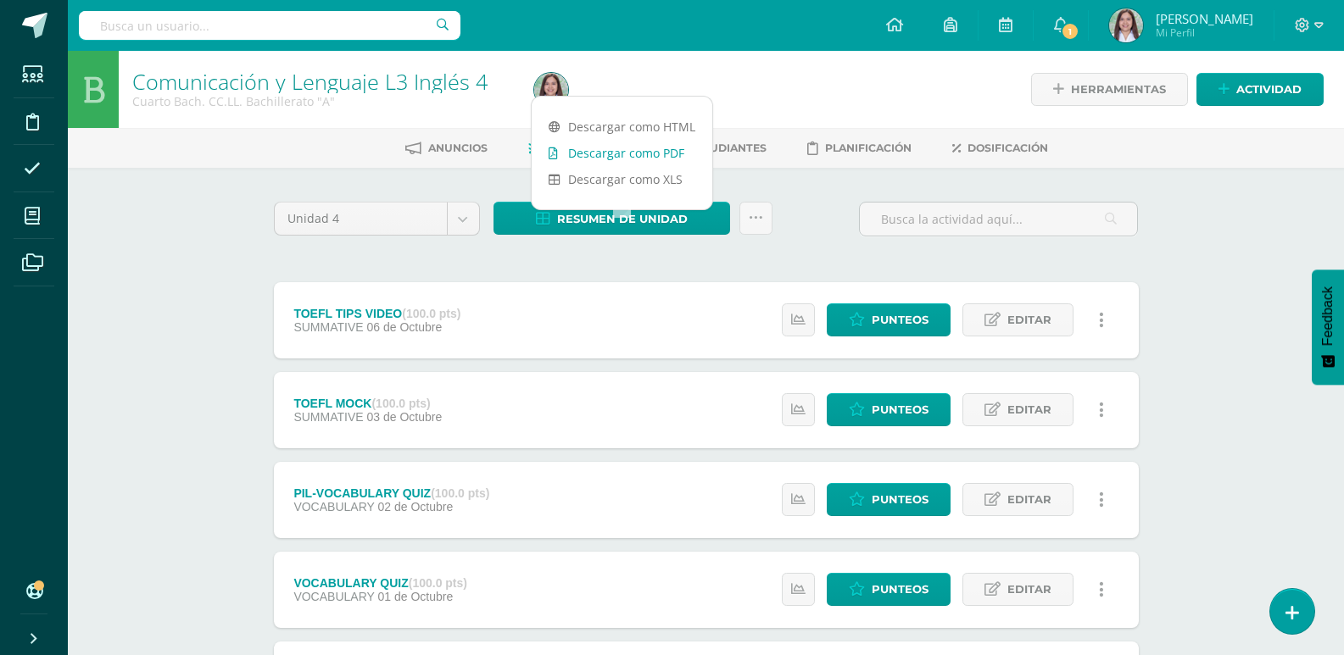
click at [649, 148] on link "Descargar como PDF" at bounding box center [622, 153] width 181 height 26
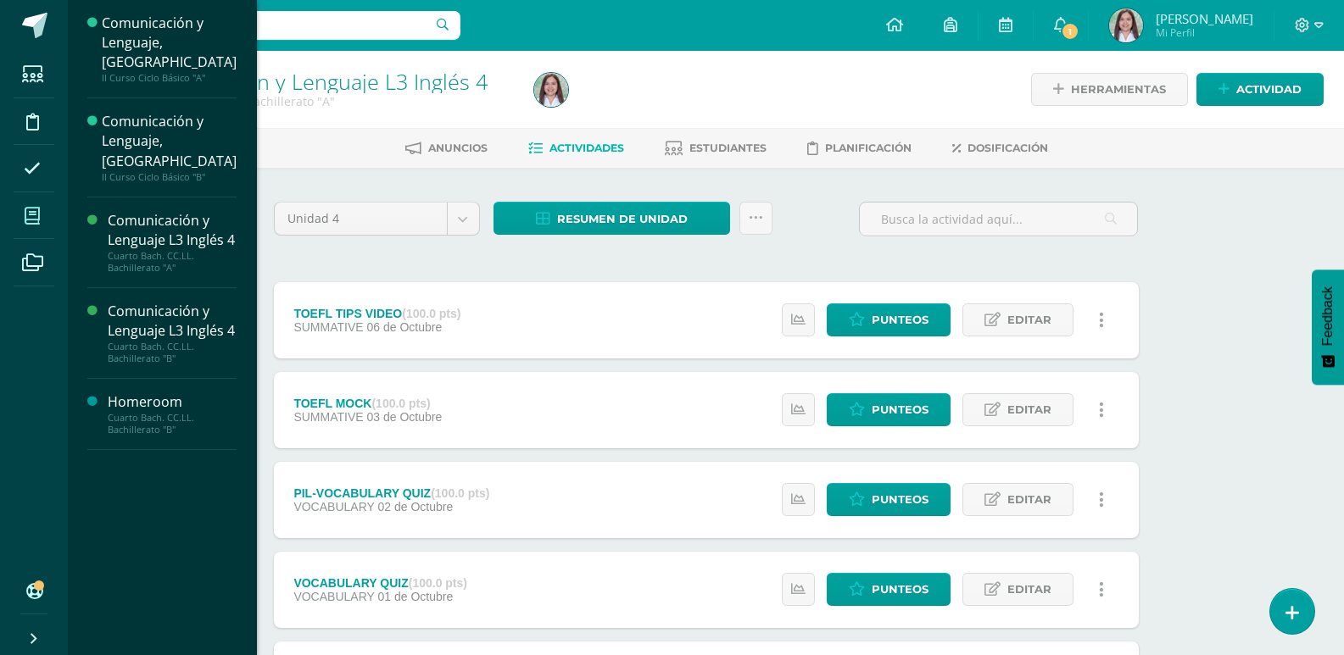
click at [40, 225] on icon at bounding box center [32, 216] width 15 height 17
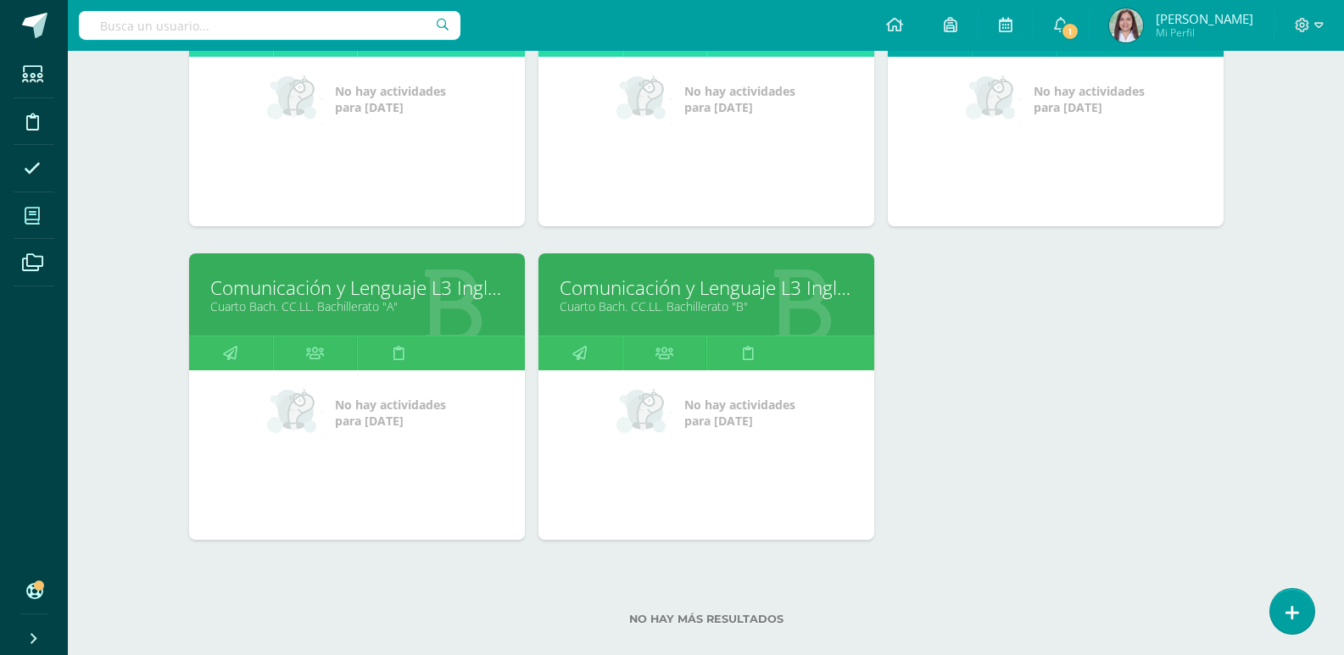
scroll to position [464, 0]
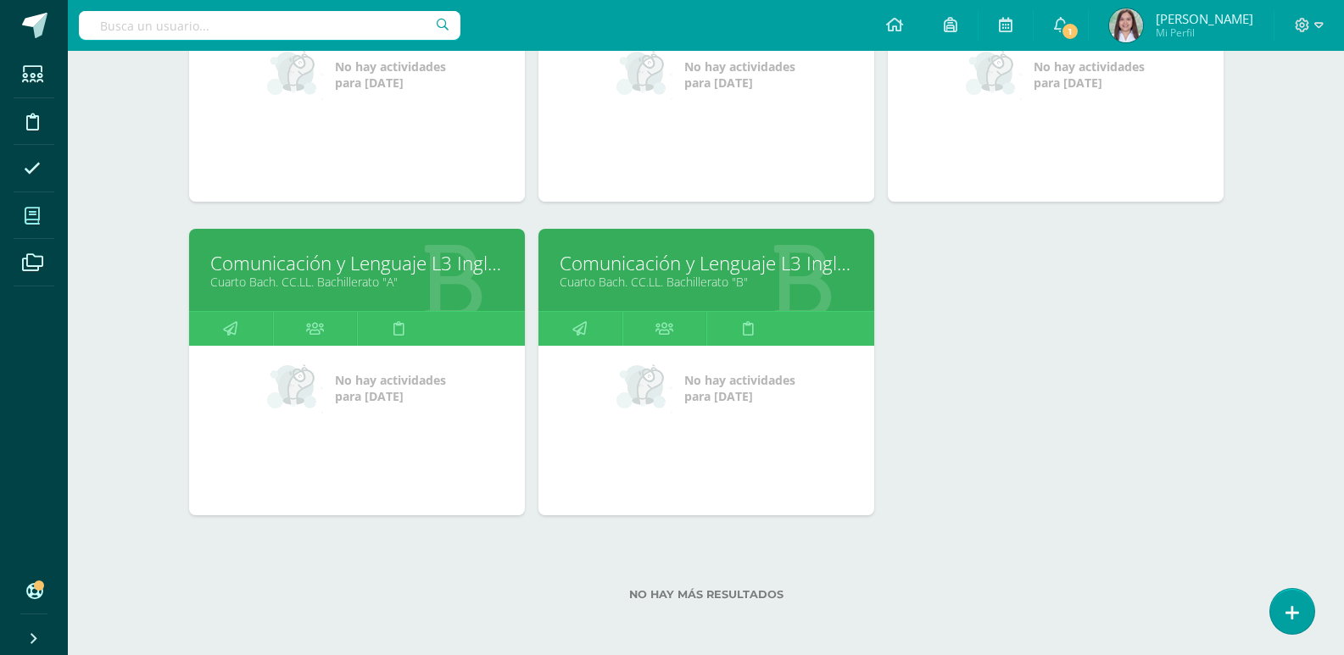
click at [696, 274] on link "Cuarto Bach. CC.LL. Bachillerato "B"" at bounding box center [706, 282] width 293 height 16
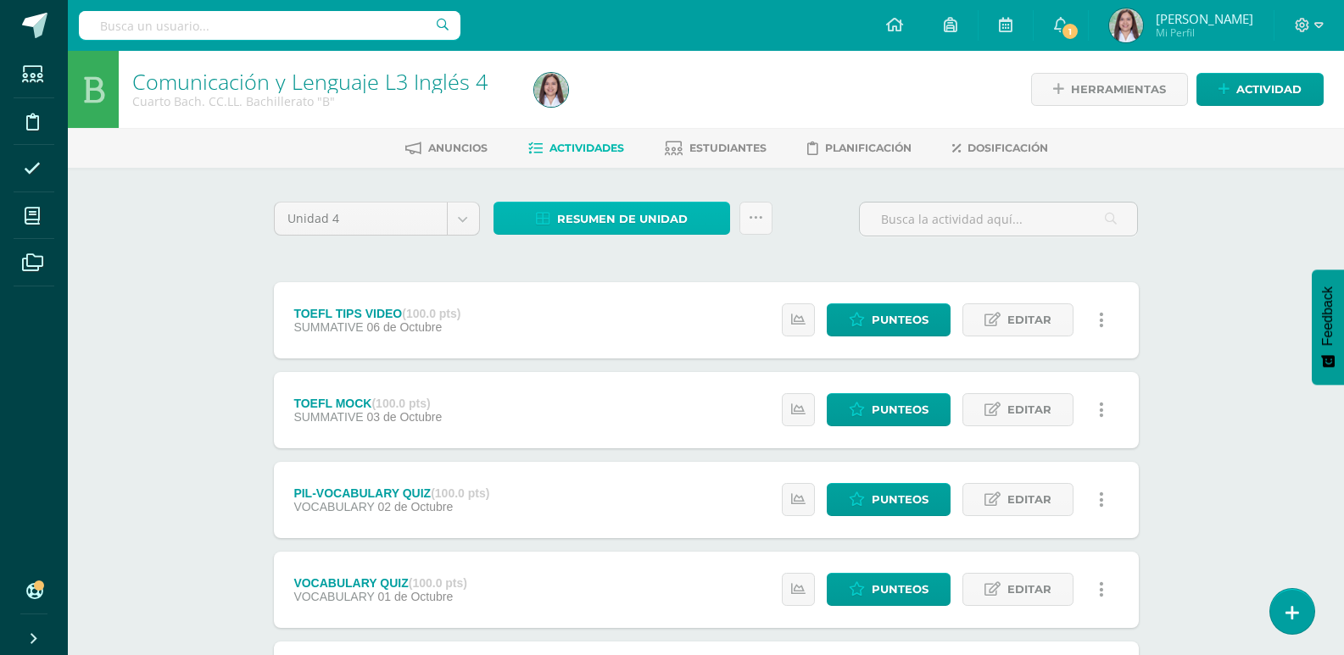
click at [635, 232] on span "Resumen de unidad" at bounding box center [622, 218] width 131 height 31
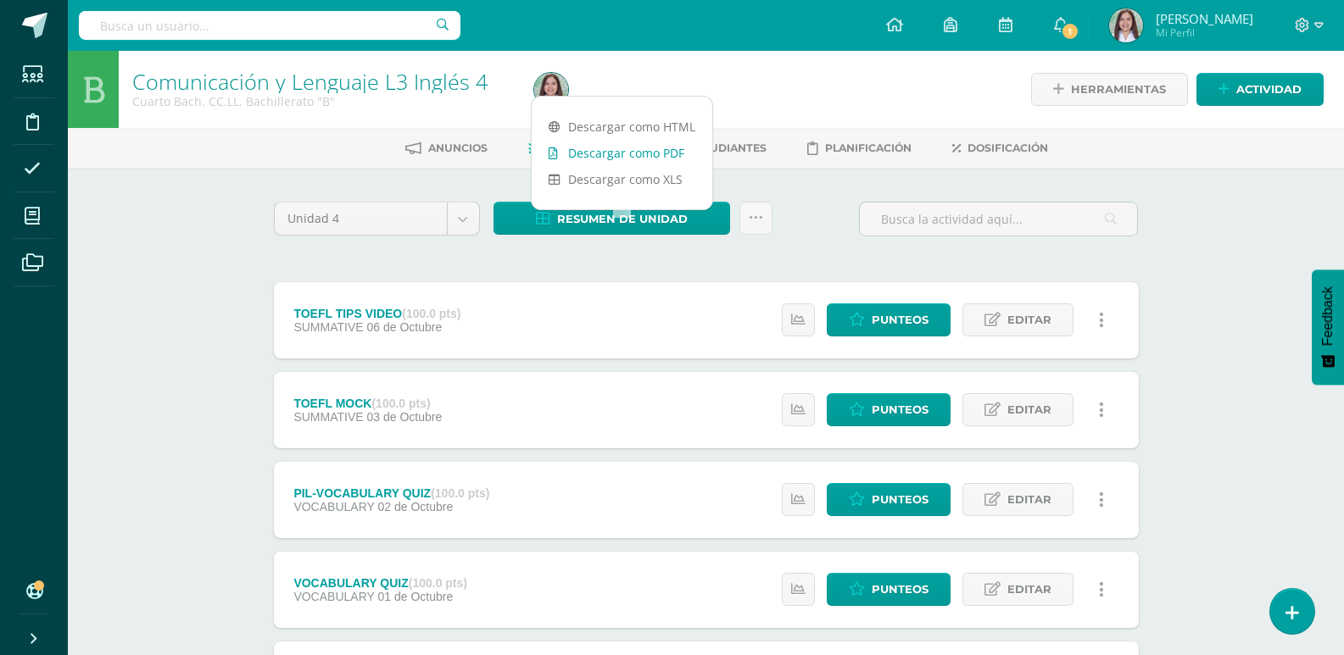
click at [644, 154] on link "Descargar como PDF" at bounding box center [622, 153] width 181 height 26
